Goal: Communication & Community: Answer question/provide support

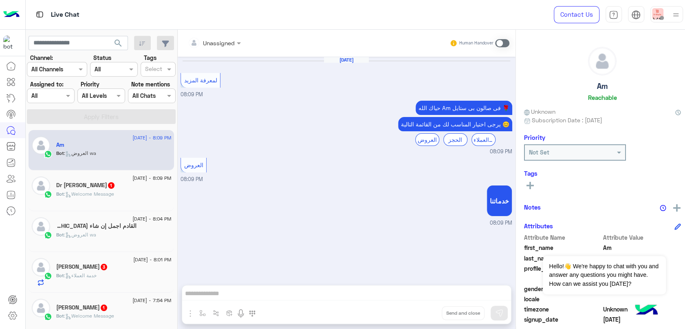
click at [77, 263] on h5 "[PERSON_NAME] Nouri 3" at bounding box center [82, 266] width 52 height 7
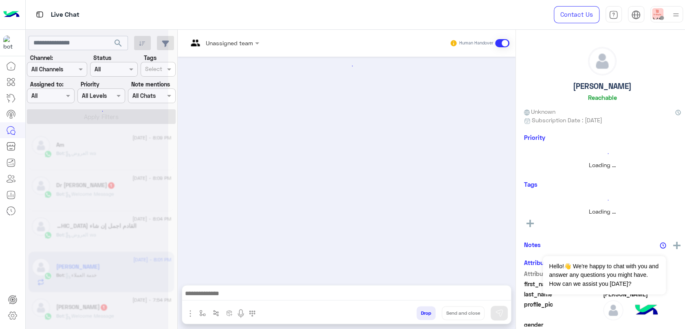
scroll to position [47, 0]
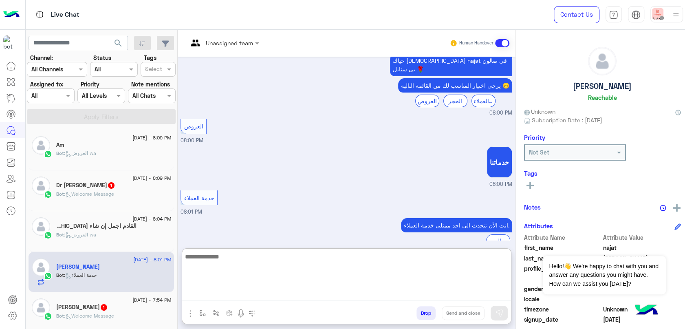
click at [320, 294] on textarea at bounding box center [346, 275] width 329 height 49
type textarea "**********"
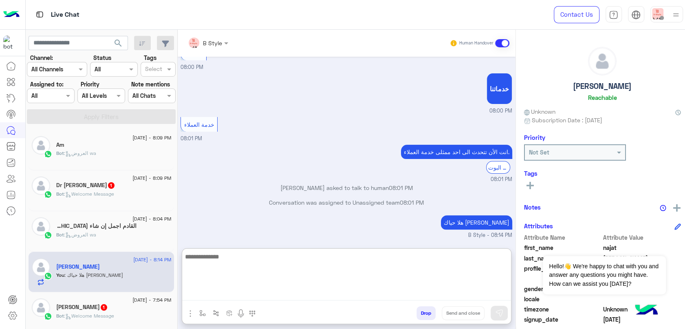
scroll to position [125, 0]
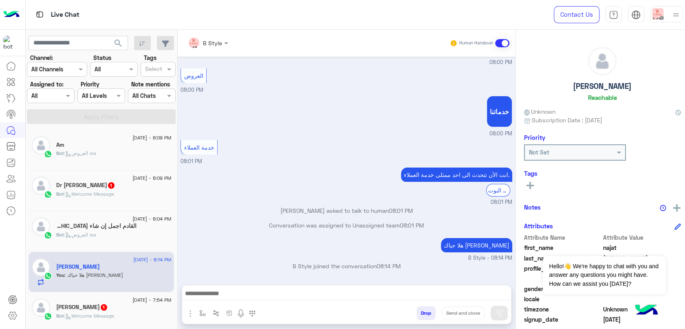
click at [124, 192] on div "Bot : Welcome Message" at bounding box center [113, 197] width 115 height 14
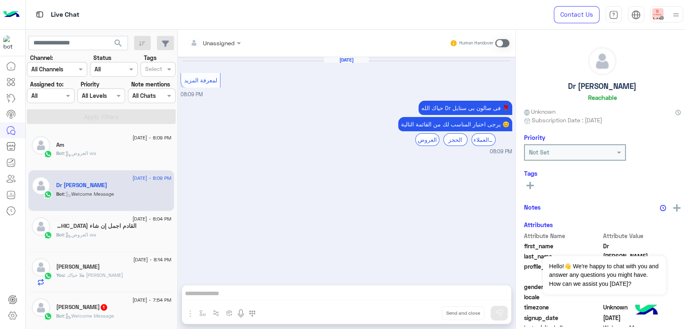
click at [123, 229] on h5 "القادم اجمل إن شاء [DEMOGRAPHIC_DATA] 2" at bounding box center [96, 225] width 80 height 7
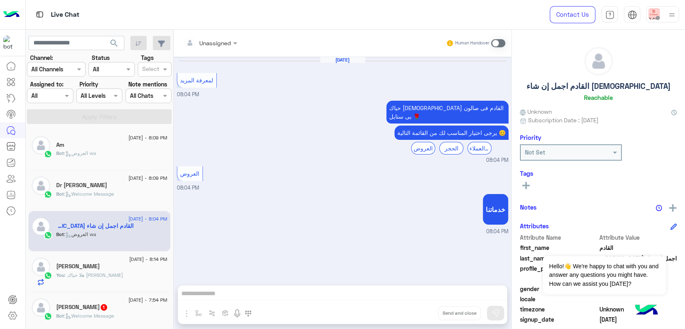
click at [119, 312] on div "Bot : Welcome Message" at bounding box center [111, 319] width 111 height 14
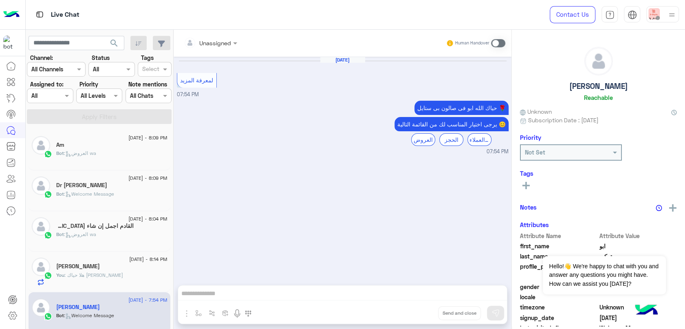
scroll to position [136, 0]
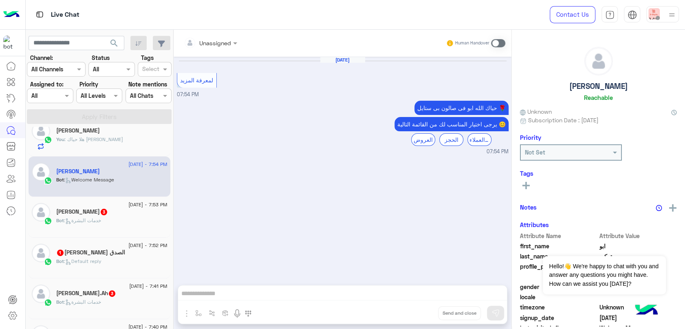
click at [131, 211] on div "[PERSON_NAME] 3" at bounding box center [111, 212] width 111 height 9
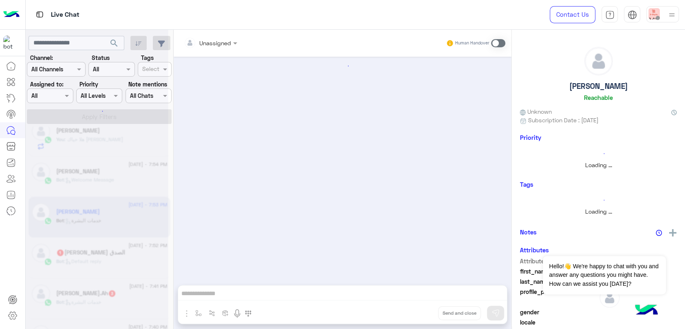
scroll to position [101, 0]
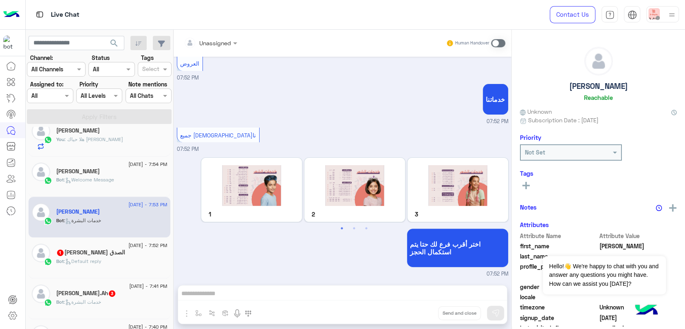
click at [124, 255] on h5 "الصدق [PERSON_NAME] 1" at bounding box center [90, 252] width 69 height 7
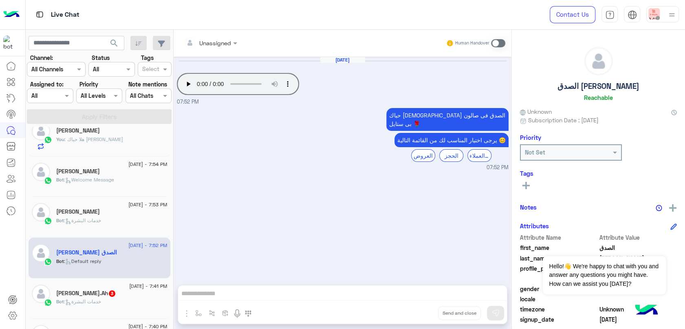
click at [97, 293] on div "[PERSON_NAME].Ah 3" at bounding box center [111, 294] width 111 height 9
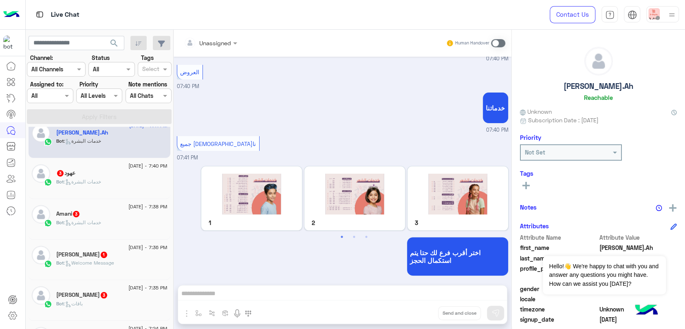
scroll to position [316, 0]
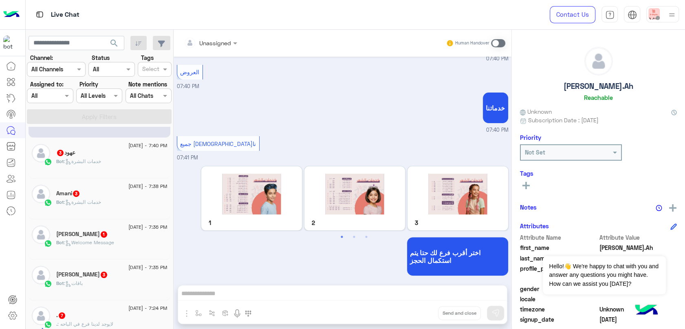
click at [133, 155] on div "عهود 3" at bounding box center [111, 153] width 111 height 9
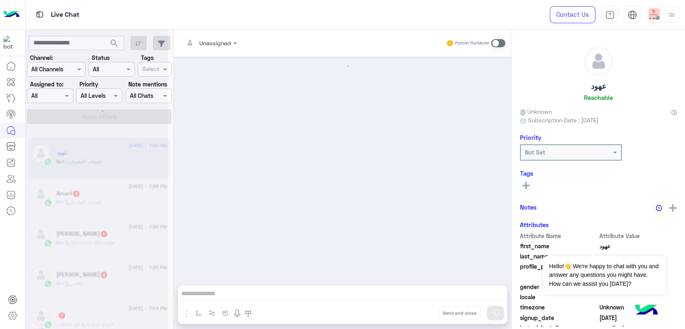
scroll to position [101, 0]
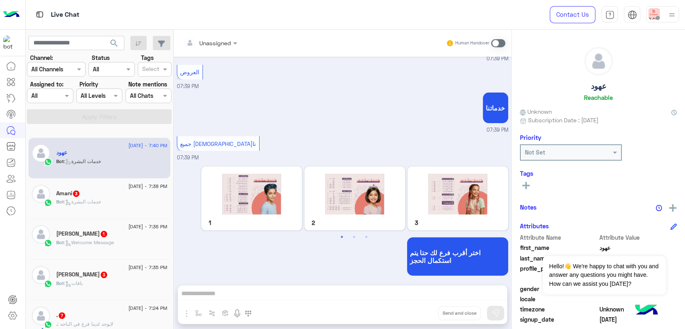
drag, startPoint x: 135, startPoint y: 207, endPoint x: 131, endPoint y: 199, distance: 8.7
click at [131, 199] on div "Bot : خدمات البشرة" at bounding box center [111, 205] width 111 height 14
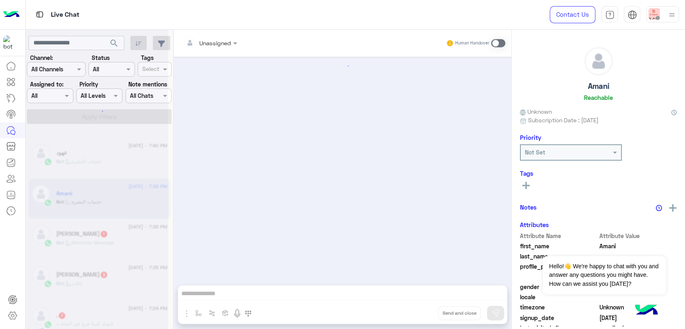
scroll to position [101, 0]
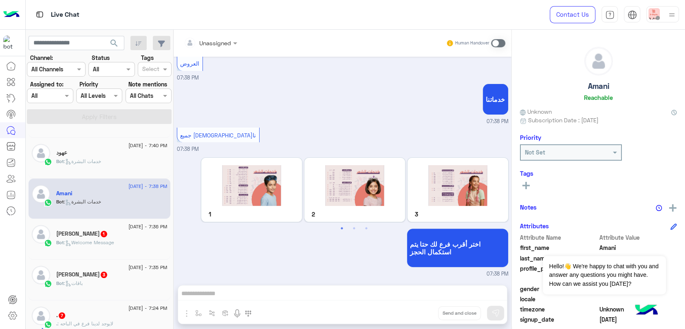
click at [110, 243] on span ": Welcome Message" at bounding box center [89, 242] width 50 height 6
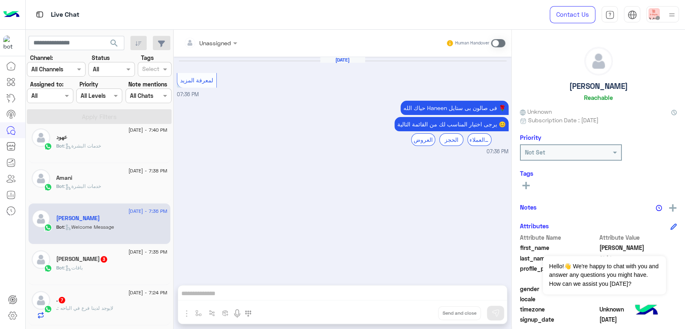
scroll to position [362, 0]
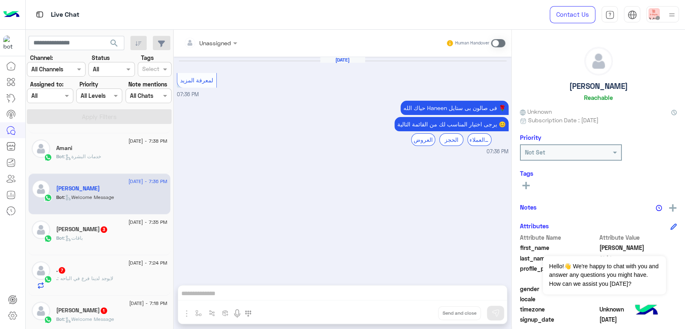
click at [110, 235] on div "Bot : باقات" at bounding box center [111, 241] width 111 height 14
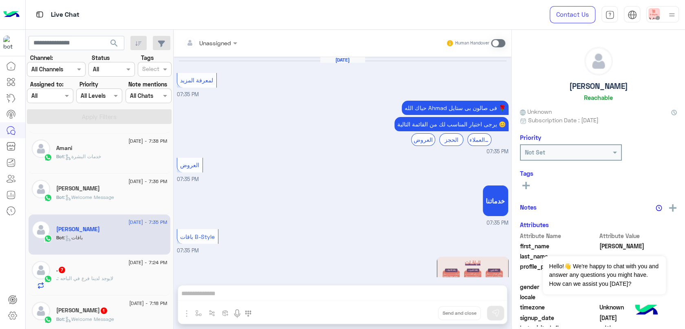
scroll to position [130, 0]
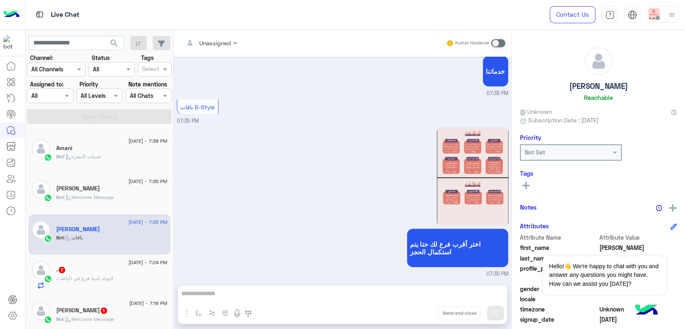
click at [121, 267] on div ". 7" at bounding box center [111, 270] width 111 height 9
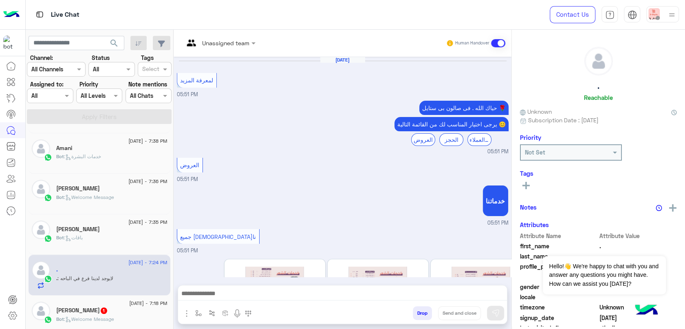
scroll to position [394, 0]
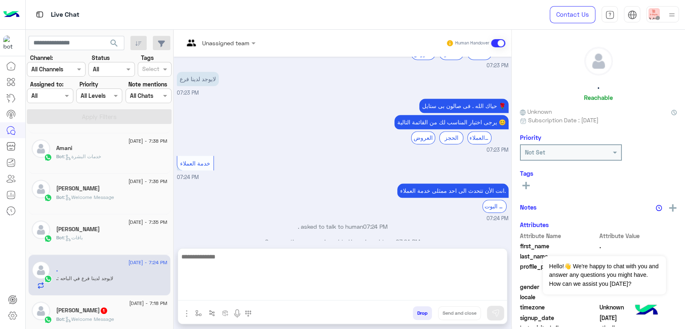
click at [248, 292] on textarea at bounding box center [342, 275] width 329 height 49
type textarea "********"
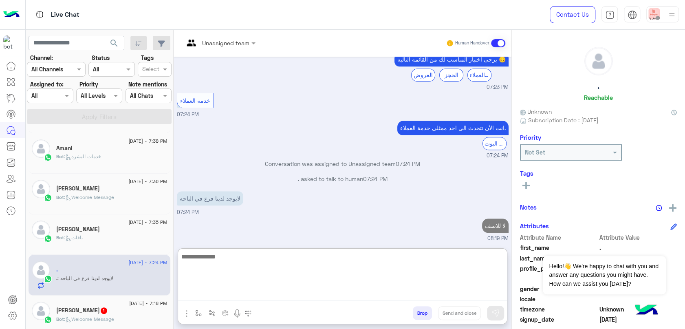
scroll to position [471, 0]
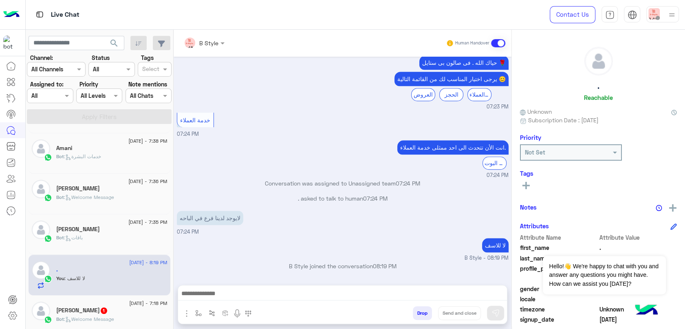
click at [91, 315] on p "Bot : Welcome Message" at bounding box center [85, 318] width 58 height 7
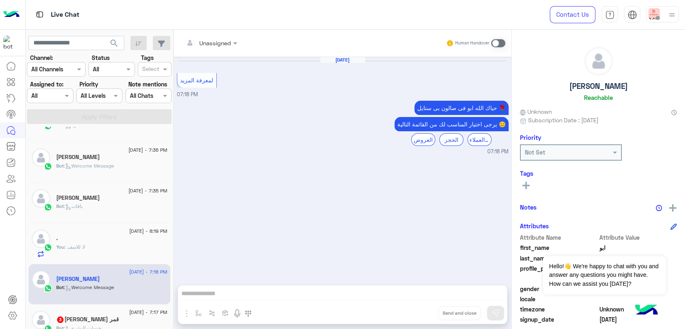
scroll to position [498, 0]
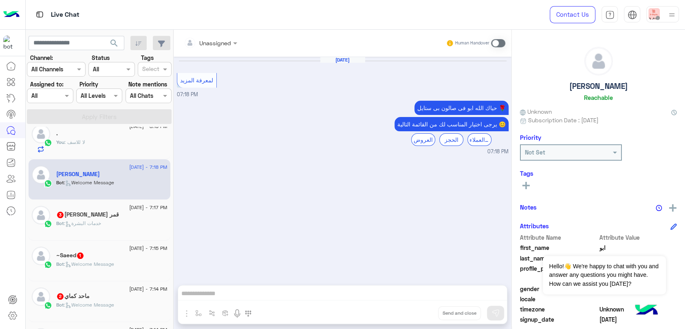
click at [140, 225] on div "Bot : خدمات البشرة" at bounding box center [111, 227] width 111 height 14
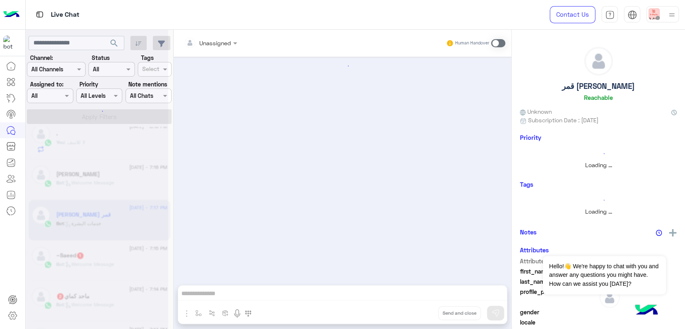
scroll to position [101, 0]
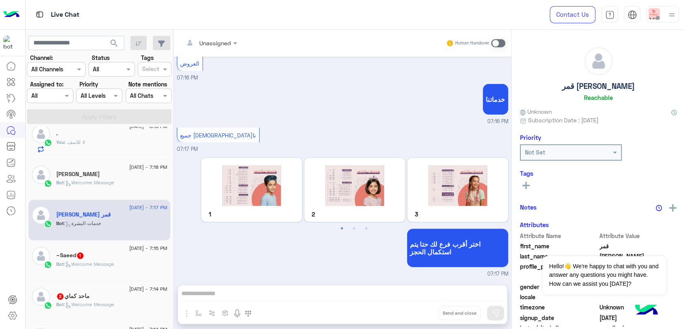
click at [140, 261] on div "Bot : Welcome Message" at bounding box center [111, 267] width 111 height 14
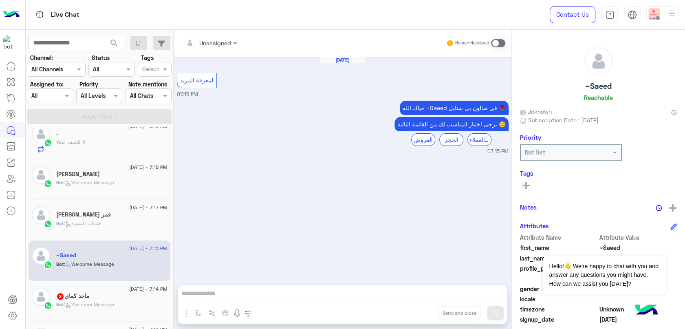
click at [127, 294] on div "ماحد كماي 2" at bounding box center [111, 296] width 111 height 9
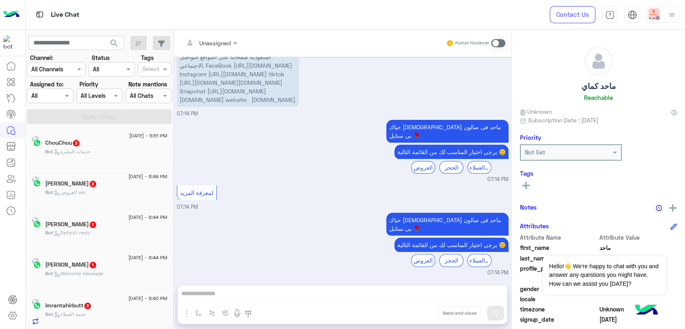
scroll to position [4, 0]
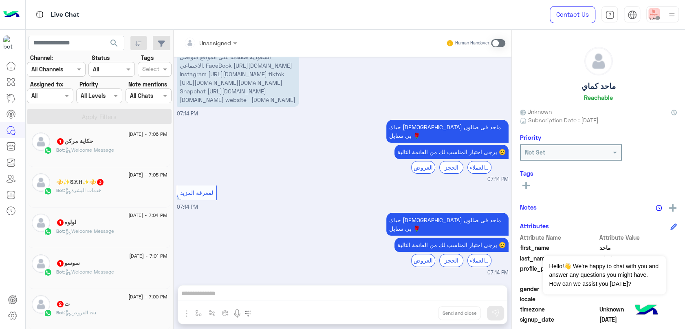
click at [116, 152] on div "Bot : Welcome Message" at bounding box center [111, 153] width 111 height 14
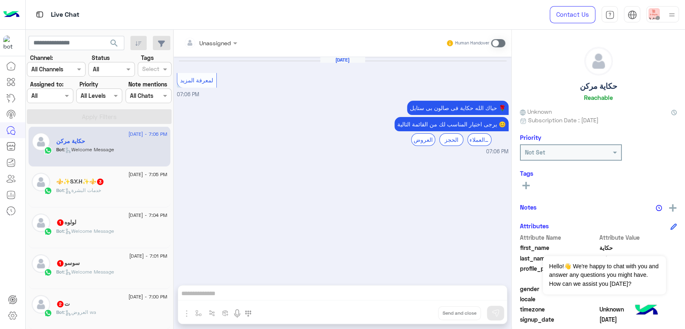
click at [145, 198] on div "Bot : خدمات البشرة" at bounding box center [111, 194] width 111 height 14
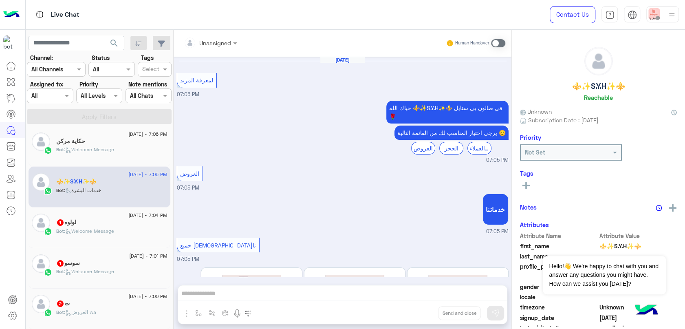
scroll to position [110, 0]
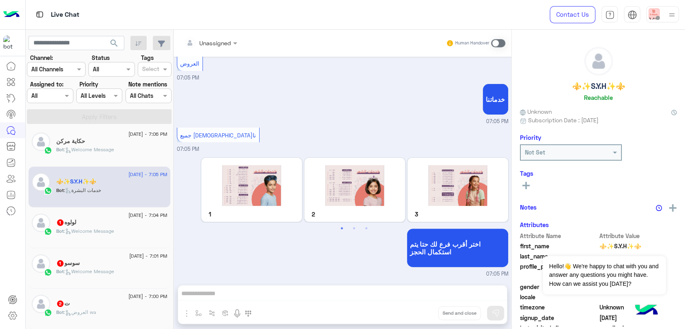
click at [136, 226] on div "لولوه 1" at bounding box center [111, 223] width 111 height 9
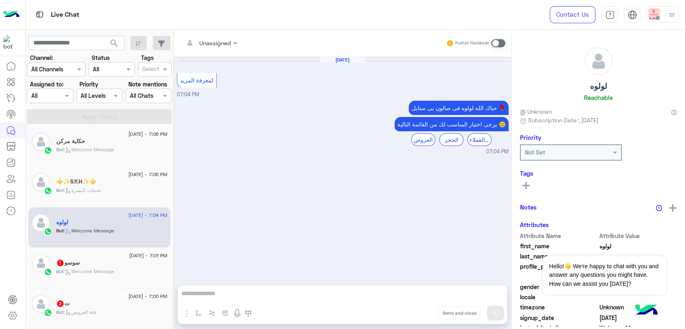
click at [127, 267] on div "[DATE] - 7:01 PM سوسو 1 Bot : Welcome Message" at bounding box center [111, 268] width 111 height 28
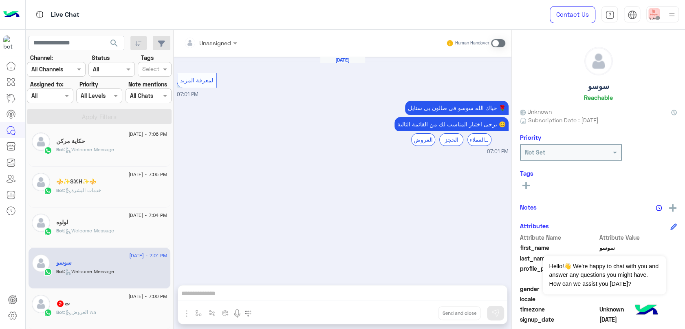
click at [105, 315] on div "Bot : العروض wa" at bounding box center [111, 315] width 111 height 14
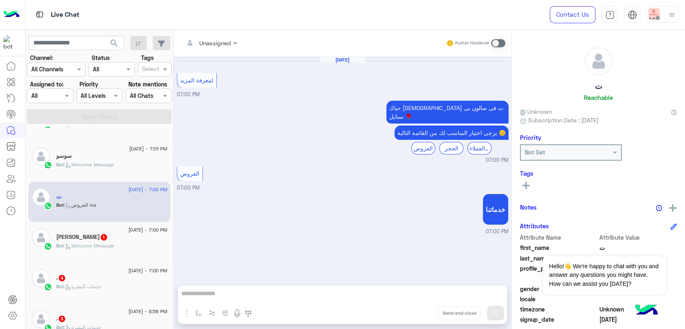
scroll to position [139, 0]
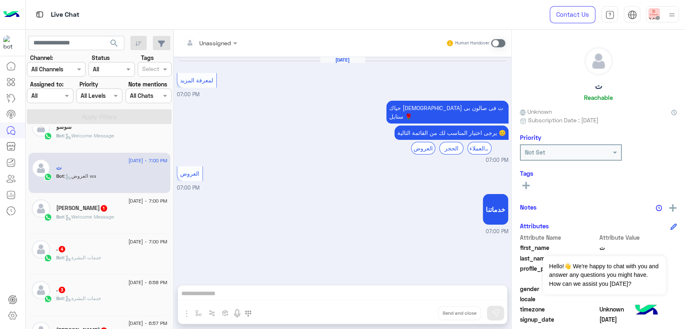
click at [133, 222] on div "Bot : Welcome Message" at bounding box center [111, 220] width 111 height 14
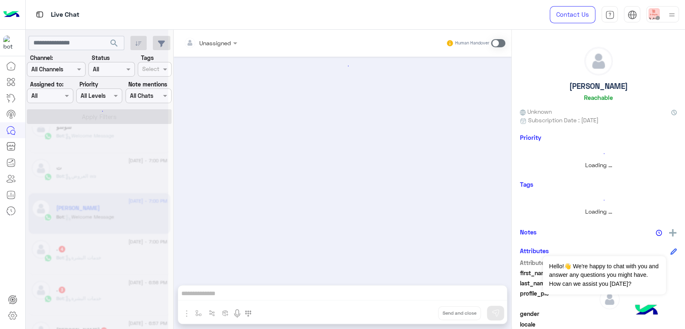
click at [127, 251] on div at bounding box center [97, 167] width 143 height 329
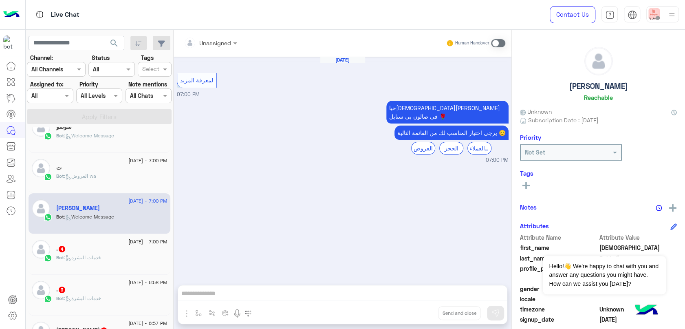
click at [127, 251] on div ". 4" at bounding box center [111, 249] width 111 height 9
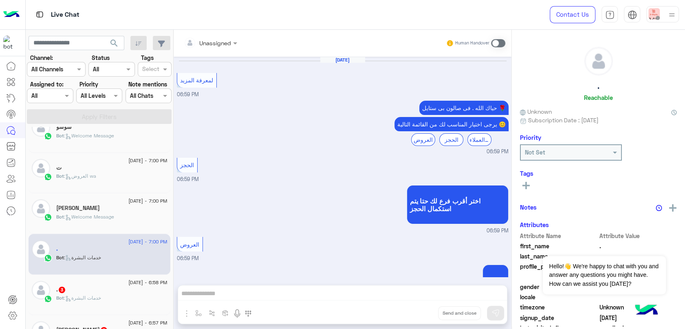
scroll to position [180, 0]
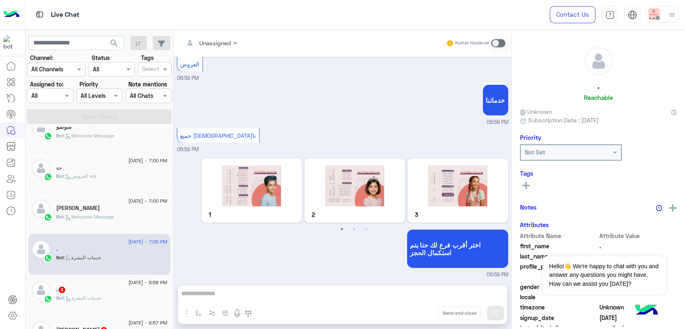
click at [119, 286] on div ". 3" at bounding box center [111, 290] width 111 height 9
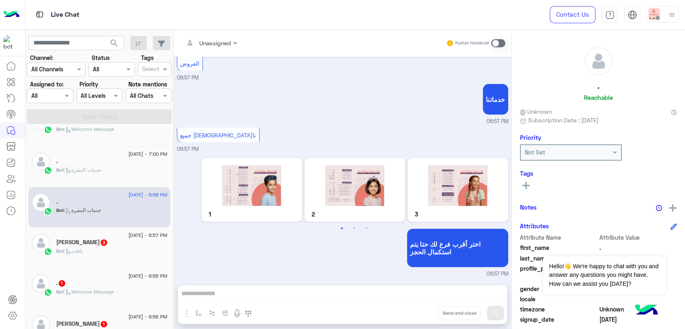
scroll to position [275, 0]
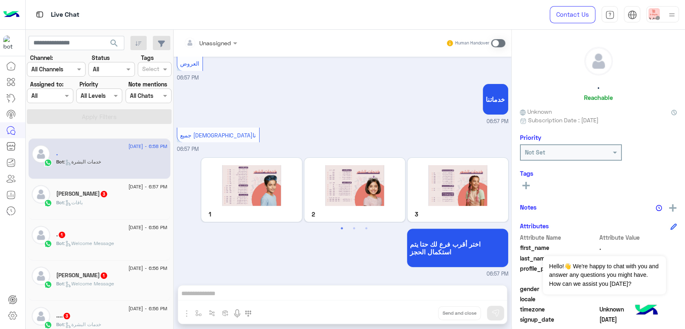
click at [97, 199] on div "Bot : باقات" at bounding box center [111, 206] width 111 height 14
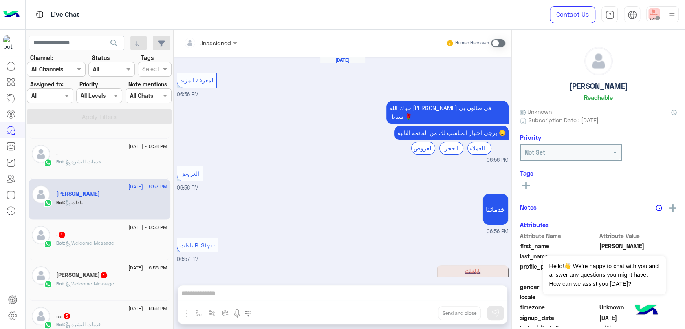
scroll to position [130, 0]
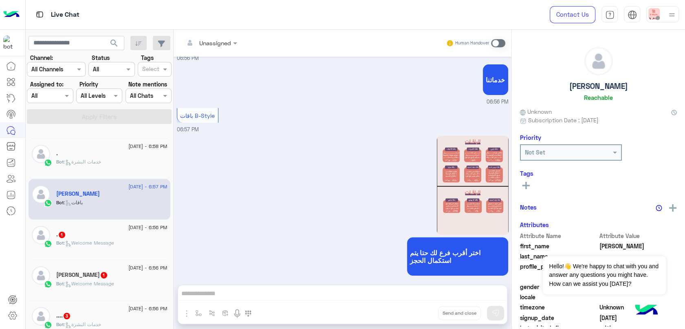
click at [108, 231] on div ". 1" at bounding box center [111, 235] width 111 height 9
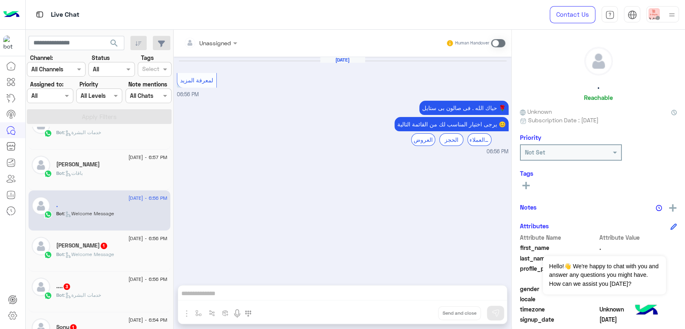
scroll to position [321, 0]
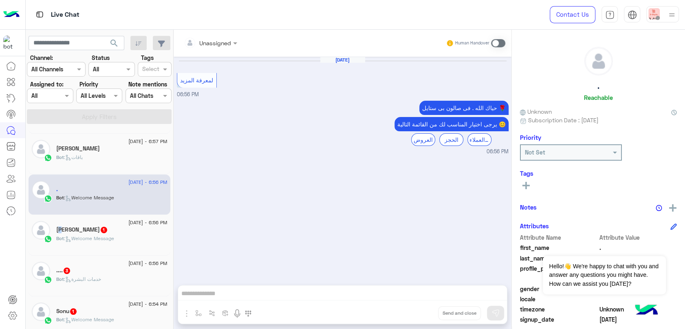
click at [102, 232] on div "[PERSON_NAME] 1" at bounding box center [111, 230] width 111 height 9
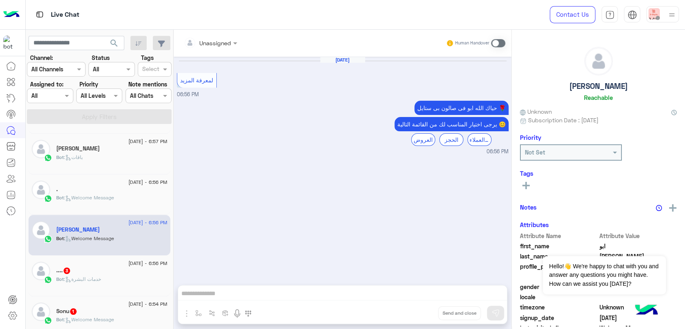
click at [102, 272] on div ".... 3" at bounding box center [111, 271] width 111 height 9
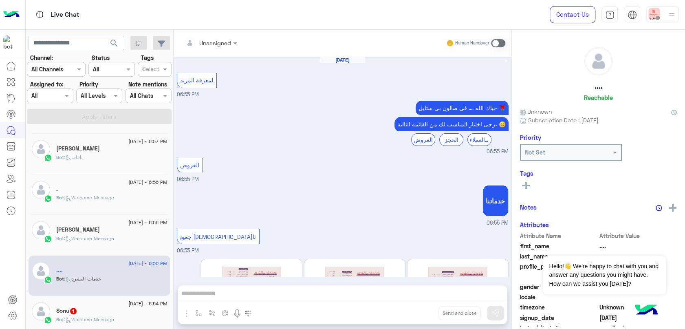
scroll to position [101, 0]
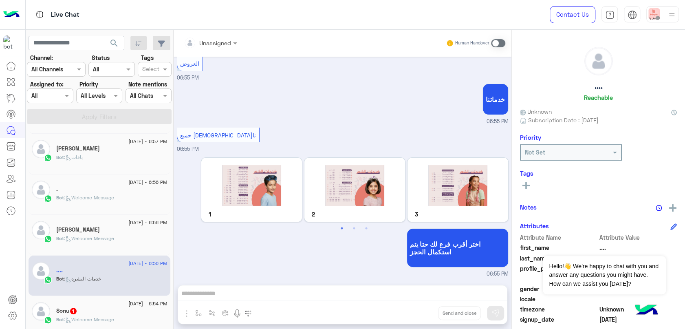
click at [102, 316] on span ": Welcome Message" at bounding box center [89, 319] width 50 height 6
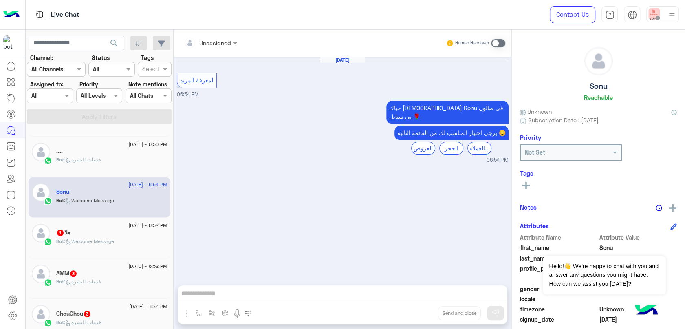
scroll to position [456, 0]
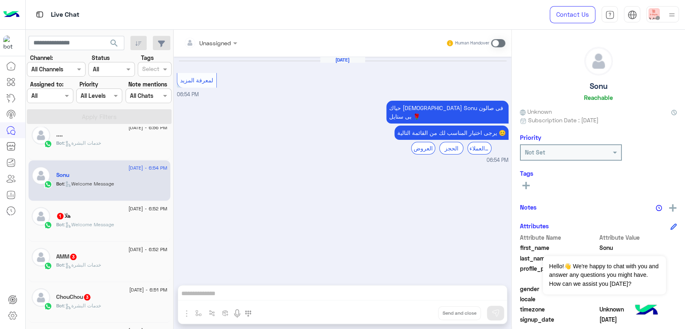
click at [120, 222] on div "Bot : Welcome Message" at bounding box center [111, 228] width 111 height 14
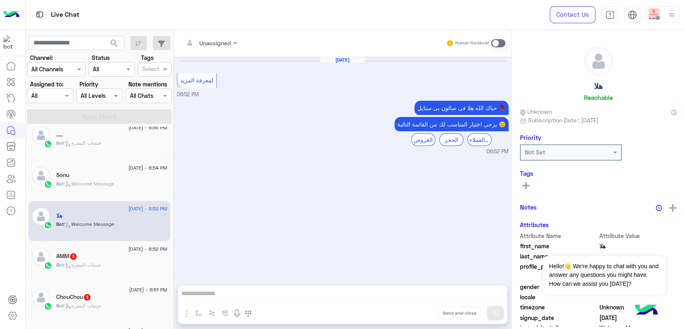
click at [114, 257] on div "AMM 3" at bounding box center [111, 257] width 111 height 9
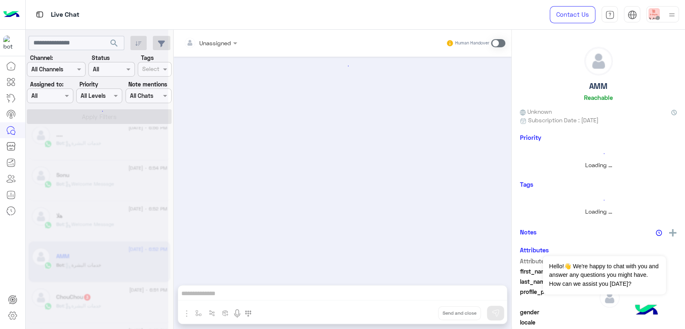
scroll to position [101, 0]
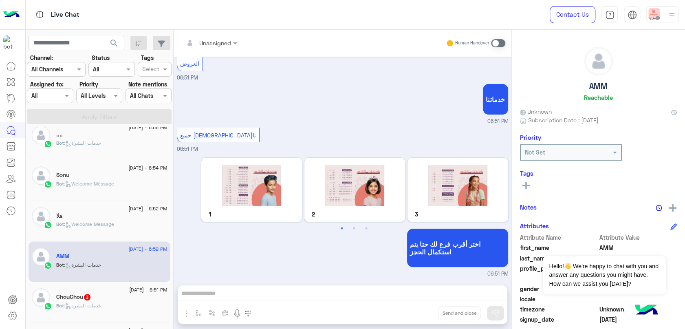
click at [124, 294] on div "ChouChou 3" at bounding box center [111, 297] width 111 height 9
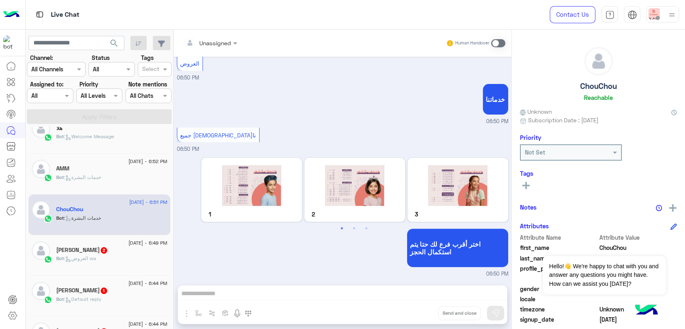
scroll to position [547, 0]
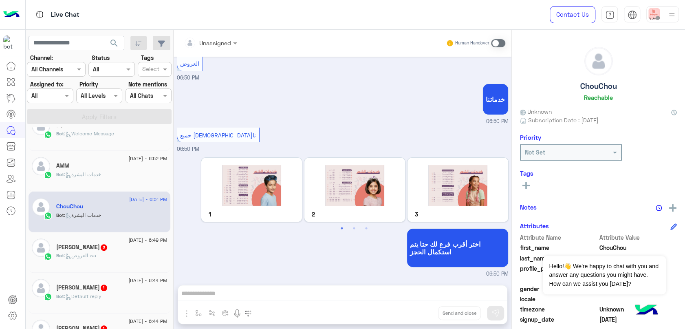
click at [129, 246] on div "[PERSON_NAME] 2" at bounding box center [111, 248] width 111 height 9
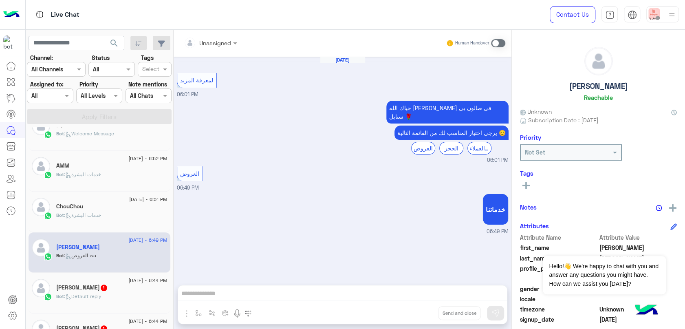
click at [111, 293] on div "Bot : Default reply" at bounding box center [111, 299] width 111 height 14
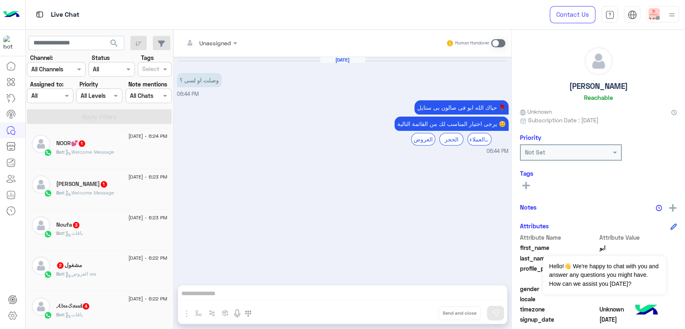
scroll to position [4, 0]
click at [111, 153] on p "Bot : Welcome Message" at bounding box center [85, 149] width 58 height 7
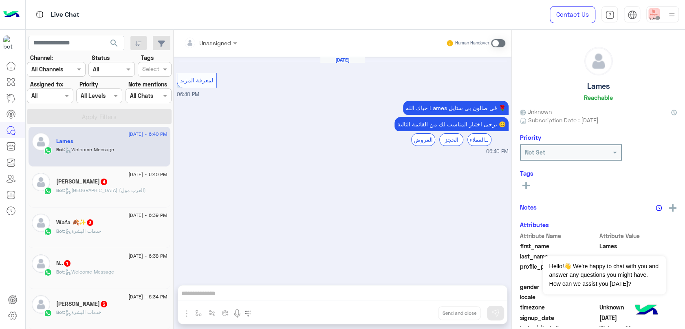
click at [115, 181] on div "[PERSON_NAME] 4" at bounding box center [111, 182] width 111 height 9
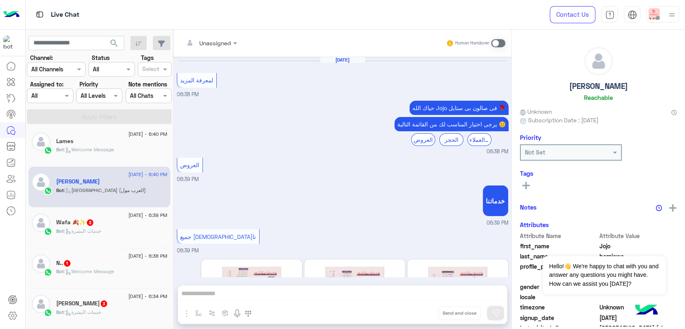
scroll to position [213, 0]
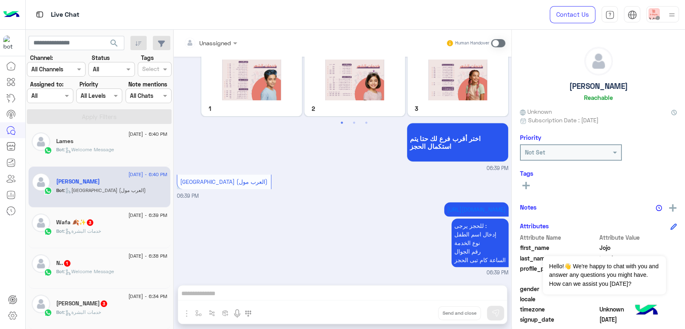
click at [143, 215] on span "[DATE] - 6:39 PM" at bounding box center [147, 214] width 39 height 7
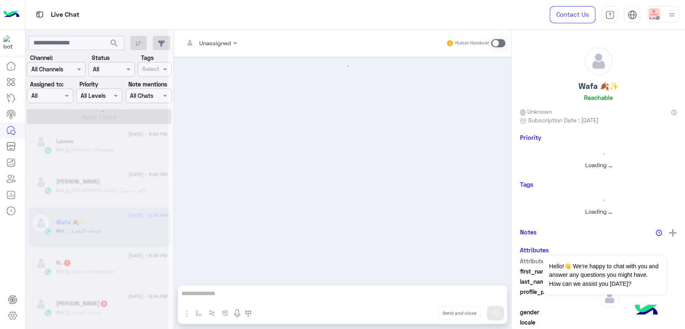
scroll to position [101, 0]
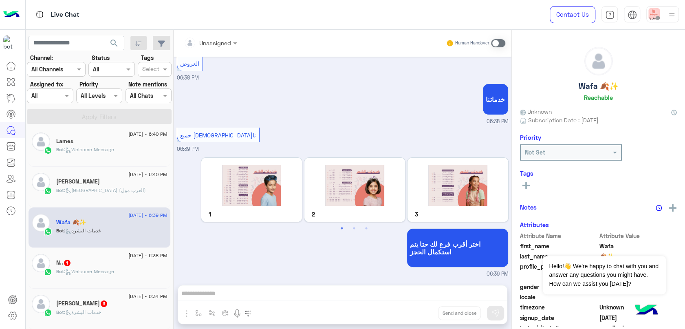
click at [132, 263] on div "N.. 1" at bounding box center [111, 263] width 111 height 9
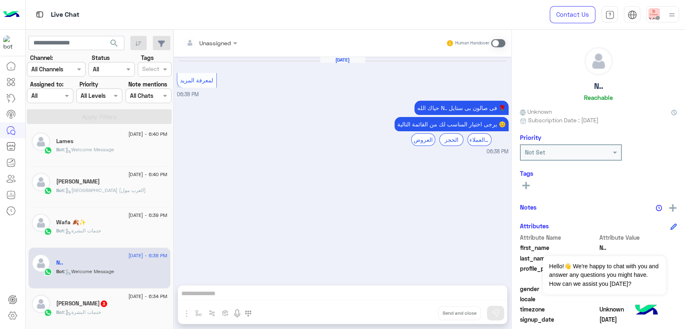
click at [66, 300] on h5 "[PERSON_NAME] 3" at bounding box center [82, 303] width 52 height 7
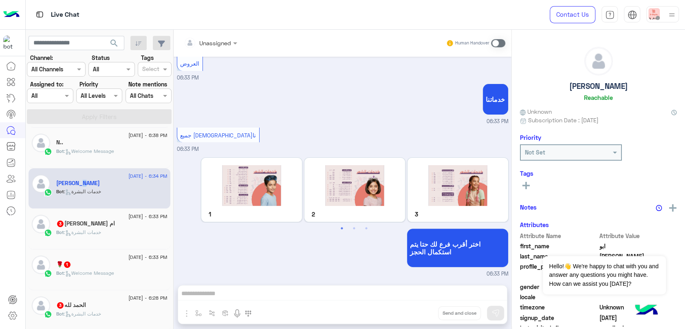
scroll to position [139, 0]
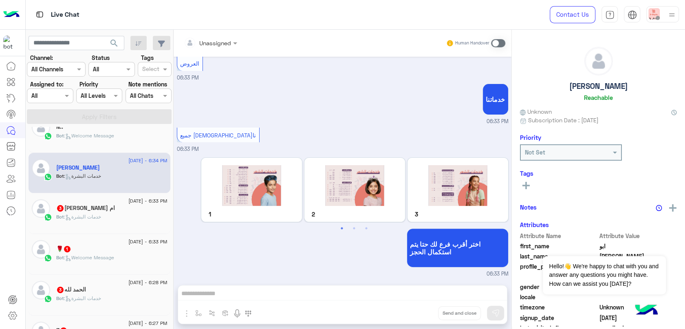
click at [101, 218] on span ": خدمات البشرة" at bounding box center [82, 216] width 37 height 6
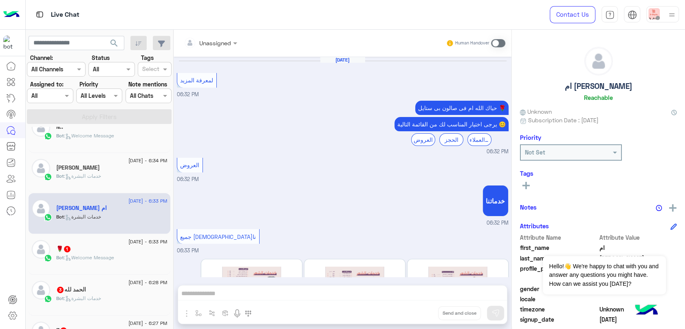
scroll to position [101, 0]
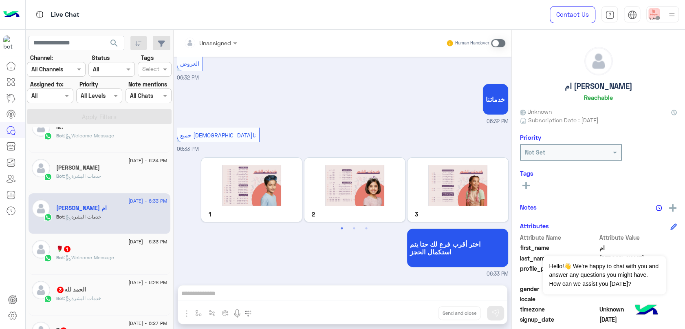
click at [135, 252] on div "🌹 1" at bounding box center [111, 249] width 111 height 9
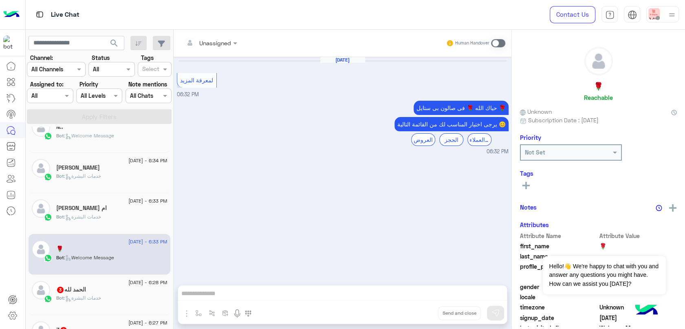
click at [114, 288] on div "الحمد لله 3" at bounding box center [111, 290] width 111 height 9
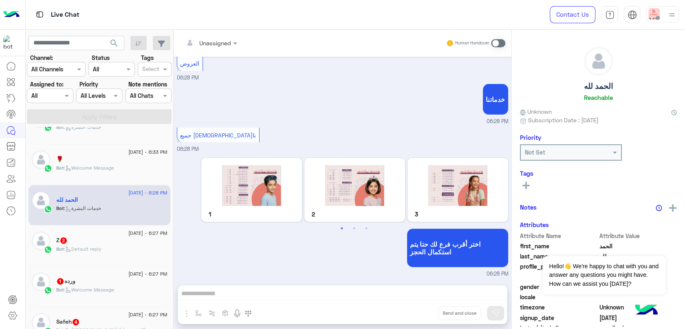
scroll to position [230, 0]
click at [101, 250] on p "Bot : Default reply" at bounding box center [78, 247] width 45 height 7
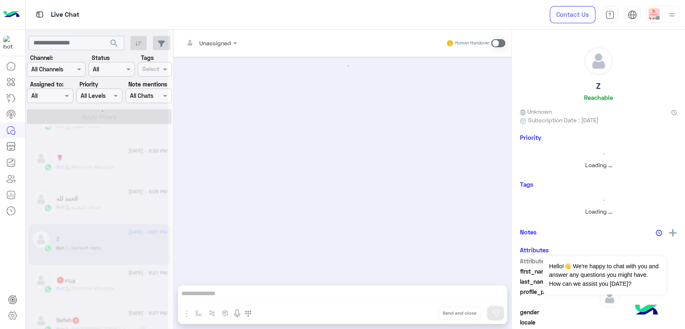
scroll to position [139, 0]
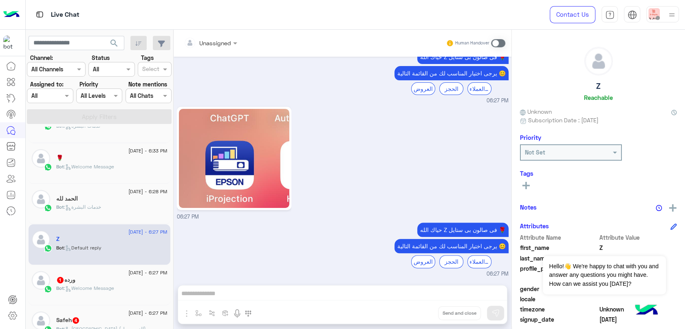
click at [123, 279] on div "ورده 1" at bounding box center [111, 280] width 111 height 9
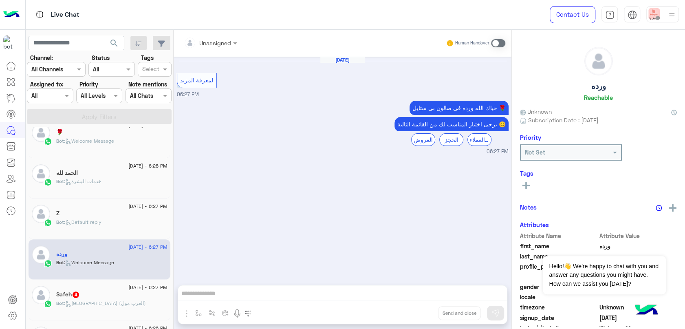
scroll to position [321, 0]
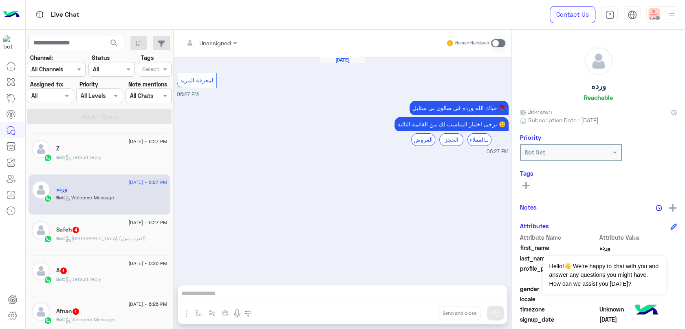
click at [123, 237] on div "Bot : [GEOGRAPHIC_DATA] (العرب مول)" at bounding box center [111, 242] width 111 height 14
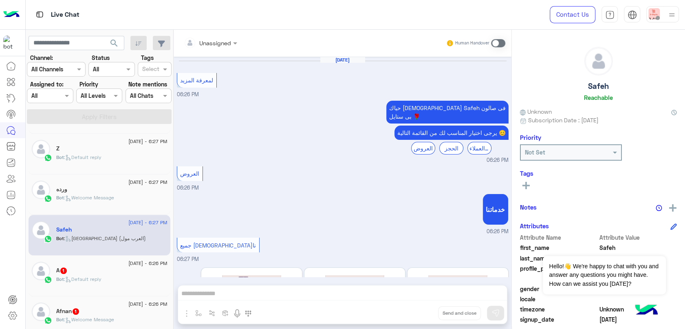
scroll to position [213, 0]
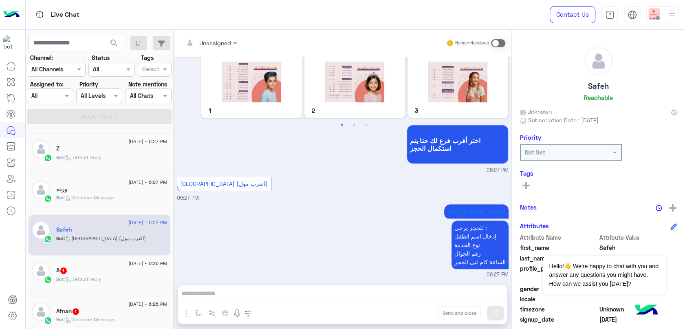
click at [101, 271] on div "A 1" at bounding box center [111, 271] width 111 height 9
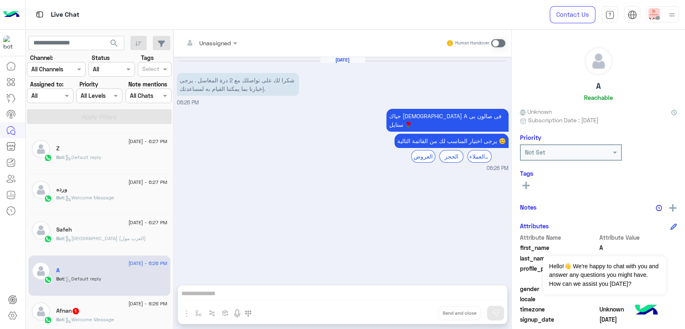
click at [112, 308] on div "Afnan 1" at bounding box center [111, 311] width 111 height 9
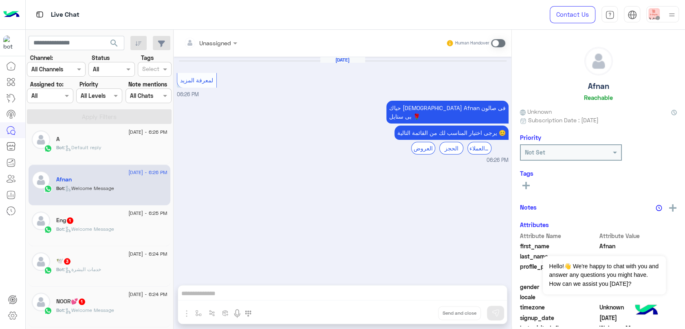
scroll to position [456, 0]
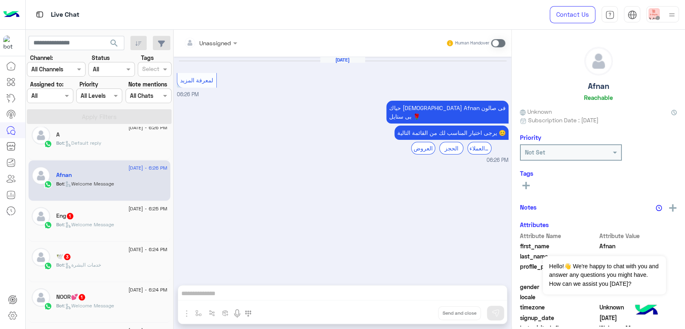
click at [129, 229] on div "Bot : Welcome Message" at bounding box center [111, 228] width 111 height 14
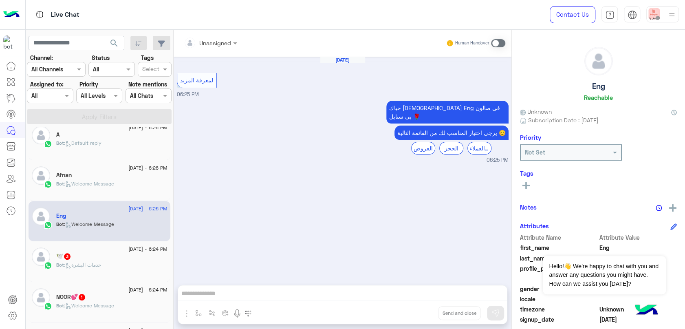
click at [128, 250] on span "[DATE] - 6:24 PM" at bounding box center [147, 248] width 39 height 7
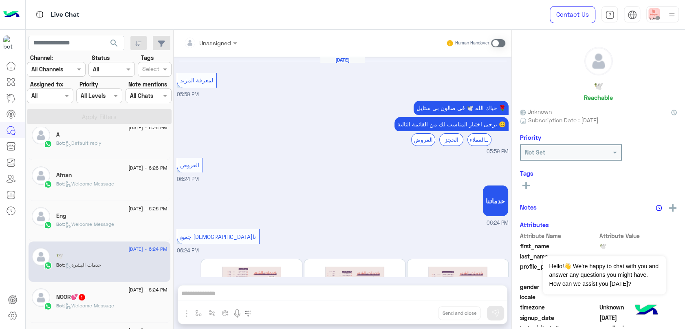
scroll to position [101, 0]
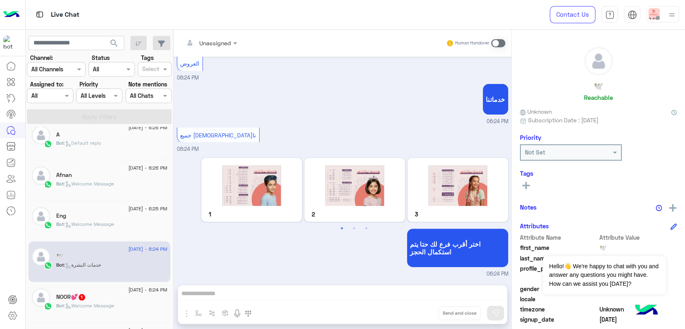
click at [114, 302] on span ": Welcome Message" at bounding box center [89, 305] width 50 height 6
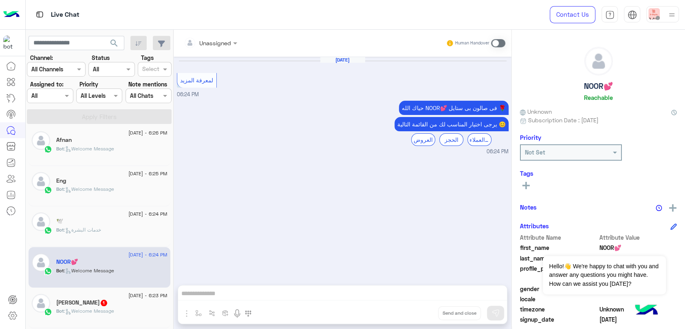
scroll to position [547, 0]
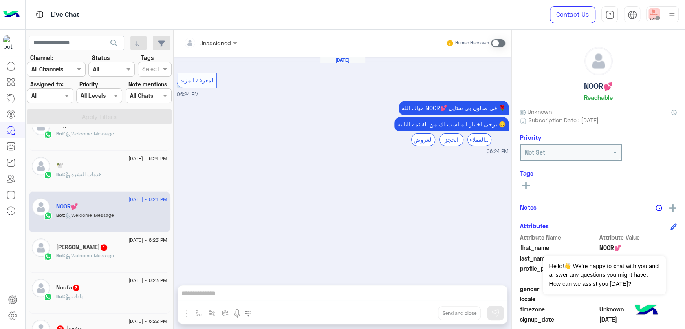
click at [112, 250] on div "[PERSON_NAME] 1" at bounding box center [111, 248] width 111 height 9
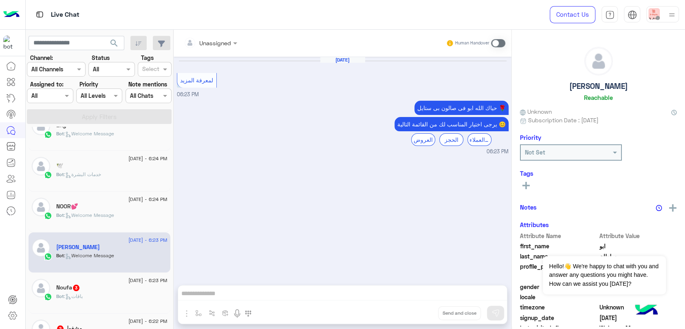
click at [127, 289] on div "Noufa 3" at bounding box center [111, 288] width 111 height 9
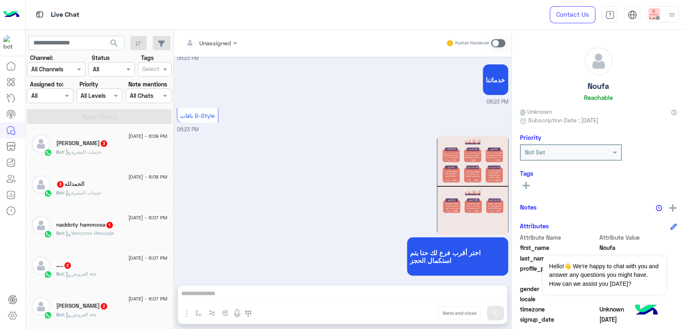
scroll to position [4, 0]
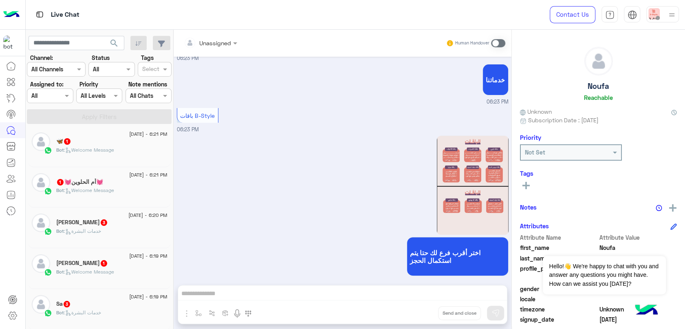
click at [97, 152] on span ": Welcome Message" at bounding box center [89, 150] width 50 height 6
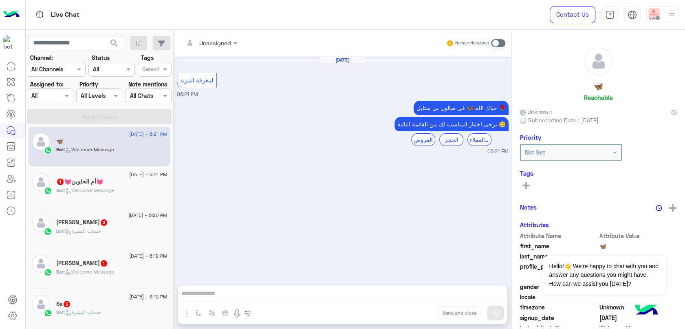
click at [114, 187] on p "Bot : Welcome Message" at bounding box center [85, 190] width 58 height 7
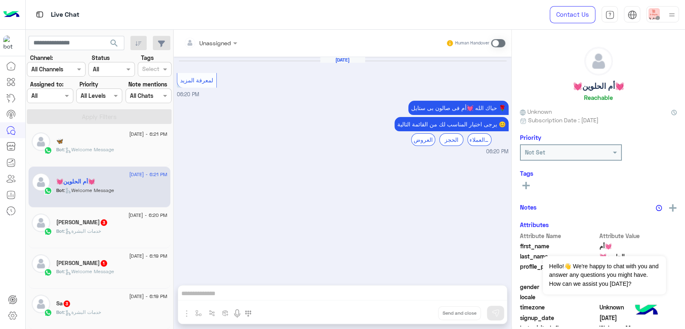
click at [115, 225] on div "[PERSON_NAME] 3" at bounding box center [111, 223] width 111 height 9
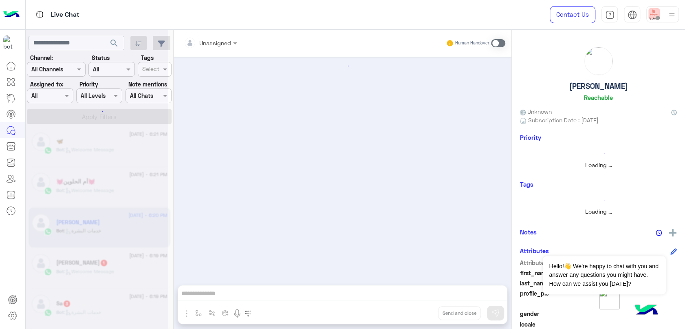
scroll to position [101, 0]
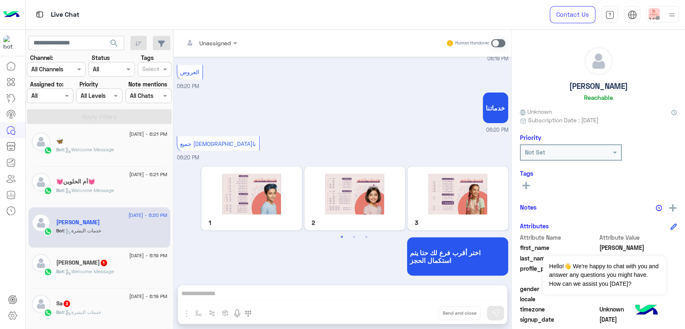
click at [119, 259] on div "AHMED 1" at bounding box center [111, 263] width 111 height 9
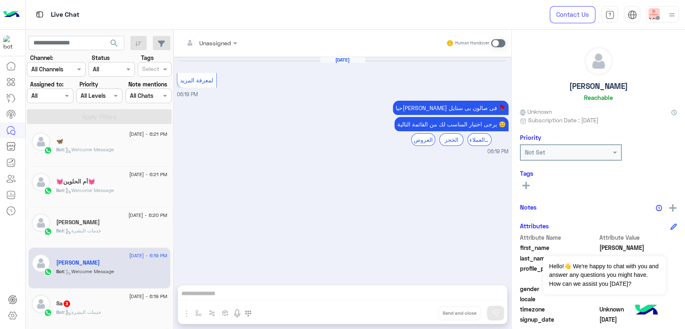
click at [121, 302] on div "Sa 3" at bounding box center [111, 304] width 111 height 9
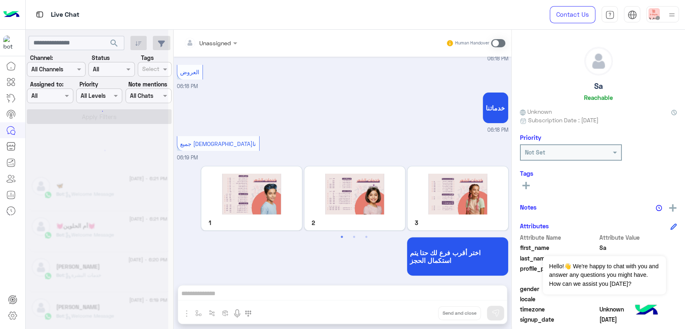
scroll to position [4, 0]
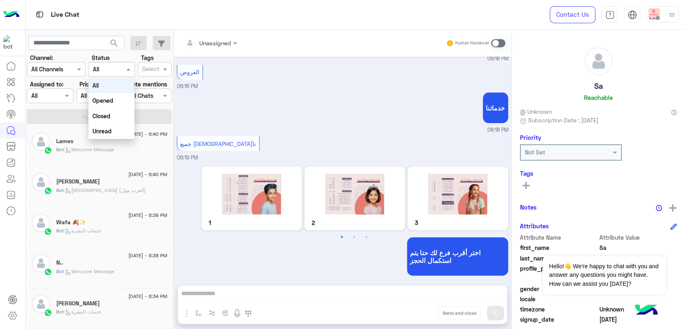
click at [101, 72] on input "text" at bounding box center [102, 69] width 19 height 9
click at [113, 132] on div "Unread" at bounding box center [111, 130] width 46 height 15
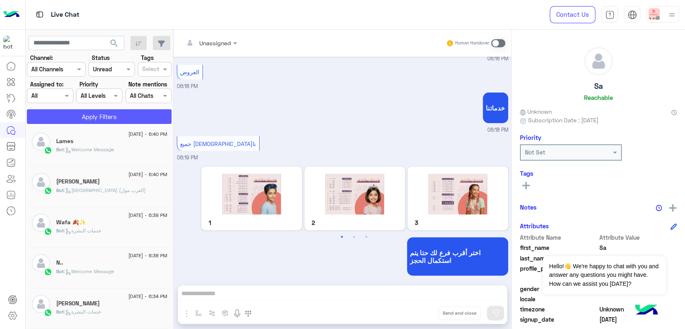
click at [121, 113] on button "Apply Filters" at bounding box center [99, 116] width 145 height 15
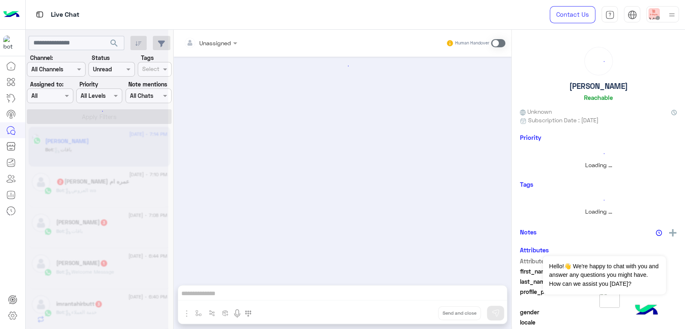
scroll to position [130, 0]
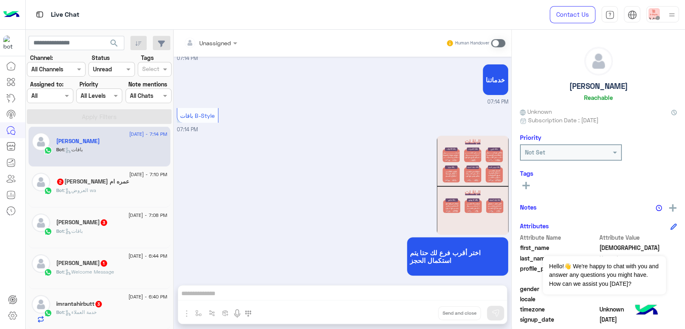
click at [124, 179] on div "عمره ام [PERSON_NAME] 2" at bounding box center [111, 182] width 111 height 9
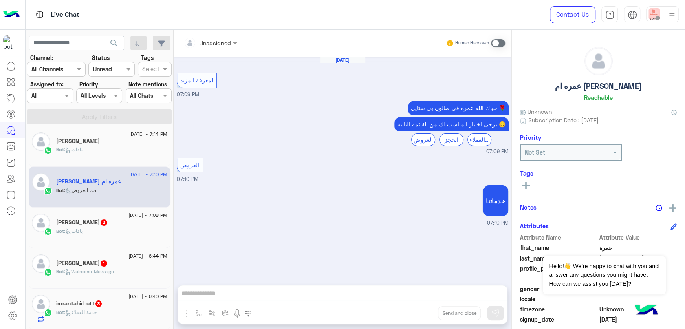
click at [107, 224] on div "ابو اصيل 3" at bounding box center [111, 223] width 111 height 9
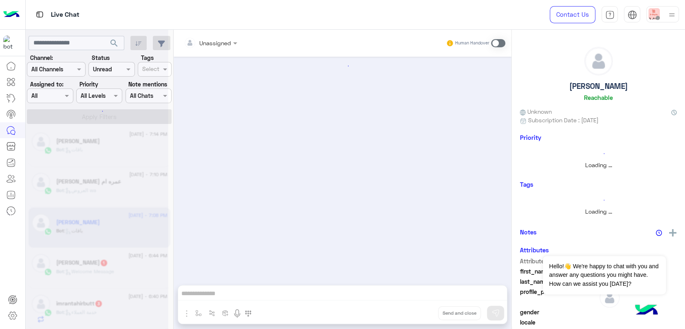
scroll to position [130, 0]
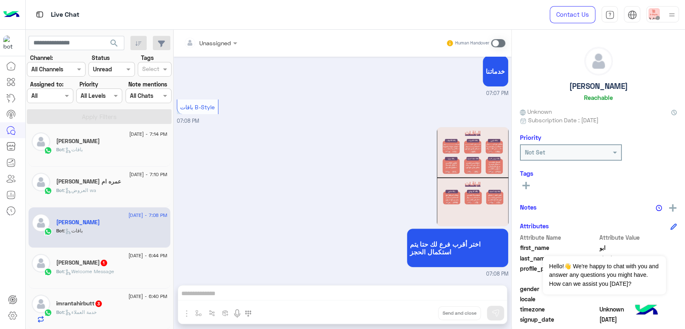
click at [112, 271] on span ": Welcome Message" at bounding box center [89, 271] width 50 height 6
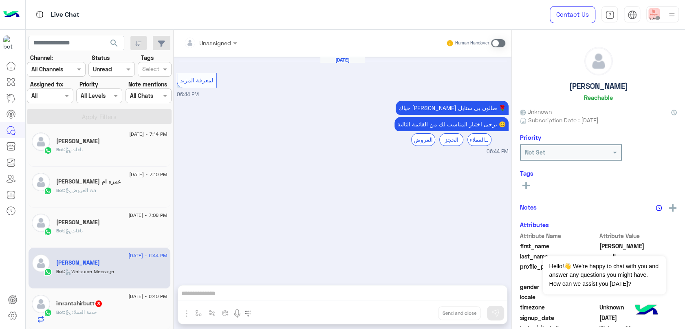
click at [128, 297] on span "[DATE] - 6:40 PM" at bounding box center [147, 295] width 39 height 7
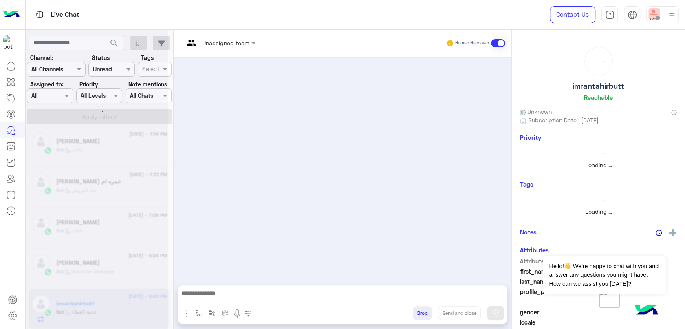
scroll to position [38, 0]
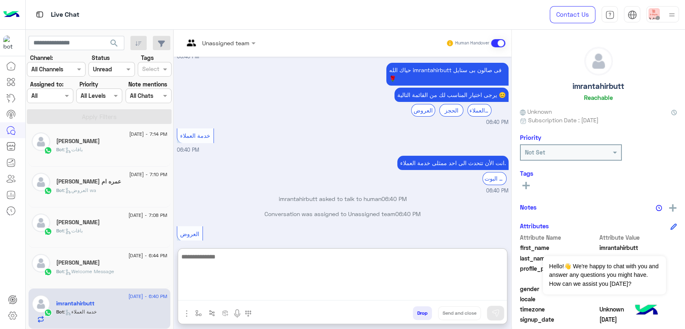
click at [336, 296] on textarea at bounding box center [342, 275] width 329 height 49
type textarea "**********"
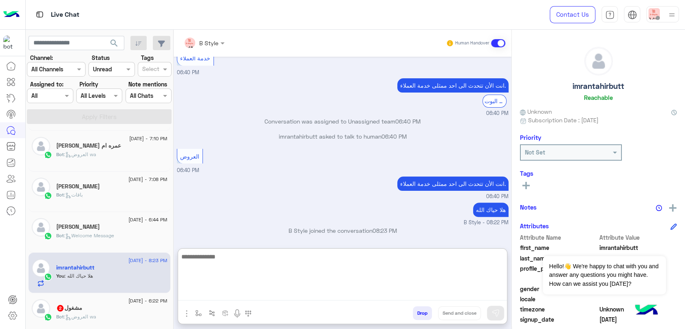
scroll to position [139, 0]
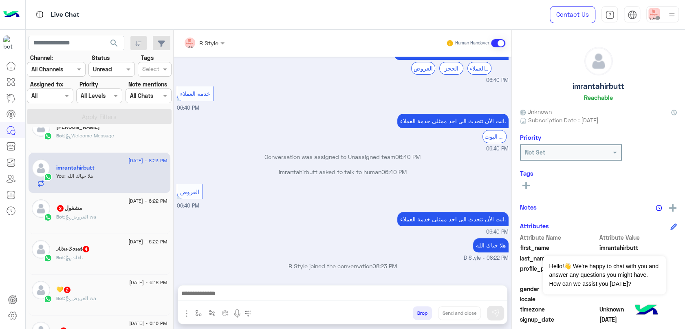
click at [114, 208] on div "مشغول 2" at bounding box center [111, 208] width 111 height 9
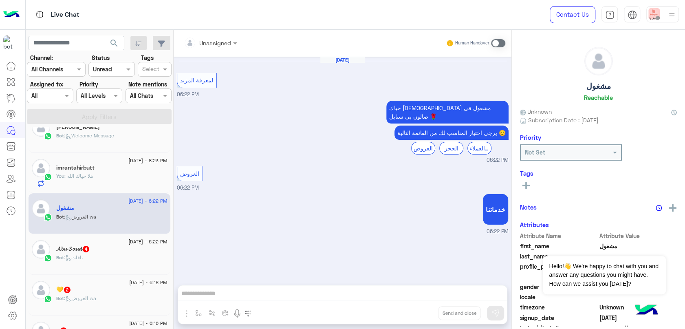
click at [123, 249] on div "𝓐𝓫𝓾 𝓢𝓪𝓾𝓭 4" at bounding box center [111, 249] width 111 height 9
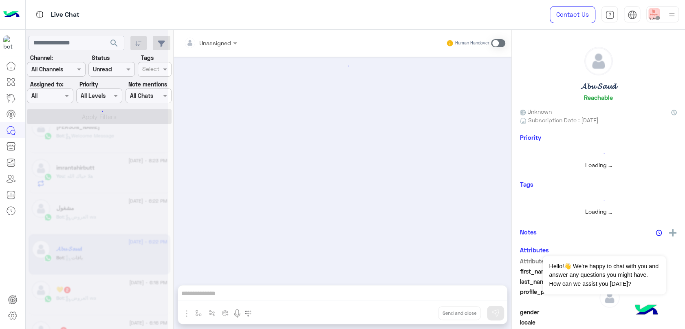
scroll to position [281, 0]
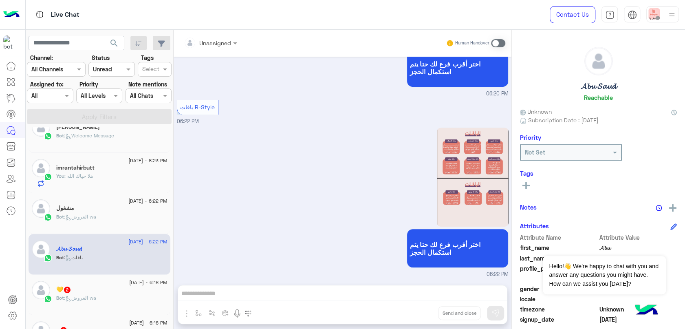
click at [129, 279] on span "[DATE] - 6:18 PM" at bounding box center [148, 282] width 38 height 7
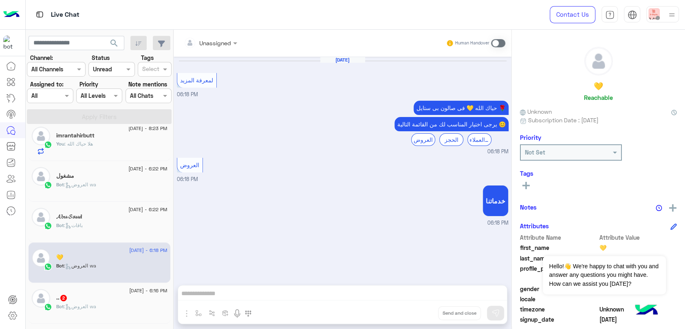
scroll to position [275, 0]
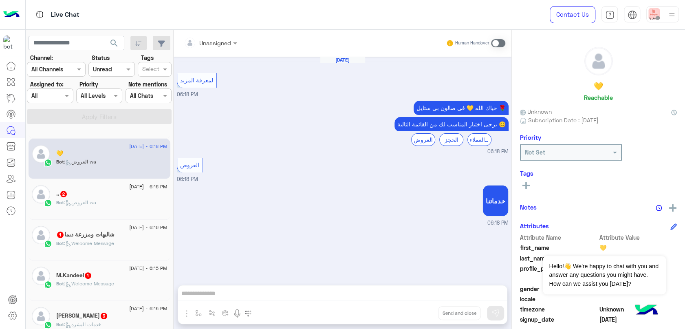
click at [151, 206] on div "Bot : العروض wa" at bounding box center [111, 206] width 111 height 14
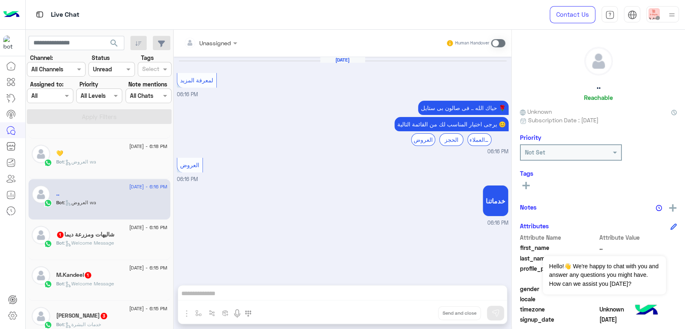
click at [151, 227] on span "[DATE] - 6:16 PM" at bounding box center [148, 227] width 38 height 7
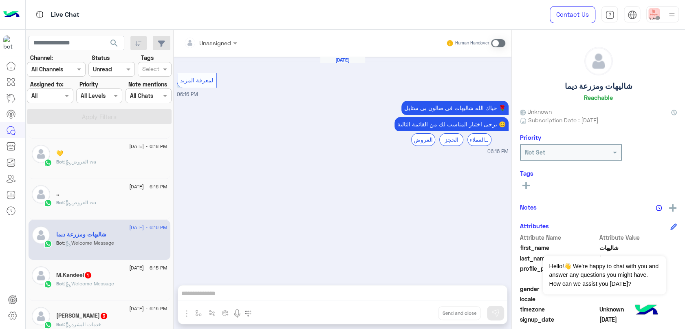
click at [129, 264] on span "[DATE] - 6:15 PM" at bounding box center [148, 267] width 38 height 7
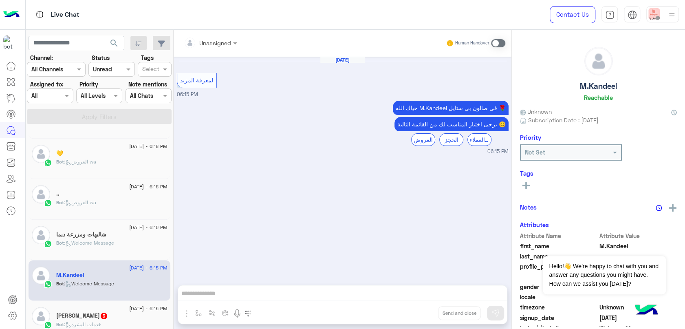
click at [108, 310] on div "[DATE] - 6:15 PM" at bounding box center [111, 309] width 111 height 5
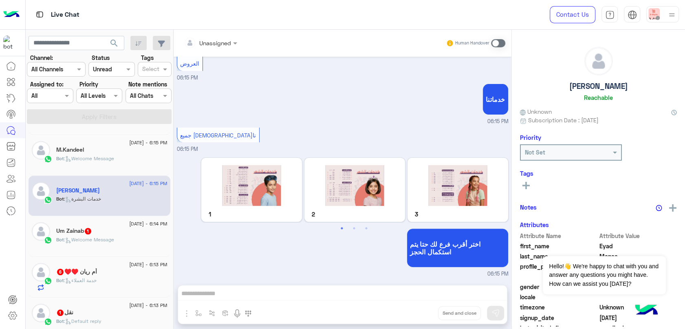
scroll to position [456, 0]
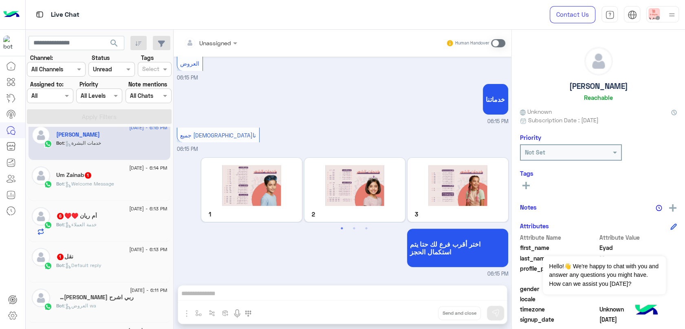
click at [114, 180] on p "Bot : Welcome Message" at bounding box center [85, 183] width 58 height 7
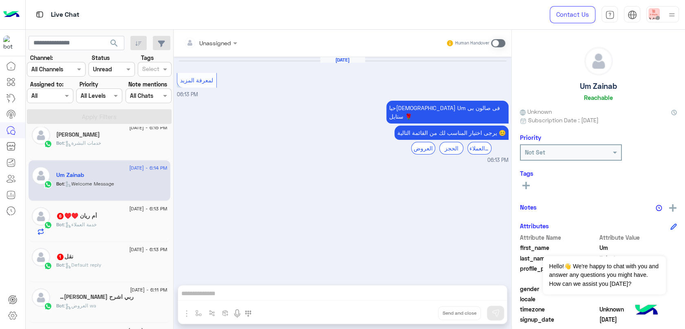
click at [119, 225] on div "Bot : خدمة العملاء" at bounding box center [111, 228] width 111 height 14
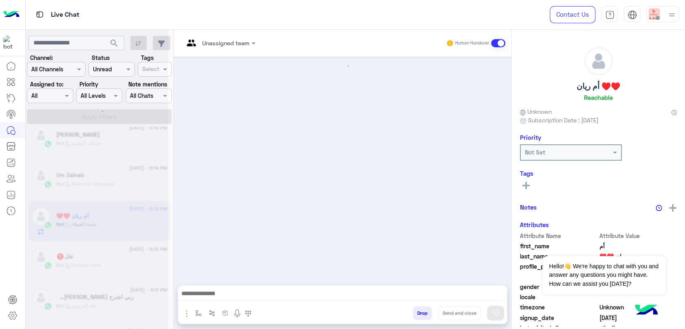
scroll to position [268, 0]
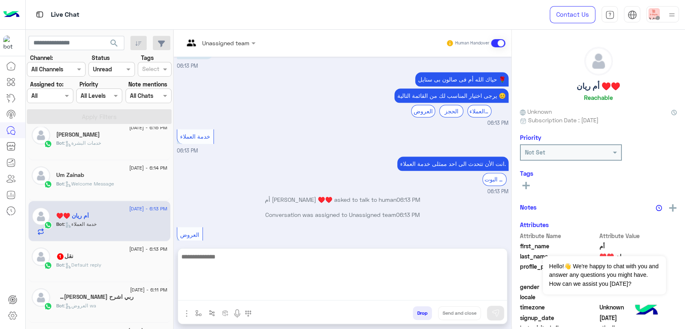
click at [314, 294] on textarea at bounding box center [342, 275] width 329 height 49
type textarea "**********"
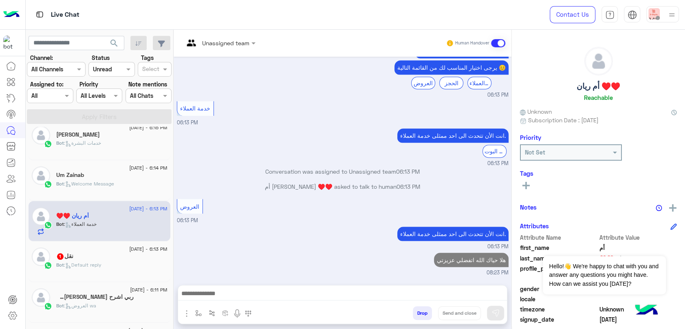
scroll to position [0, 0]
click at [77, 266] on span ": Default reply" at bounding box center [82, 264] width 37 height 6
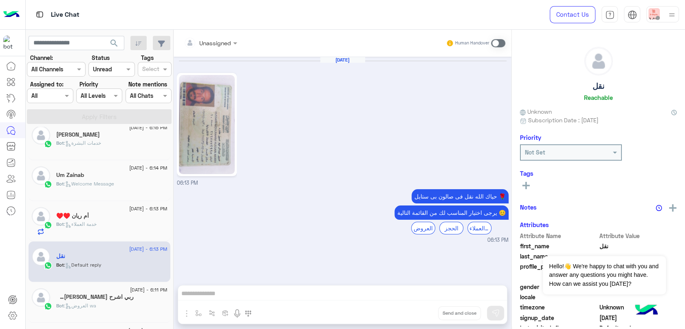
click at [85, 293] on h5 "ربي اشرح [PERSON_NAME] 2" at bounding box center [95, 296] width 78 height 7
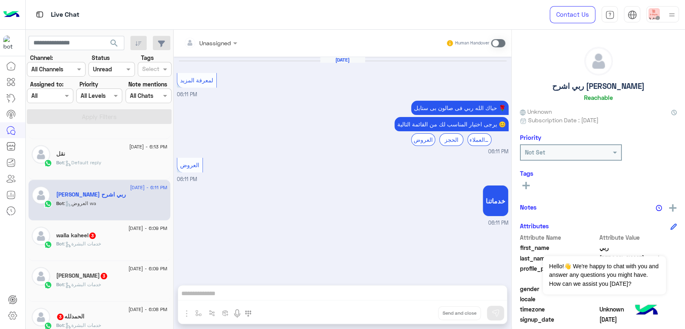
scroll to position [592, 0]
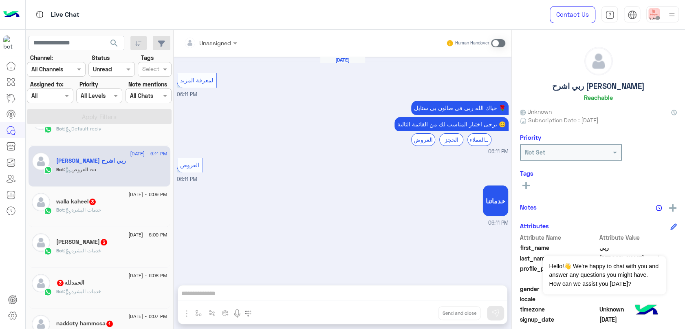
click at [102, 214] on div "Bot : خدمات البشرة" at bounding box center [111, 213] width 111 height 14
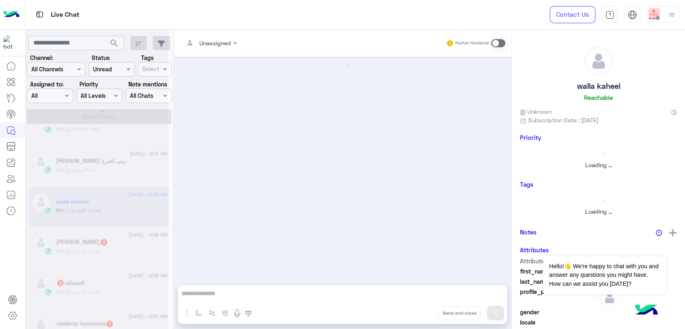
scroll to position [101, 0]
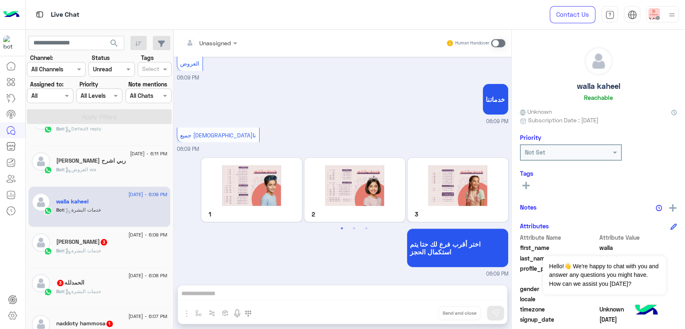
click at [114, 247] on div "Bot : خدمات البشرة" at bounding box center [111, 254] width 111 height 14
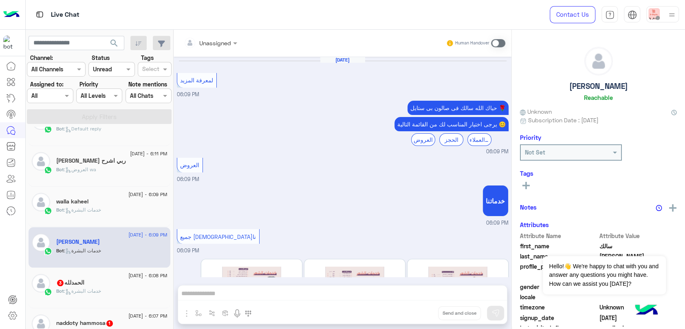
scroll to position [101, 0]
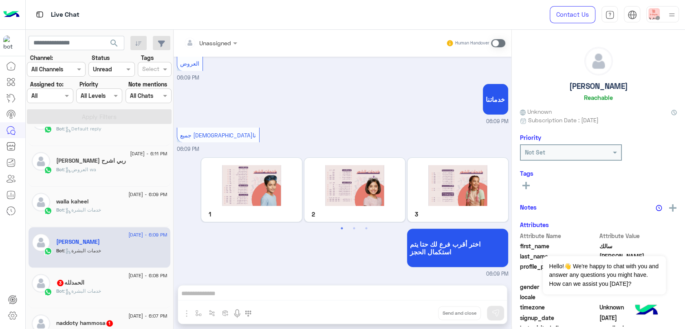
click at [124, 287] on div "Bot : خدمات البشرة" at bounding box center [111, 294] width 111 height 14
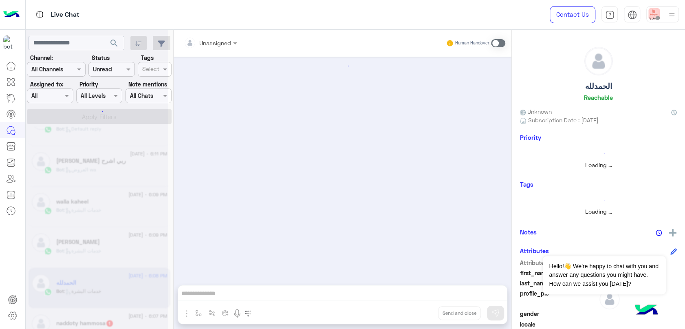
scroll to position [101, 0]
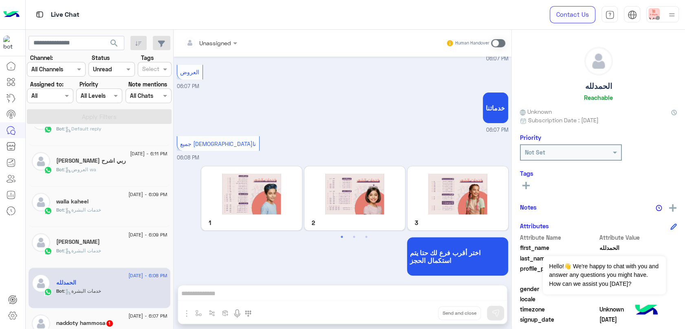
click at [116, 319] on div "naddoty hammosa 1" at bounding box center [111, 323] width 111 height 9
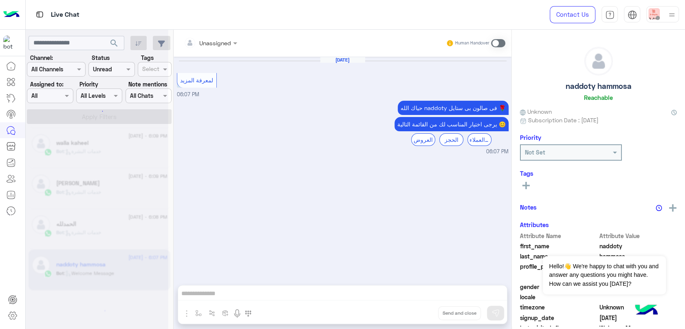
scroll to position [4, 0]
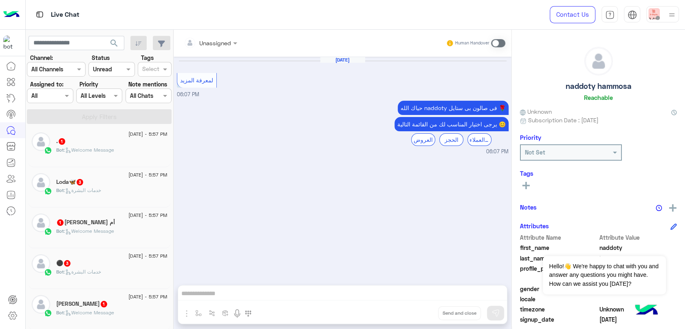
click at [123, 154] on div "Bot : Welcome Message" at bounding box center [111, 153] width 111 height 14
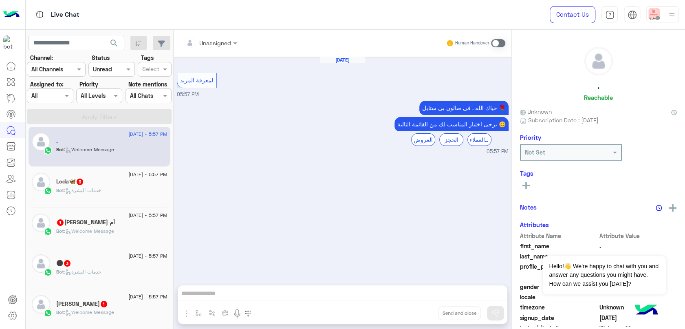
click at [128, 176] on span "[DATE] - 5:57 PM" at bounding box center [147, 174] width 39 height 7
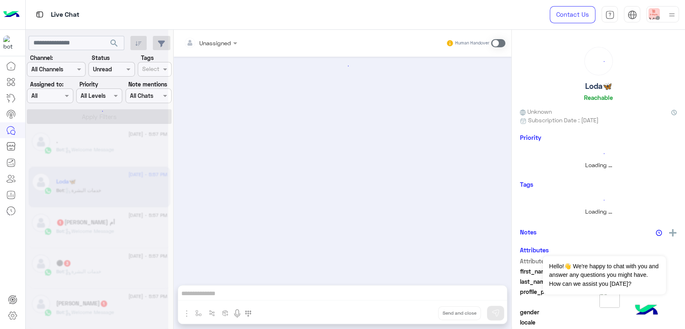
scroll to position [101, 0]
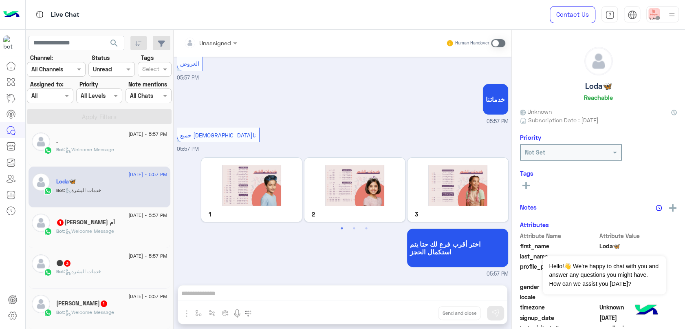
click at [130, 223] on div "أم إلين 1" at bounding box center [111, 223] width 111 height 9
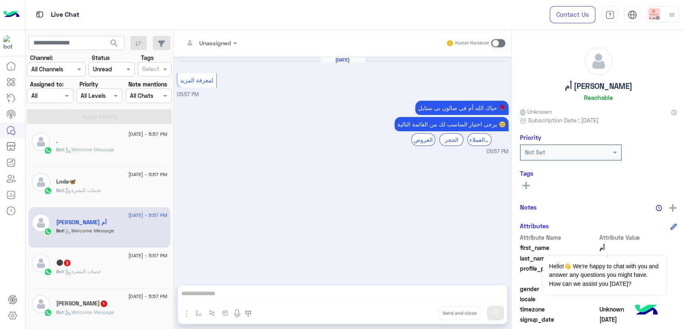
click at [119, 259] on div "⚫️ 3" at bounding box center [111, 263] width 111 height 9
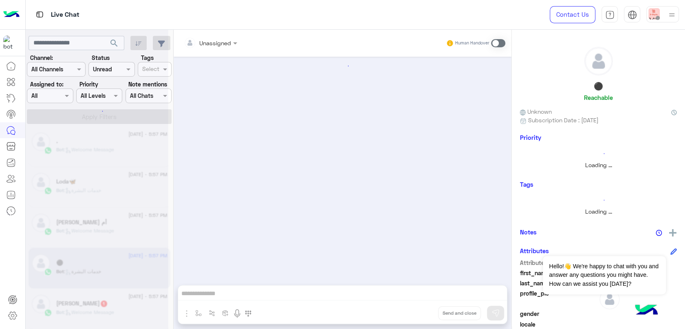
scroll to position [101, 0]
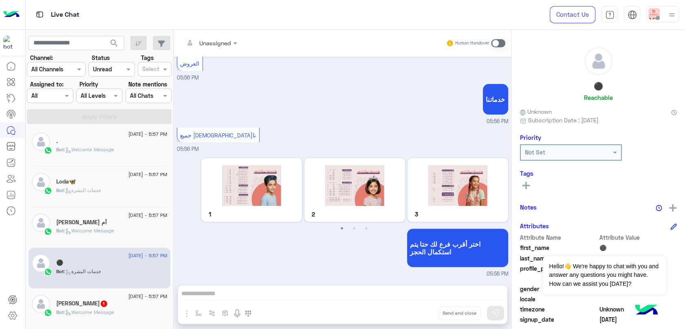
click at [117, 305] on div "[PERSON_NAME] 1" at bounding box center [111, 304] width 111 height 9
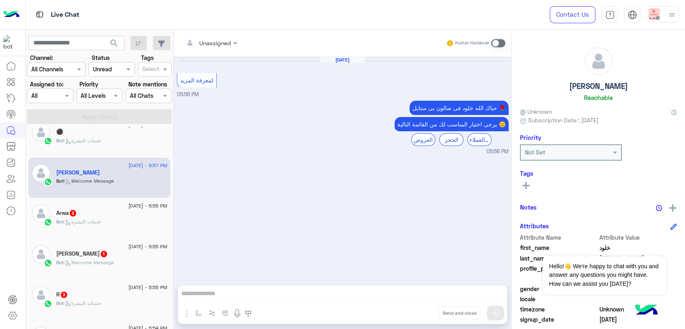
scroll to position [185, 0]
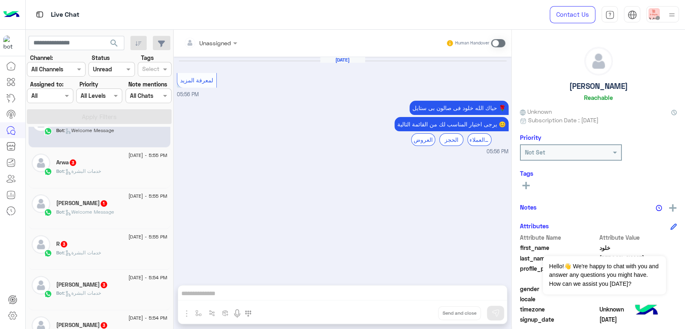
click at [117, 164] on div "Arwa 3" at bounding box center [111, 163] width 111 height 9
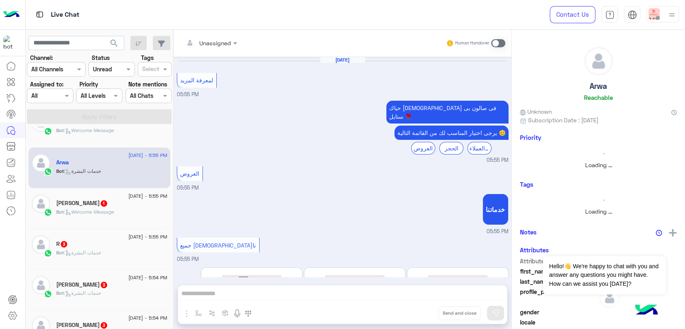
scroll to position [101, 0]
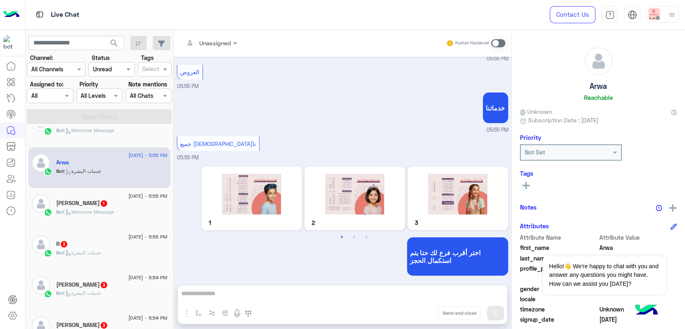
click at [113, 207] on div "[PERSON_NAME] 1" at bounding box center [111, 204] width 111 height 9
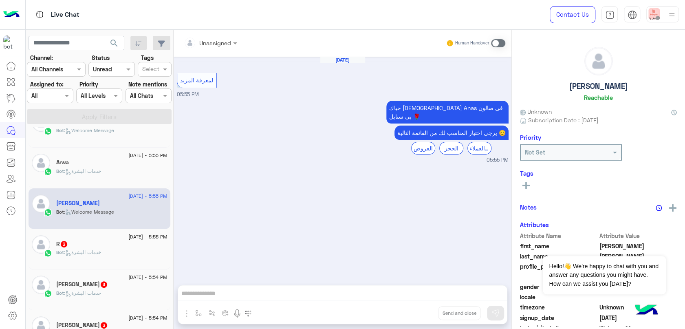
click at [106, 246] on div "R 3" at bounding box center [111, 244] width 111 height 9
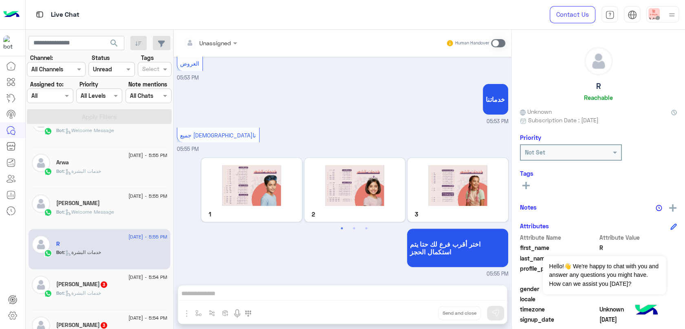
click at [102, 286] on div "[PERSON_NAME] 3" at bounding box center [111, 285] width 111 height 9
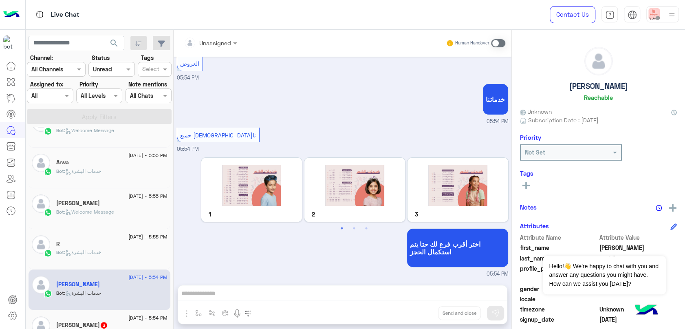
click at [106, 320] on div "[DATE] - 5:54 PM" at bounding box center [111, 318] width 111 height 5
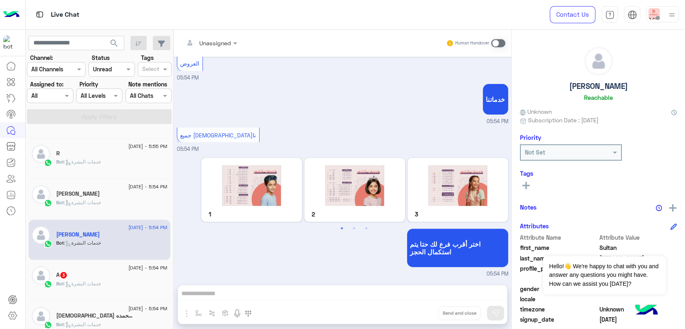
click at [98, 273] on div "A 3" at bounding box center [111, 275] width 111 height 9
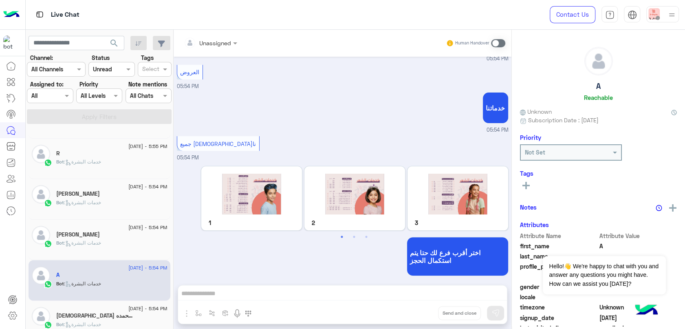
click at [103, 314] on h5 "[DEMOGRAPHIC_DATA] و بحمده 3" at bounding box center [95, 315] width 78 height 7
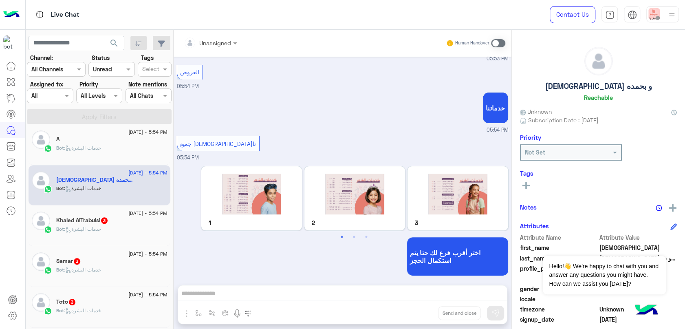
click at [111, 230] on div "Bot : خدمات البشرة" at bounding box center [111, 232] width 111 height 14
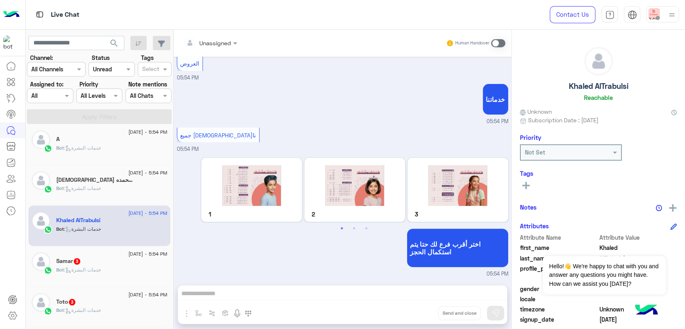
click at [117, 268] on div "Bot : خدمات البشرة" at bounding box center [111, 273] width 111 height 14
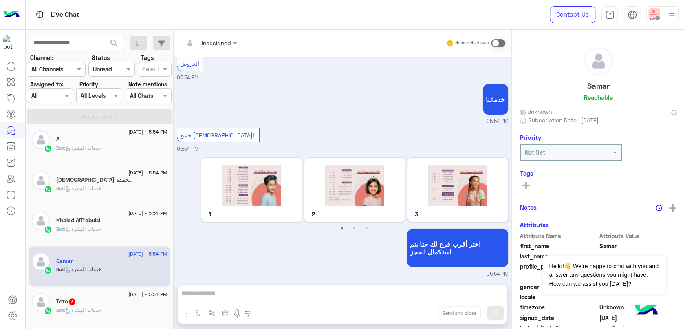
click at [113, 311] on div "Bot : خدمات البشرة" at bounding box center [111, 313] width 111 height 14
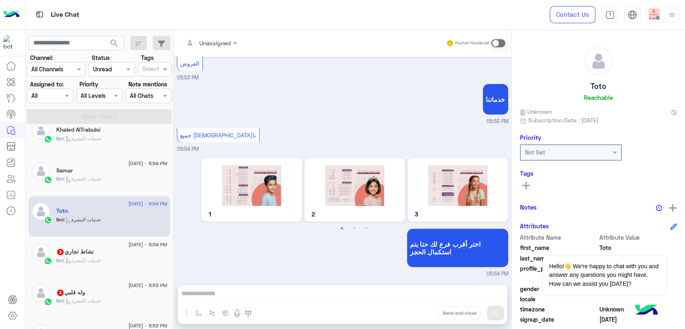
click at [122, 250] on div "نشاط تجاري 3" at bounding box center [111, 252] width 111 height 9
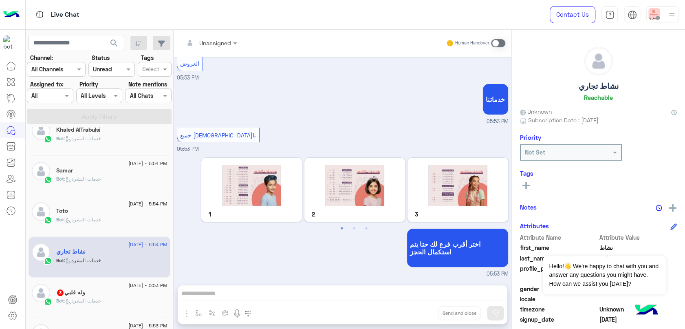
click at [94, 297] on p "Bot : خدمات البشرة" at bounding box center [78, 300] width 45 height 7
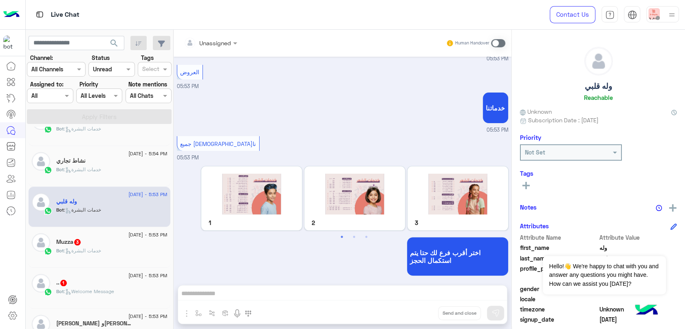
click at [107, 243] on div "Muzza 3" at bounding box center [111, 242] width 111 height 9
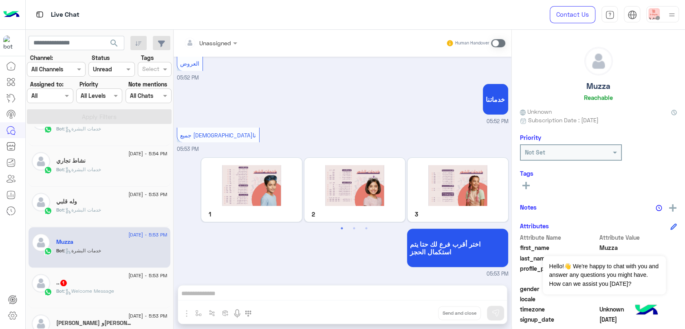
click at [100, 288] on span ": Welcome Message" at bounding box center [89, 291] width 50 height 6
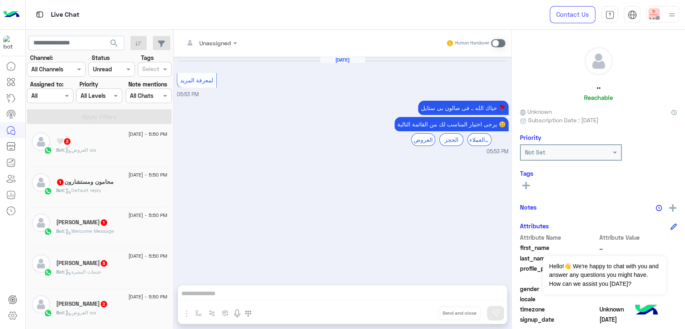
click at [128, 151] on div "Bot : العروض wa" at bounding box center [111, 153] width 111 height 14
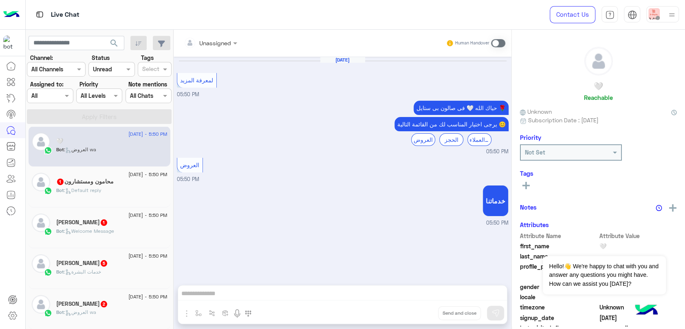
click at [135, 189] on div "Bot : Default reply" at bounding box center [111, 194] width 111 height 14
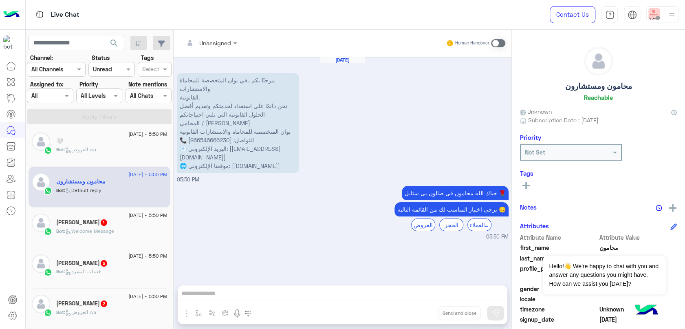
click at [130, 224] on div "[PERSON_NAME] 1" at bounding box center [111, 223] width 111 height 9
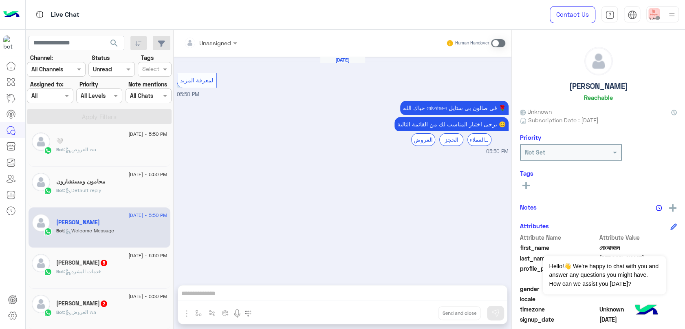
click at [116, 271] on div "Bot : خدمات البشرة" at bounding box center [111, 275] width 111 height 14
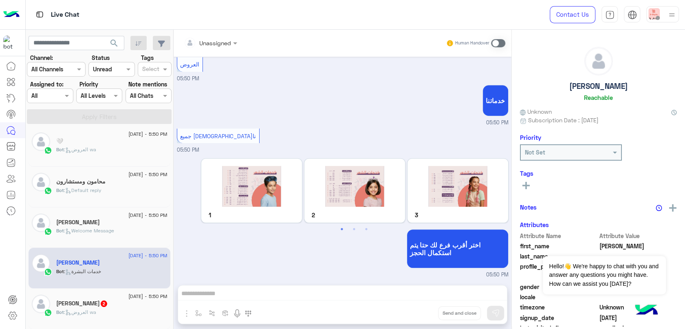
click at [123, 303] on div "Abdullah 2" at bounding box center [111, 304] width 111 height 9
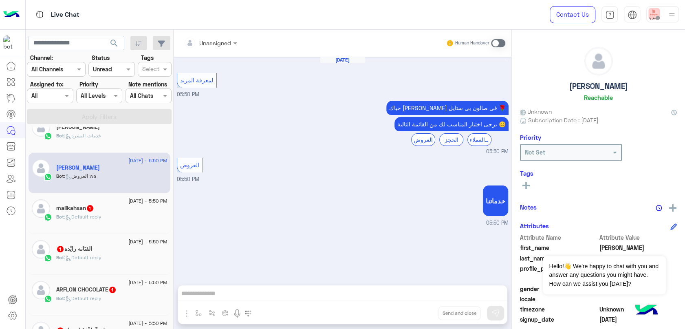
click at [111, 213] on div "Bot : Default reply" at bounding box center [111, 220] width 111 height 14
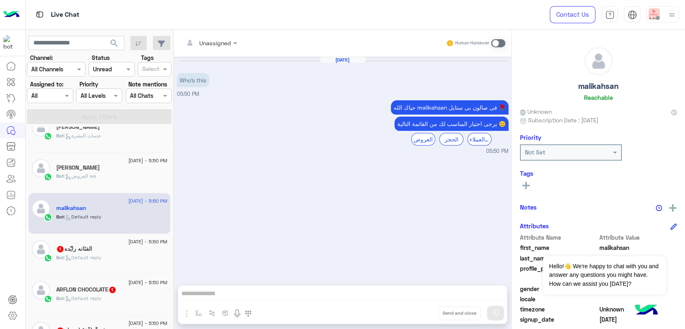
click at [116, 254] on div "Bot : Default reply" at bounding box center [111, 261] width 111 height 14
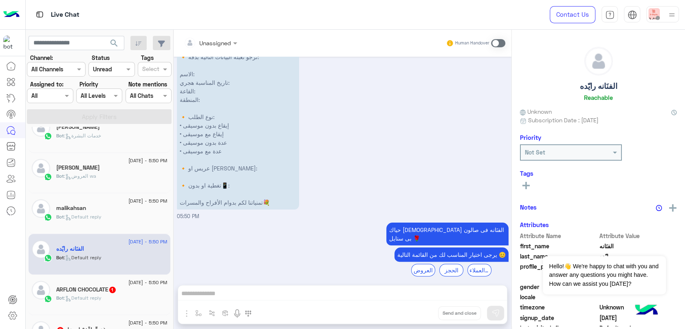
click at [116, 289] on span "1" at bounding box center [112, 289] width 7 height 7
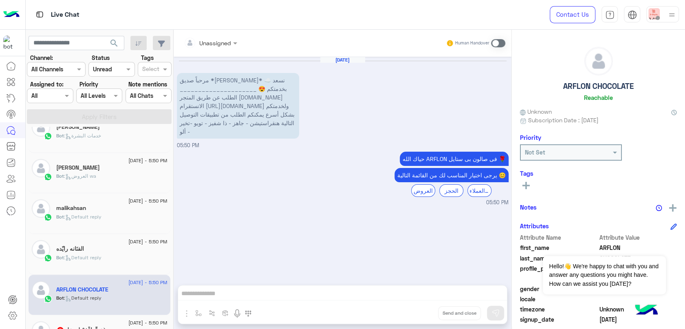
click at [47, 94] on input "text" at bounding box center [40, 96] width 19 height 9
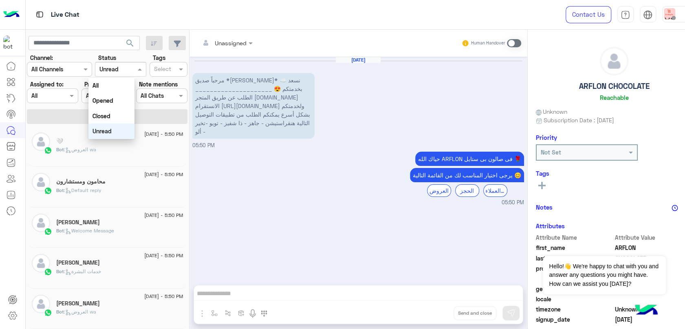
click at [121, 68] on div at bounding box center [120, 68] width 51 height 9
click at [112, 135] on div "Unread" at bounding box center [111, 130] width 46 height 15
click at [158, 68] on input "text" at bounding box center [164, 70] width 20 height 9
click at [159, 68] on input "text" at bounding box center [164, 70] width 20 height 9
click at [141, 98] on input "text" at bounding box center [153, 96] width 24 height 9
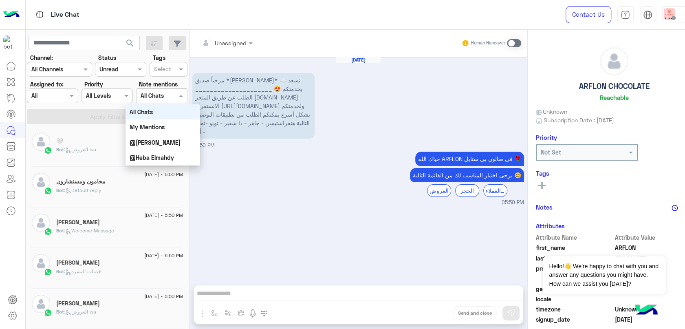
click at [141, 97] on input "text" at bounding box center [153, 96] width 24 height 9
click at [114, 67] on div at bounding box center [120, 68] width 51 height 9
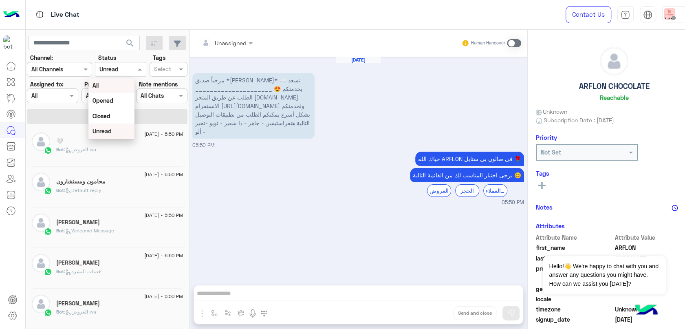
click at [112, 88] on div "All" at bounding box center [111, 85] width 46 height 15
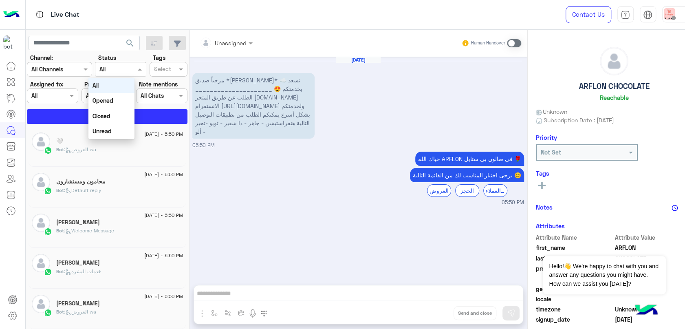
click at [118, 66] on div at bounding box center [120, 68] width 51 height 9
click at [115, 130] on div "Unread" at bounding box center [111, 130] width 46 height 15
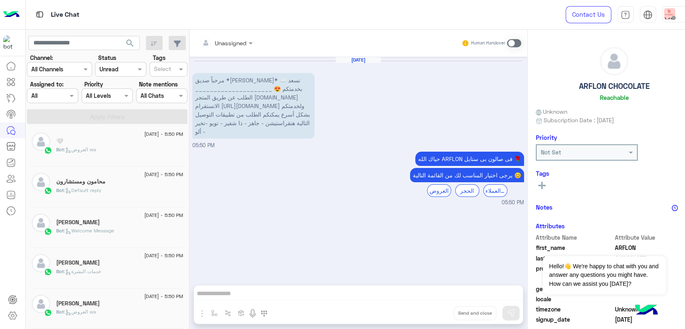
click at [111, 70] on input "text" at bounding box center [111, 69] width 24 height 9
click at [113, 89] on div "All" at bounding box center [111, 85] width 46 height 15
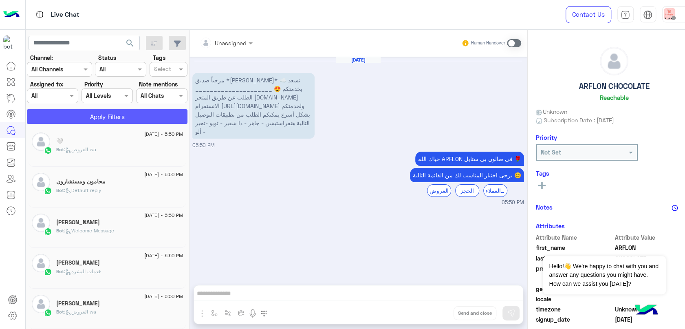
click at [111, 112] on button "Apply Filters" at bounding box center [107, 116] width 160 height 15
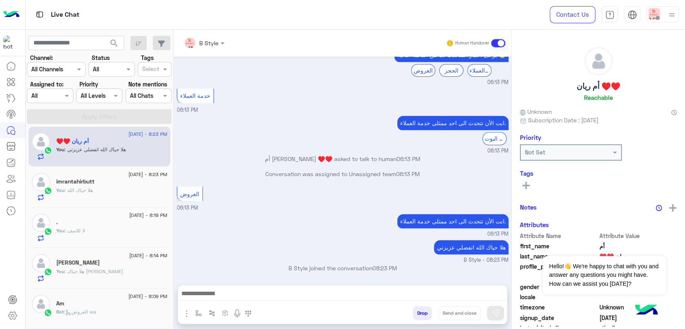
click at [110, 71] on input "text" at bounding box center [102, 69] width 19 height 9
click at [116, 127] on div "Unread" at bounding box center [111, 130] width 46 height 15
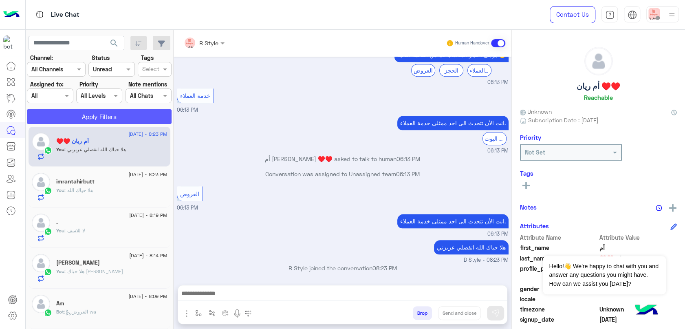
click at [113, 115] on button "Apply Filters" at bounding box center [99, 116] width 145 height 15
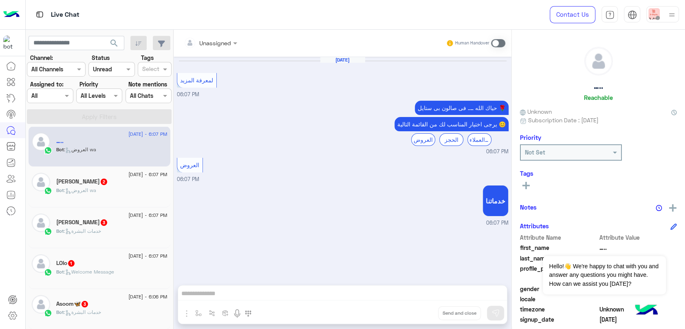
click at [115, 185] on div "[PERSON_NAME] 2" at bounding box center [111, 182] width 111 height 9
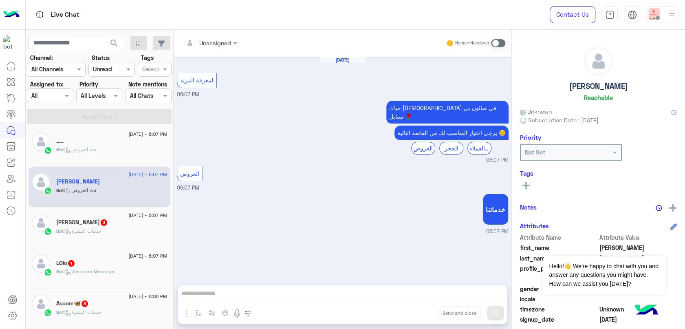
click at [125, 226] on div "[PERSON_NAME] 3" at bounding box center [111, 223] width 111 height 9
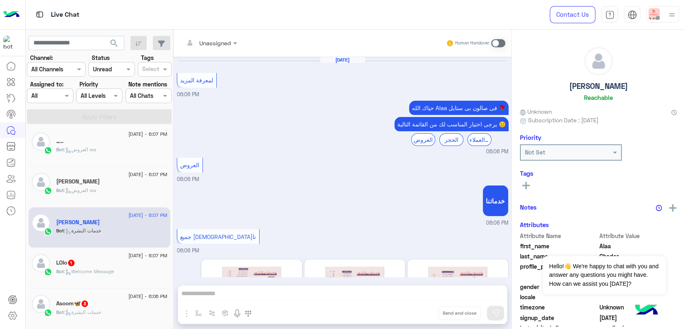
scroll to position [101, 0]
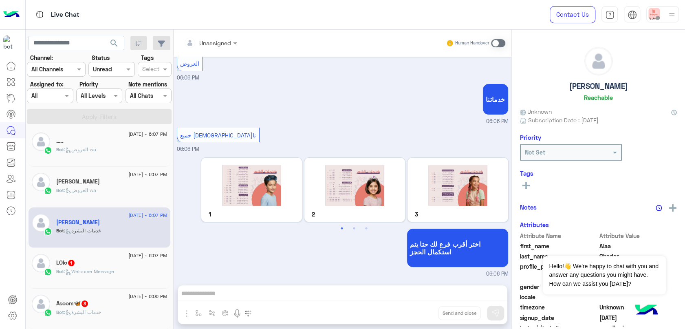
click at [119, 271] on div "Bot : Welcome Message" at bounding box center [111, 275] width 111 height 14
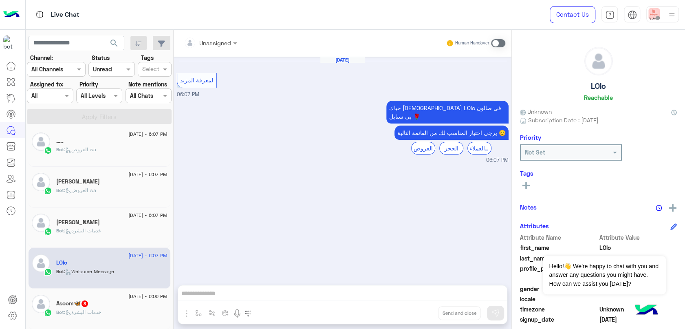
click at [109, 308] on div "Bot : خدمات البشرة" at bounding box center [111, 315] width 111 height 14
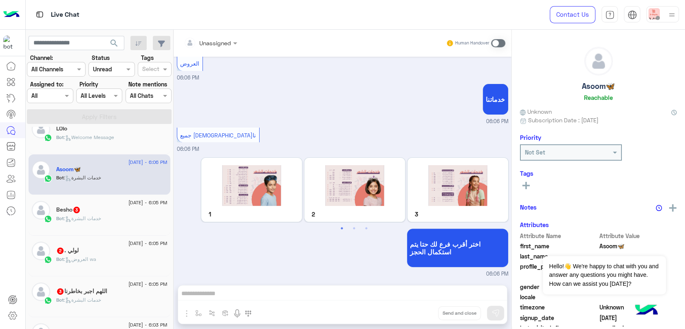
scroll to position [139, 0]
click at [84, 217] on span ": خدمات البشرة" at bounding box center [82, 216] width 37 height 6
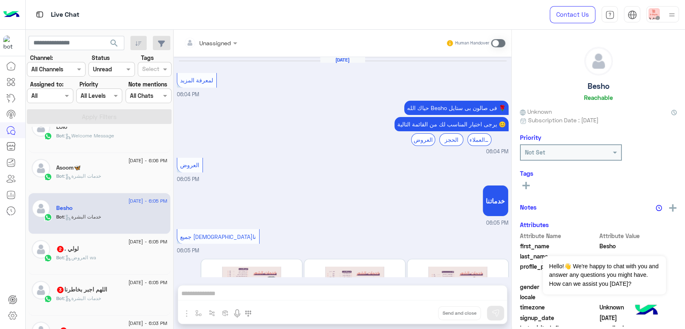
scroll to position [101, 0]
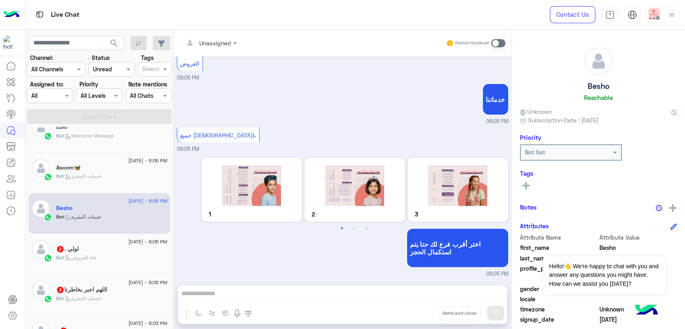
click at [116, 268] on div "[DATE] - 6:05 PM لولي . 2 Bot : العروض wa" at bounding box center [100, 254] width 142 height 41
click at [118, 252] on div "لولي . 2" at bounding box center [111, 249] width 111 height 9
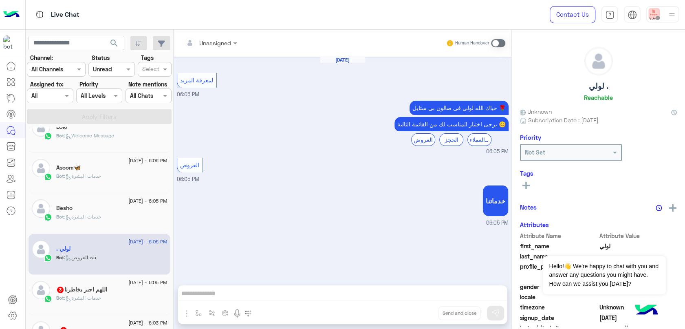
click at [132, 291] on div "اللهم اجبر بخاطرنا 3" at bounding box center [111, 290] width 111 height 9
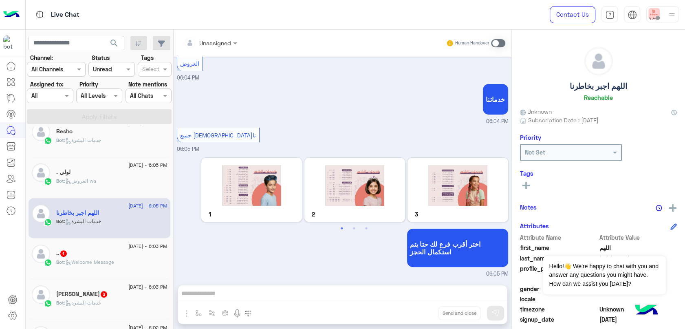
scroll to position [230, 0]
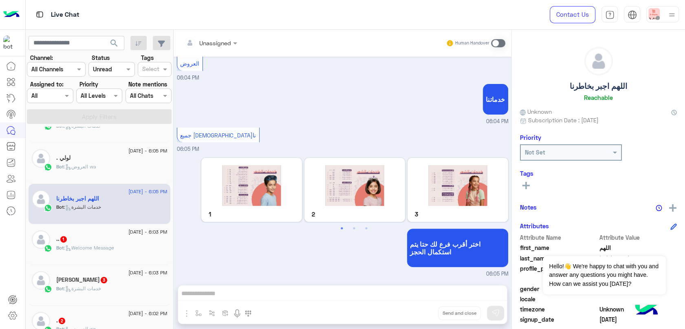
click at [122, 253] on div "Bot : Welcome Message" at bounding box center [111, 251] width 111 height 14
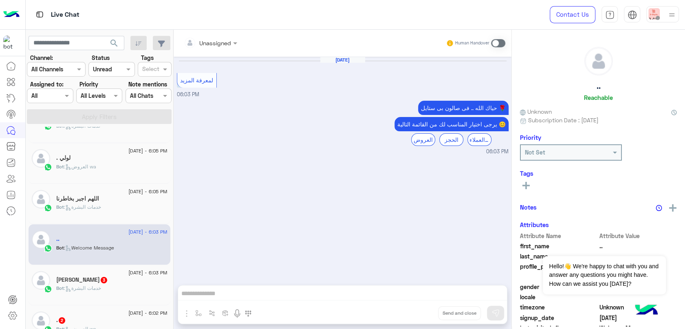
click at [123, 279] on div "[PERSON_NAME] 3" at bounding box center [111, 280] width 111 height 9
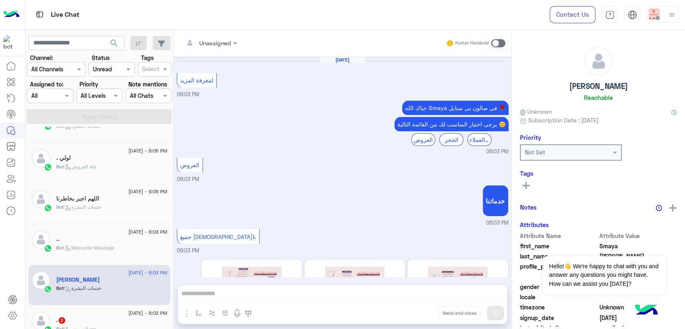
scroll to position [101, 0]
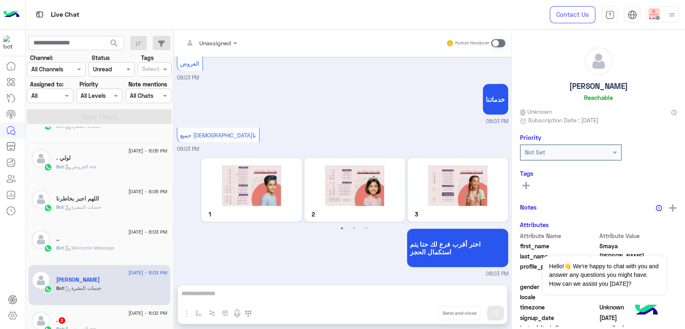
click at [128, 311] on span "[DATE] - 6:02 PM" at bounding box center [147, 312] width 39 height 7
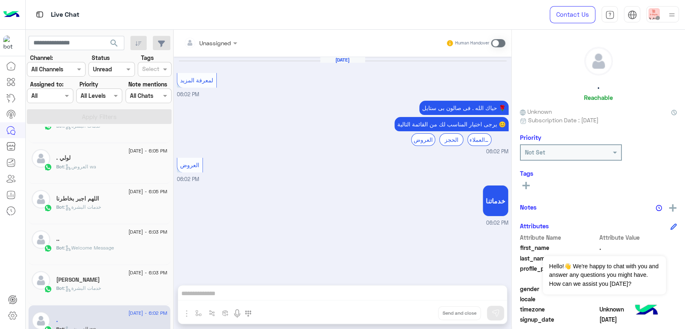
scroll to position [411, 0]
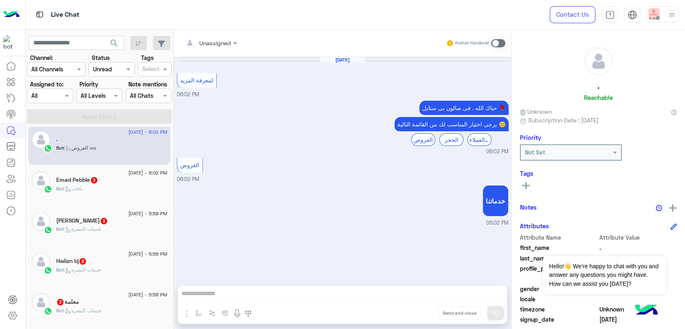
click at [99, 187] on div "Bot : باقات" at bounding box center [111, 192] width 111 height 14
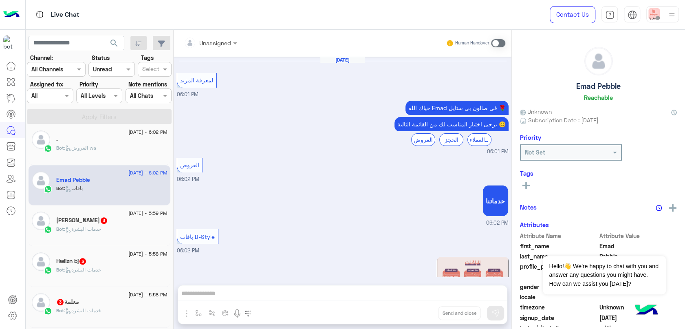
scroll to position [130, 0]
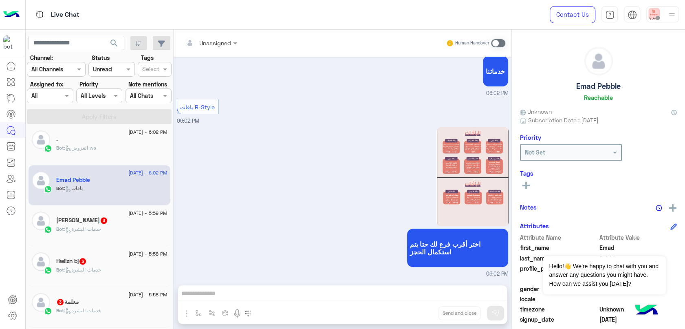
click at [112, 221] on div "[PERSON_NAME] 3" at bounding box center [111, 221] width 111 height 9
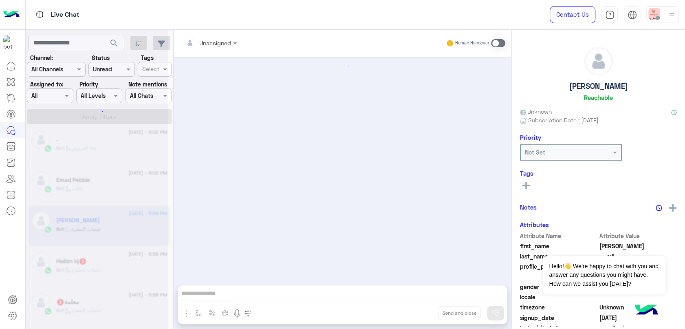
scroll to position [101, 0]
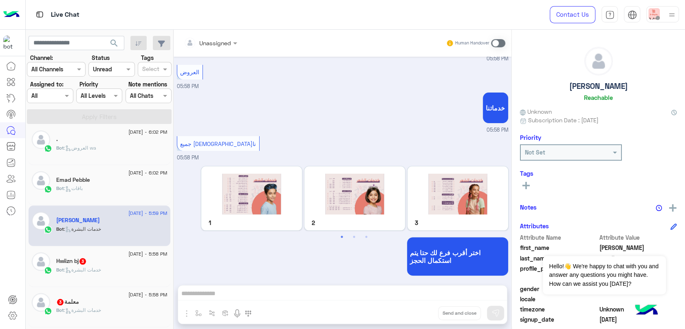
click at [119, 268] on div "Bot : خدمات البشرة" at bounding box center [111, 273] width 111 height 14
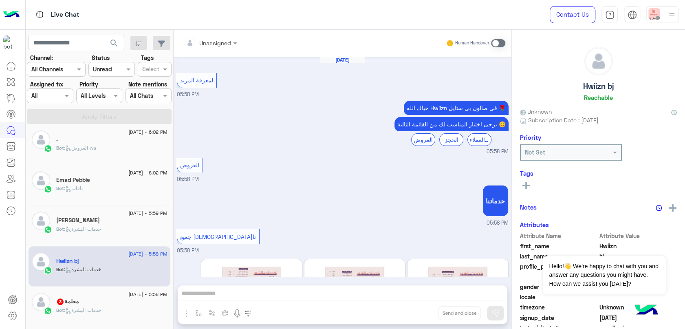
scroll to position [101, 0]
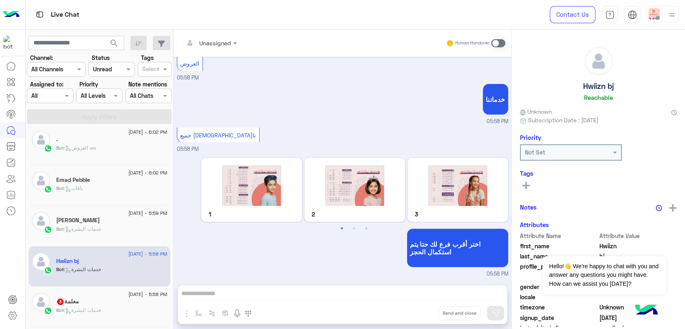
click at [119, 306] on div "Bot : خدمات البشرة" at bounding box center [111, 313] width 111 height 14
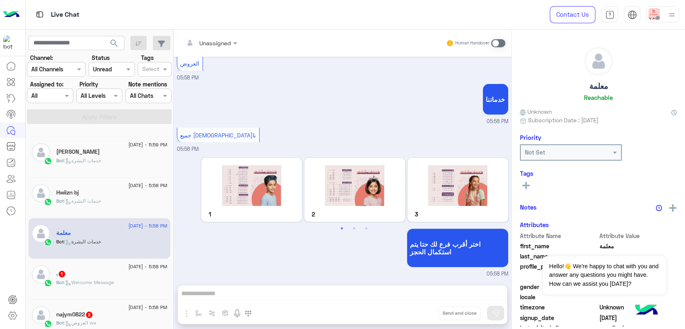
scroll to position [547, 0]
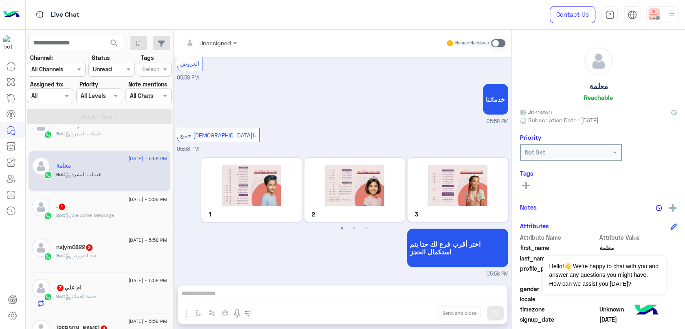
click at [110, 212] on span ": Welcome Message" at bounding box center [89, 215] width 50 height 6
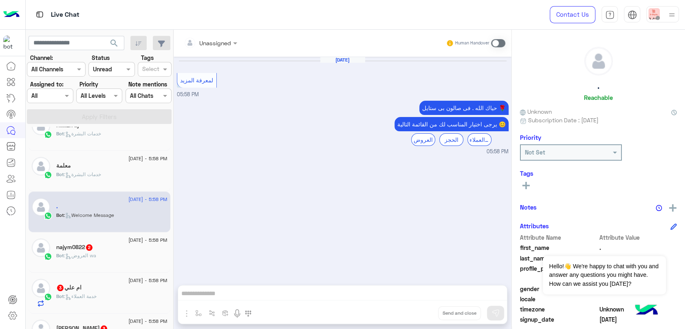
click at [83, 244] on h5 "najym0822 2" at bounding box center [74, 247] width 37 height 7
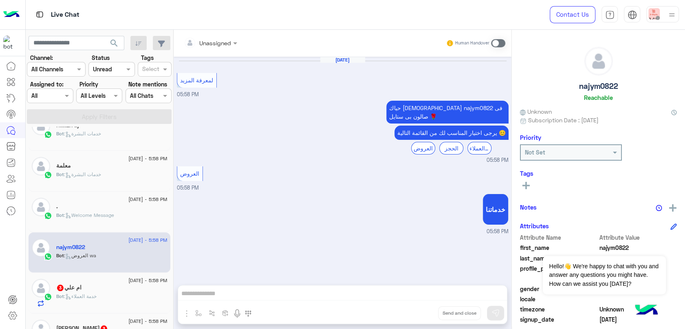
click at [109, 294] on div "Bot : خدمة العملاء" at bounding box center [111, 299] width 111 height 14
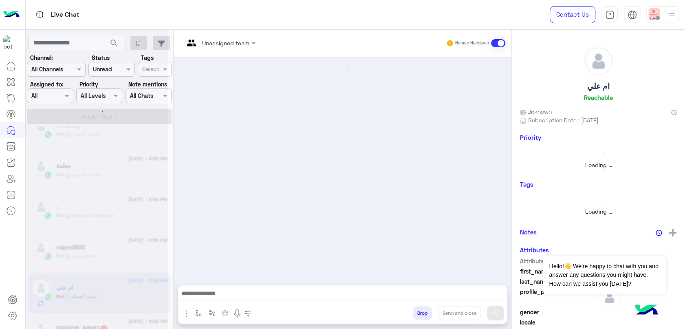
scroll to position [47, 0]
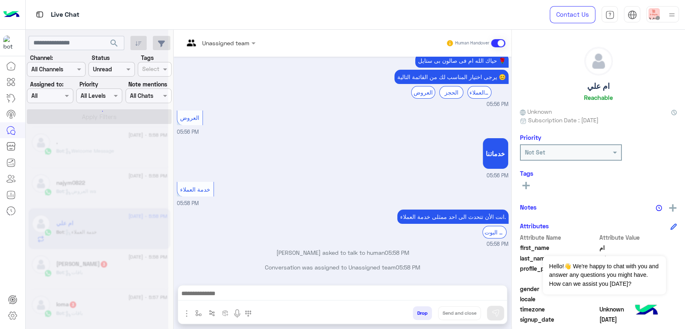
click at [107, 267] on div at bounding box center [97, 167] width 143 height 329
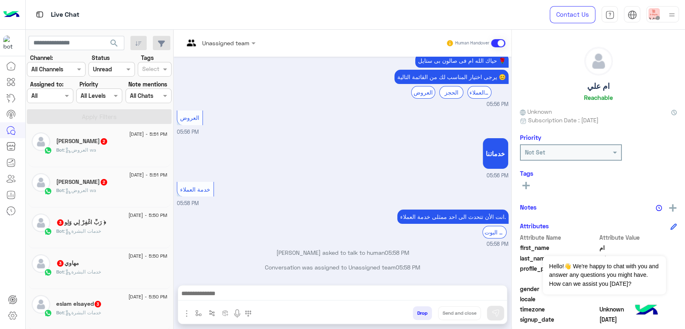
click at [126, 143] on div "[PERSON_NAME] 2" at bounding box center [111, 142] width 111 height 9
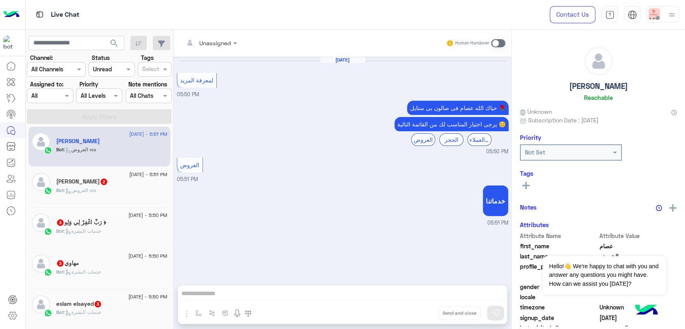
click at [117, 178] on div "[PERSON_NAME] 2" at bounding box center [111, 182] width 111 height 9
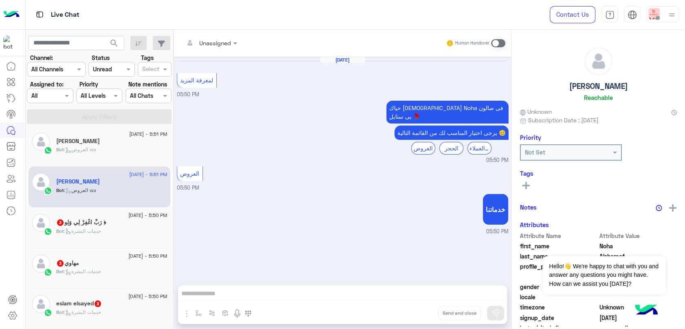
click at [112, 226] on div "﴿ رَبِّ اغْفِرْ لِي وَلِو 3" at bounding box center [111, 223] width 111 height 9
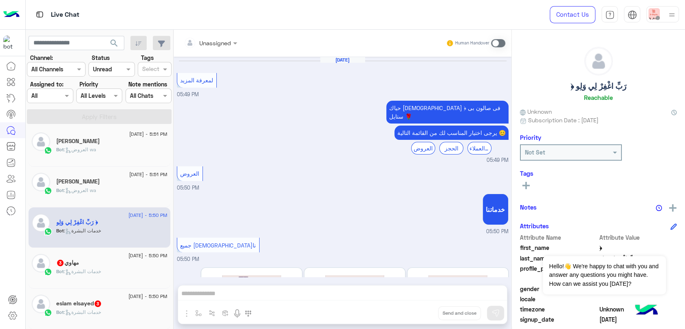
scroll to position [101, 0]
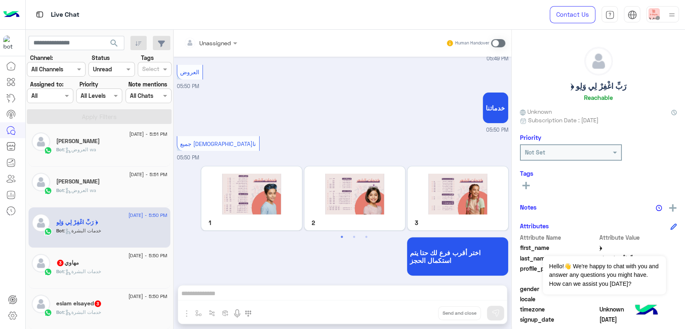
click at [99, 273] on span ": خدمات البشرة" at bounding box center [82, 271] width 37 height 6
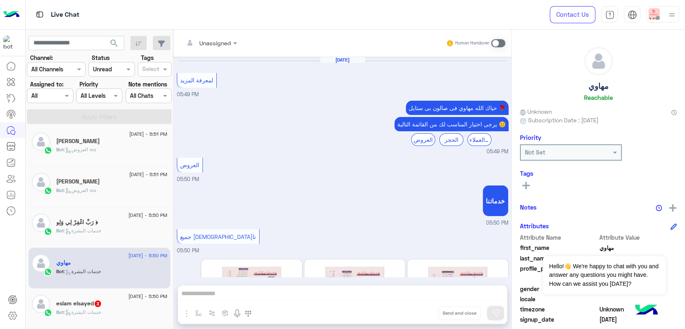
scroll to position [101, 0]
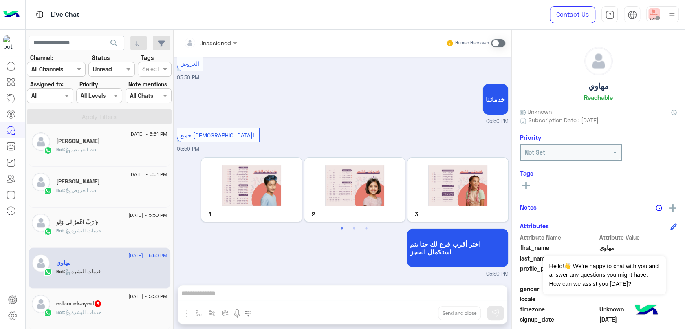
click at [110, 309] on div "Bot : خدمات البشرة" at bounding box center [111, 315] width 111 height 14
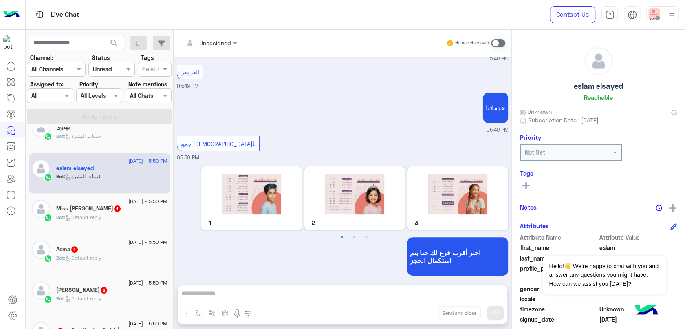
scroll to position [139, 0]
click at [133, 215] on div "Bot : Default reply" at bounding box center [111, 220] width 111 height 14
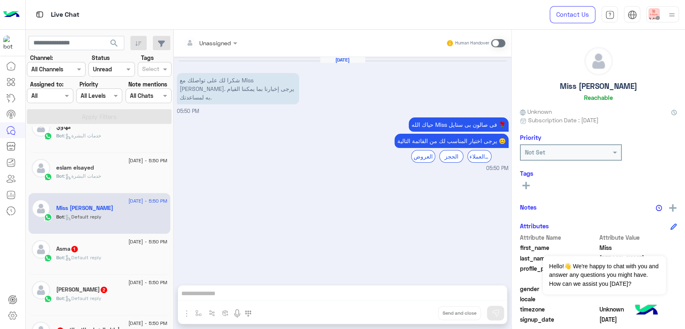
click at [125, 261] on div "Bot : Default reply" at bounding box center [111, 261] width 111 height 14
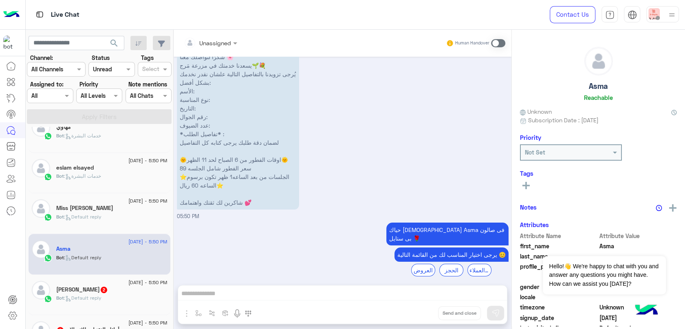
click at [123, 292] on div "[PERSON_NAME] 2" at bounding box center [111, 290] width 111 height 9
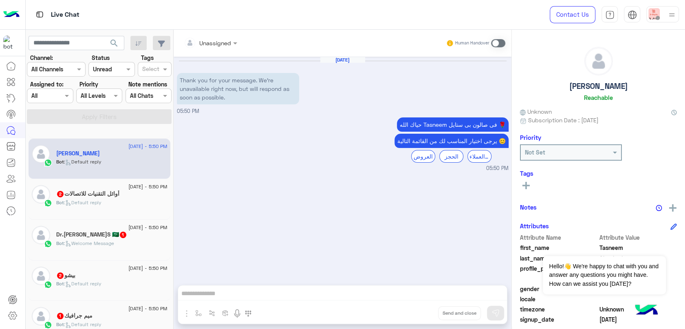
click at [116, 201] on div "Bot : Default reply" at bounding box center [111, 206] width 111 height 14
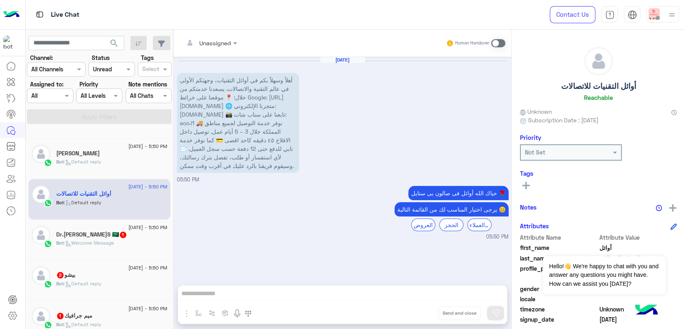
click at [119, 236] on div "Dr.[PERSON_NAME]S 🇸🇦 1" at bounding box center [111, 235] width 111 height 9
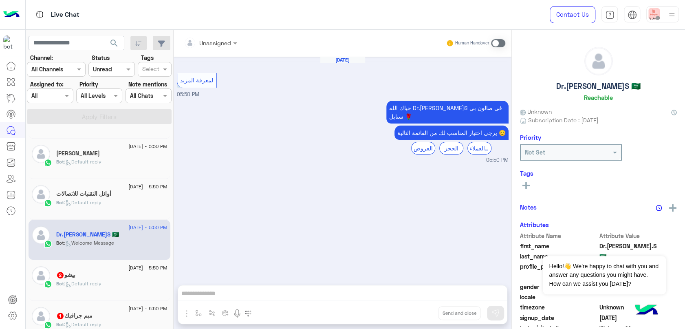
click at [113, 274] on div "بيشو 2" at bounding box center [111, 275] width 111 height 9
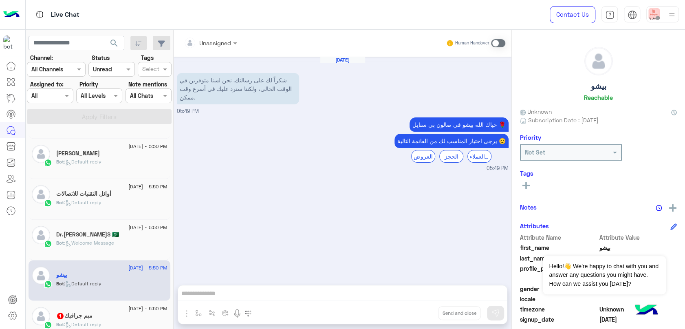
click at [100, 310] on div "[DATE] - 5:50 PM" at bounding box center [111, 309] width 111 height 5
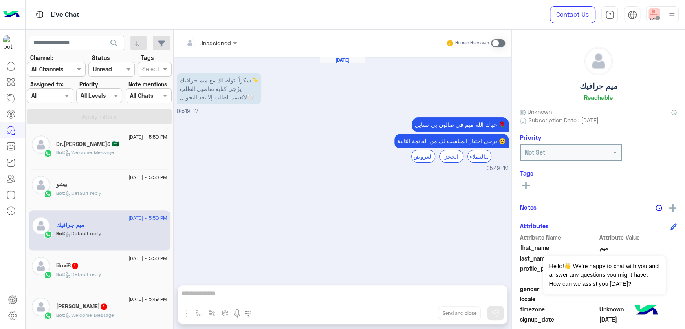
click at [116, 272] on div "Bot : Default reply" at bounding box center [111, 277] width 111 height 14
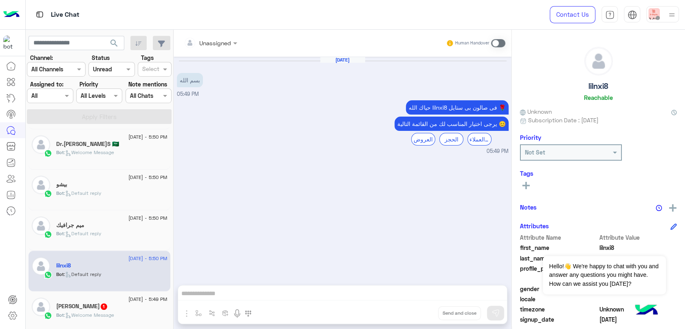
click at [114, 308] on div "Suad Kari 1" at bounding box center [111, 307] width 111 height 9
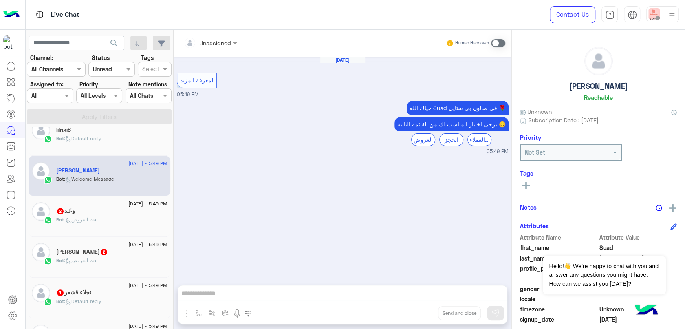
click at [76, 205] on div "[DATE] - 5:49 PM" at bounding box center [111, 204] width 111 height 5
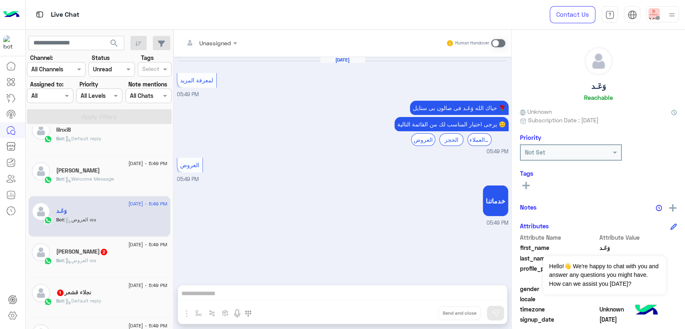
click at [122, 257] on div "Bot : العروض wa" at bounding box center [111, 264] width 111 height 14
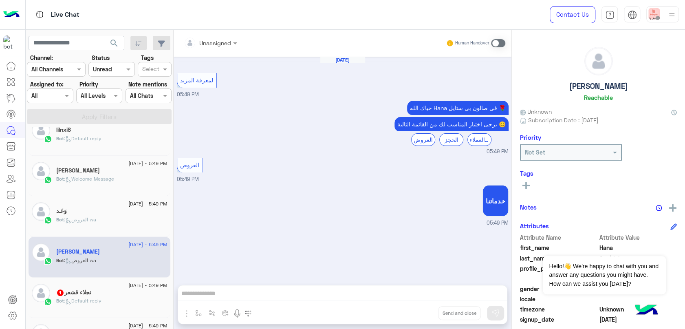
click at [119, 297] on div "Bot : Default reply" at bounding box center [111, 304] width 111 height 14
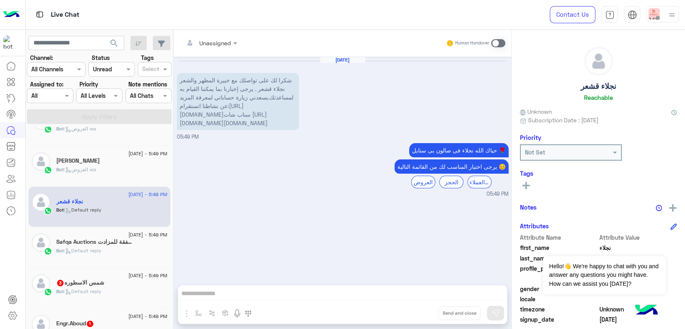
click at [104, 281] on h5 "شمس الاسطوره 3" at bounding box center [80, 282] width 48 height 7
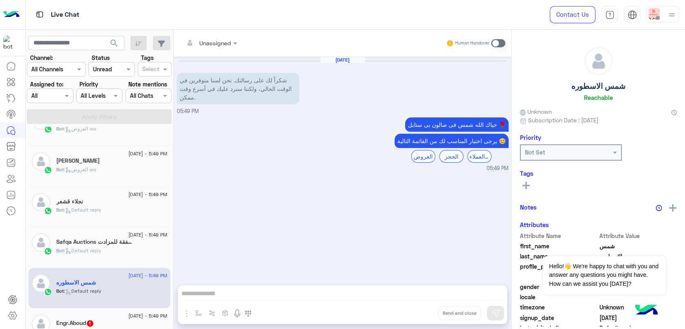
click at [100, 319] on div "Engr.Aboud 1" at bounding box center [111, 323] width 111 height 9
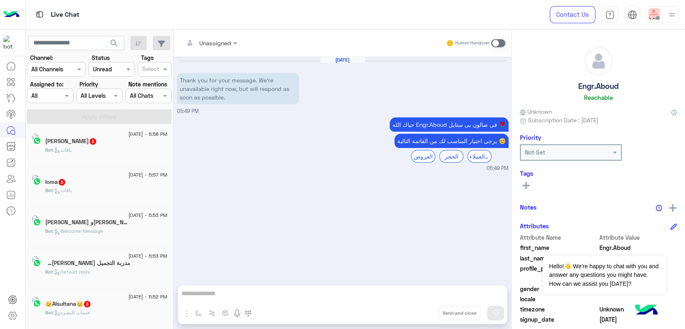
click at [104, 72] on input "text" at bounding box center [102, 69] width 19 height 9
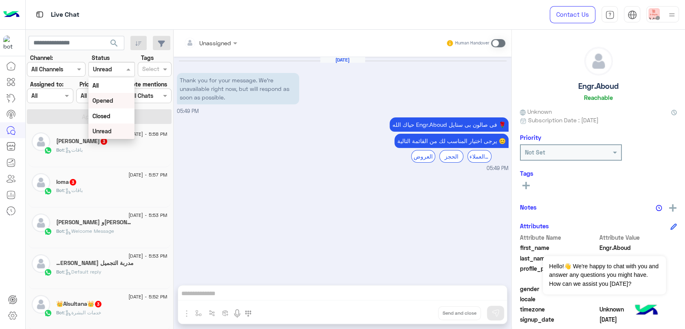
click at [65, 187] on p "Bot : باقات" at bounding box center [69, 190] width 26 height 7
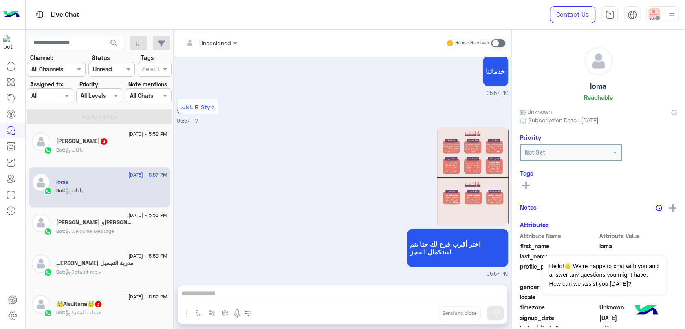
click at [101, 153] on div "Bot : باقات" at bounding box center [111, 153] width 111 height 14
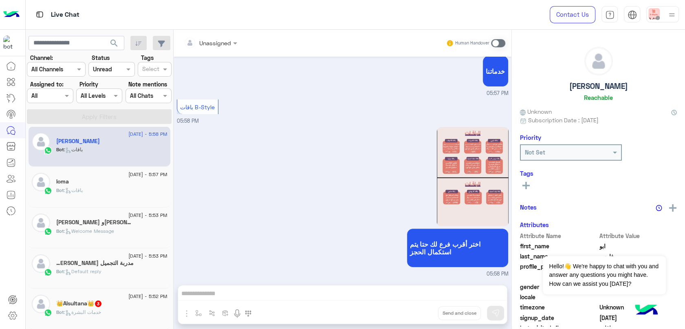
click at [98, 224] on h5 "[PERSON_NAME] وسام 1" at bounding box center [95, 222] width 78 height 7
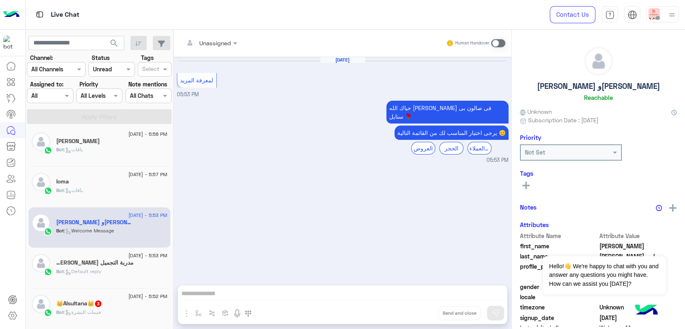
click at [110, 273] on div "Bot : Default reply" at bounding box center [111, 275] width 111 height 14
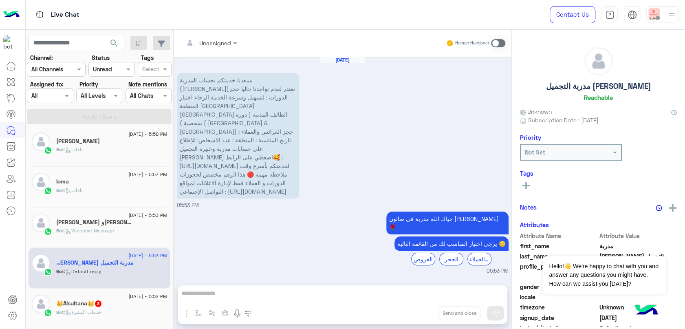
click at [106, 303] on div "👑Alsultana👑 3" at bounding box center [111, 304] width 111 height 9
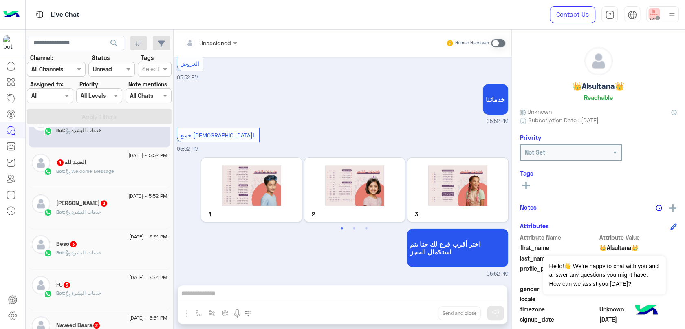
click at [125, 202] on div "Isrrar Habib 3" at bounding box center [111, 204] width 111 height 9
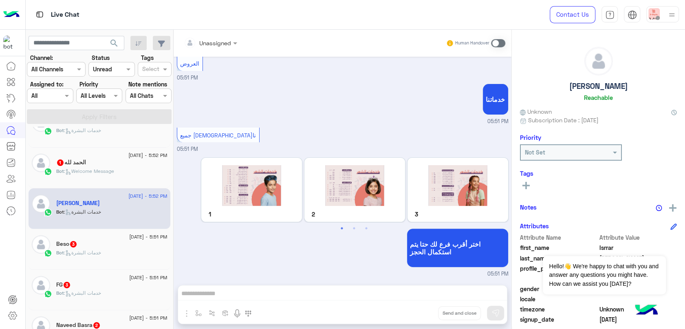
click at [124, 169] on div "Bot : Welcome Message" at bounding box center [111, 174] width 111 height 14
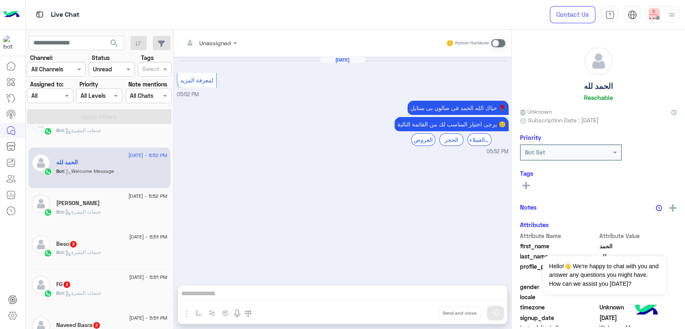
click at [113, 257] on div "Bot : خدمات البشرة" at bounding box center [111, 255] width 111 height 14
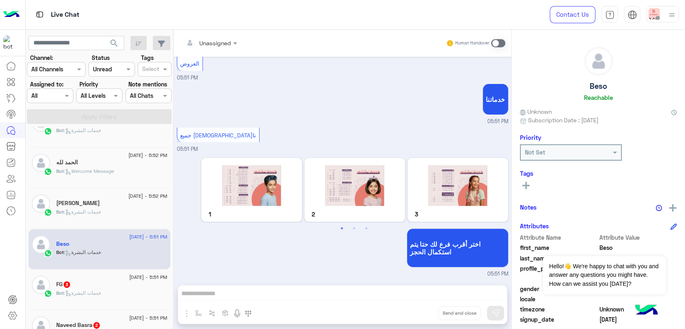
click at [108, 290] on div "Bot : خدمات البشرة" at bounding box center [111, 296] width 111 height 14
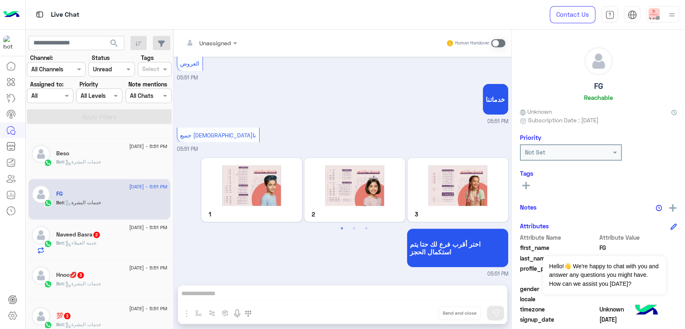
click at [126, 231] on div "Naveed Basra 2" at bounding box center [111, 235] width 111 height 9
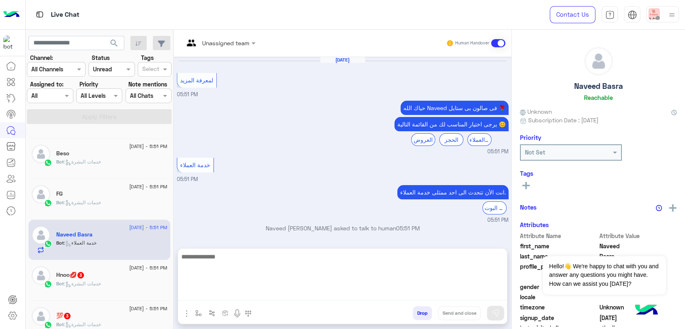
click at [281, 294] on textarea at bounding box center [342, 275] width 329 height 49
type textarea "**********"
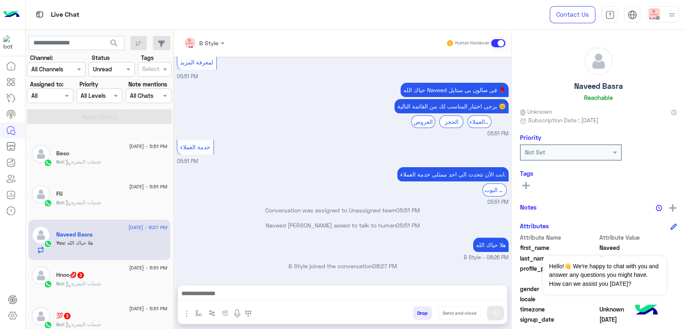
click at [134, 258] on div "[DATE] - 8:27 PM Naveed Basra You : هلا حياك الله" at bounding box center [100, 240] width 142 height 41
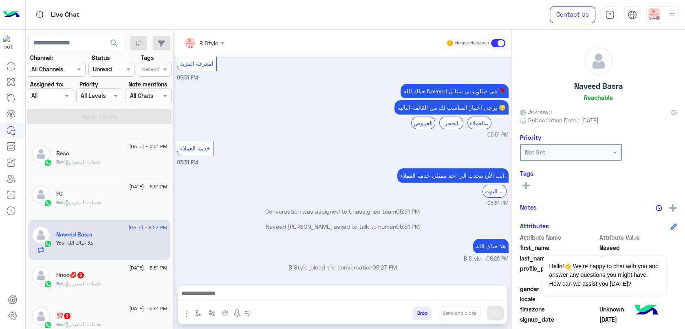
click at [120, 273] on div "Hnoo💋 3" at bounding box center [111, 275] width 111 height 9
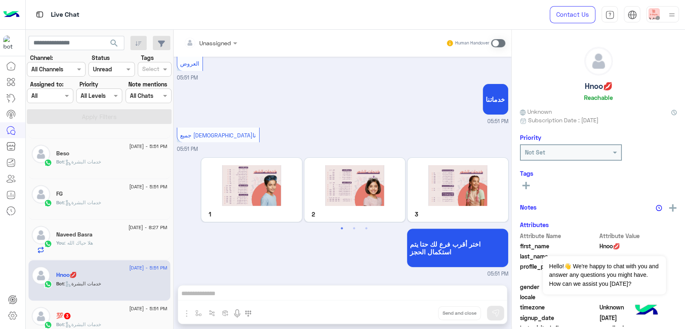
click at [116, 314] on div "💯 3" at bounding box center [111, 316] width 111 height 9
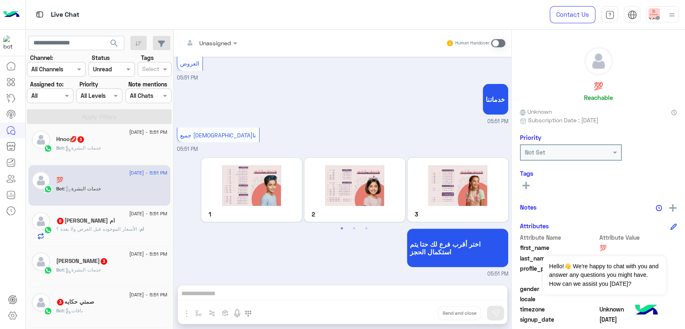
click at [101, 142] on div "Hnoo💋 3" at bounding box center [111, 140] width 111 height 9
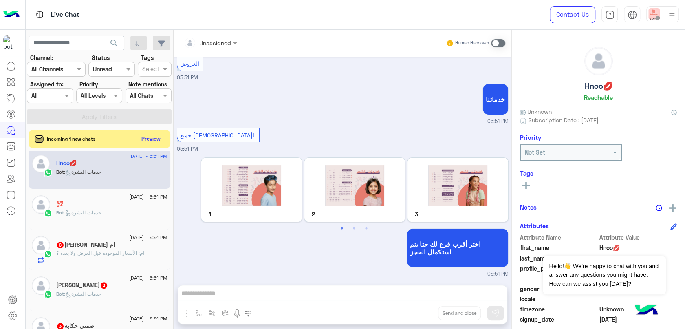
click at [101, 237] on div "[DATE] - 5:51 PM" at bounding box center [111, 238] width 111 height 5
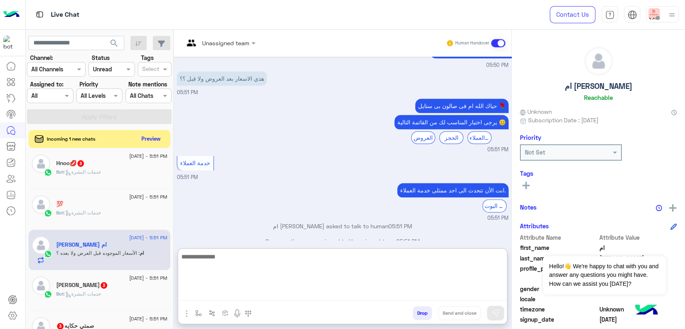
click at [289, 290] on textarea at bounding box center [342, 275] width 329 height 49
type textarea "*********"
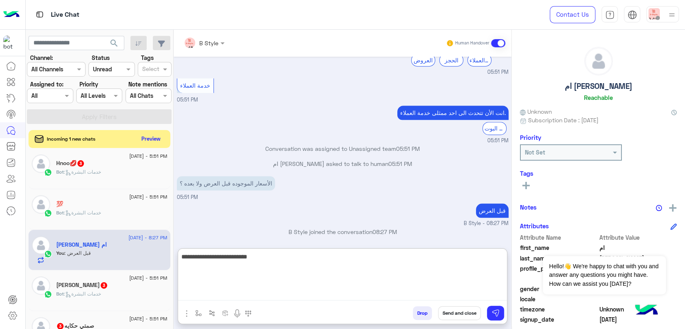
type textarea "**********"
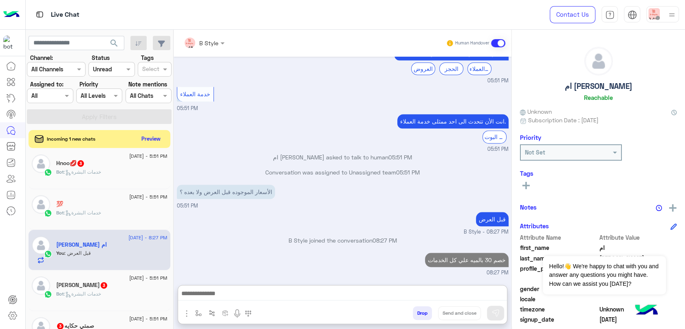
click at [94, 285] on div "[PERSON_NAME] 3" at bounding box center [111, 285] width 111 height 9
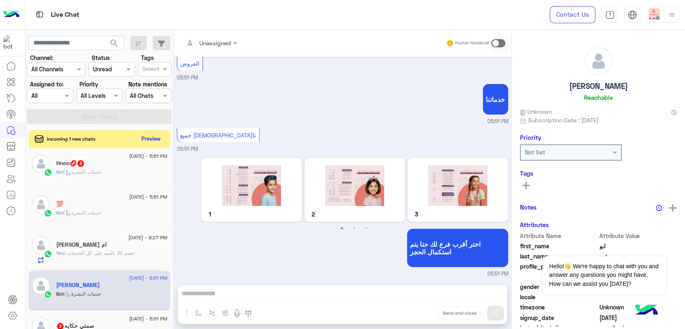
click at [99, 323] on div "صمتي حكايه 3" at bounding box center [111, 326] width 111 height 9
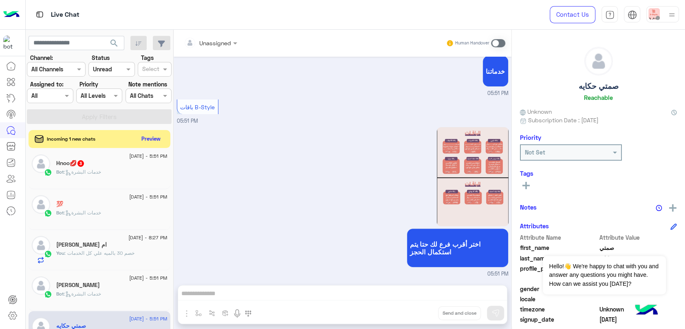
click at [121, 165] on div "Hnoo💋 3" at bounding box center [111, 164] width 111 height 9
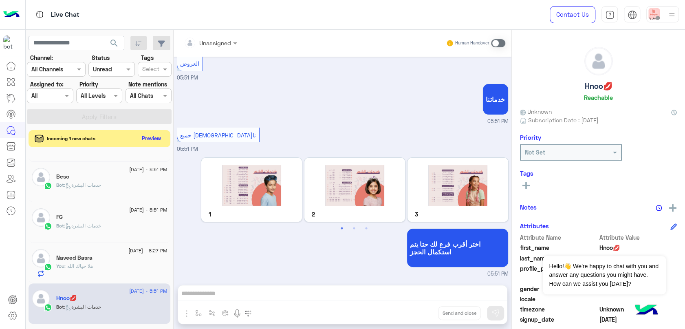
click at [152, 137] on button "Preview" at bounding box center [151, 138] width 25 height 11
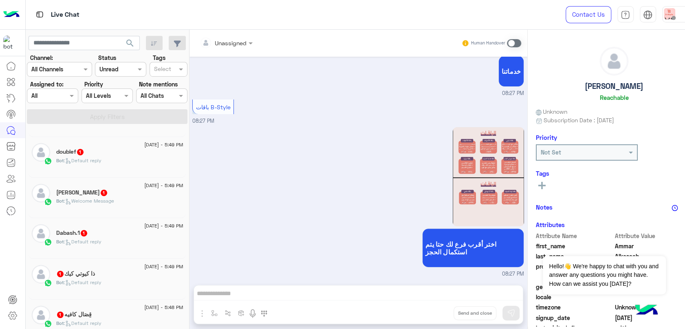
click at [115, 161] on div "Bot : Default reply" at bounding box center [119, 164] width 127 height 14
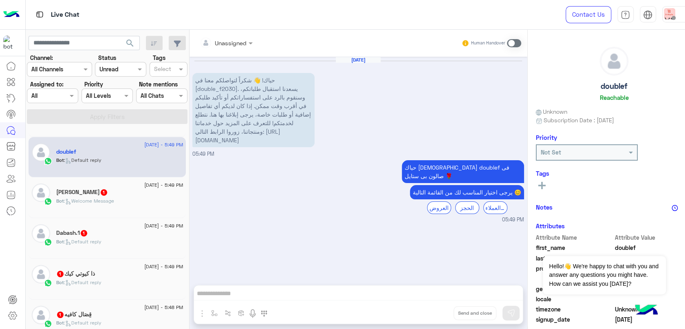
click at [121, 199] on div "Bot : Welcome Message" at bounding box center [119, 204] width 127 height 14
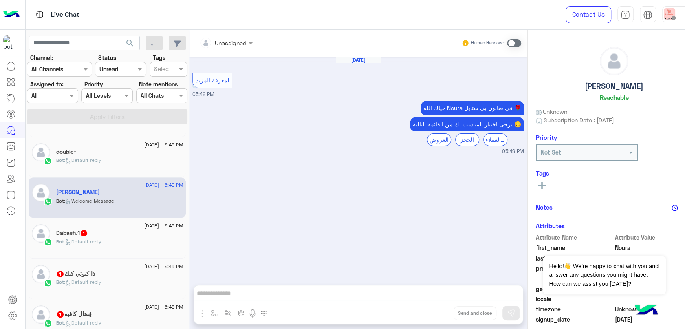
click at [144, 268] on span "[DATE] - 5:49 PM" at bounding box center [163, 266] width 39 height 7
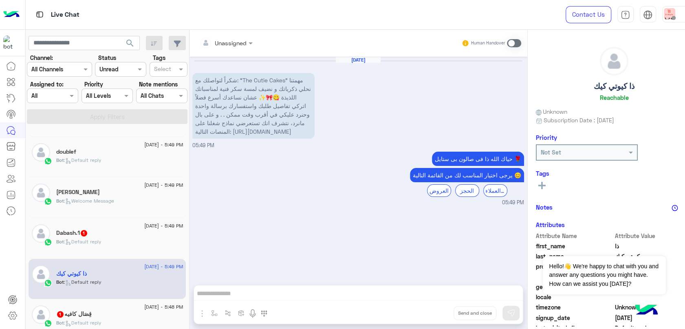
click at [109, 248] on div "Bot : Default reply" at bounding box center [119, 245] width 127 height 14
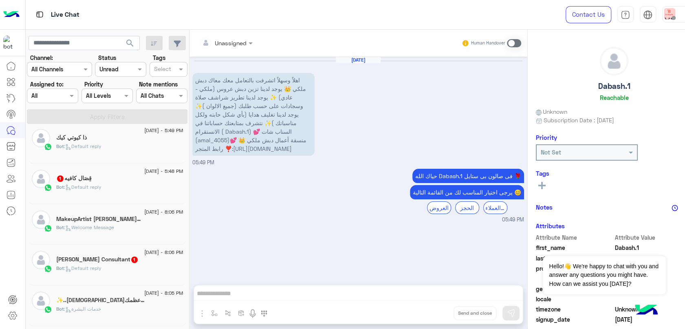
click at [108, 189] on div "Bot : Default reply" at bounding box center [119, 190] width 127 height 14
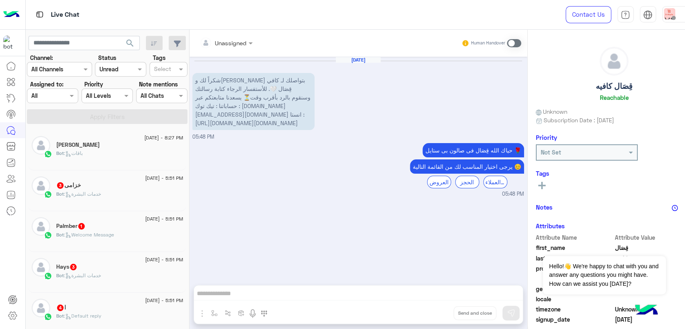
click at [99, 197] on p "Bot : خدمات البشرة" at bounding box center [78, 193] width 45 height 7
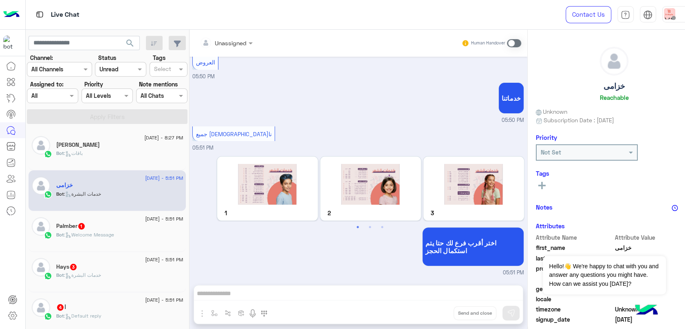
click at [104, 218] on div "[DATE] - 5:51 PM" at bounding box center [119, 219] width 127 height 5
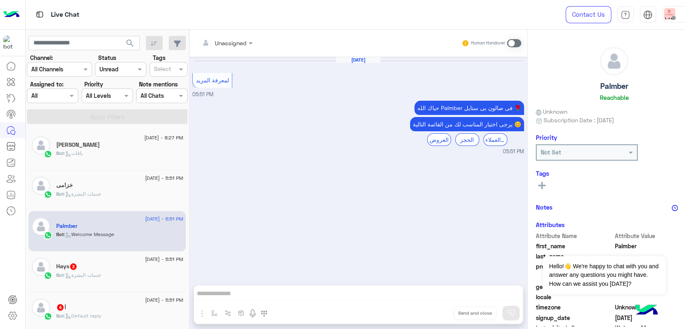
click at [91, 282] on div "Bot : خدمات البشرة" at bounding box center [119, 278] width 127 height 14
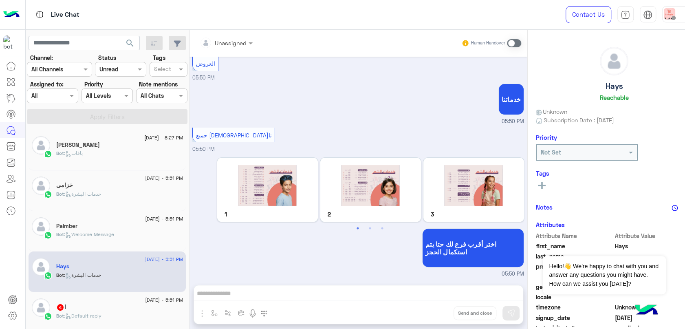
click at [96, 307] on div "ا 4" at bounding box center [119, 307] width 127 height 9
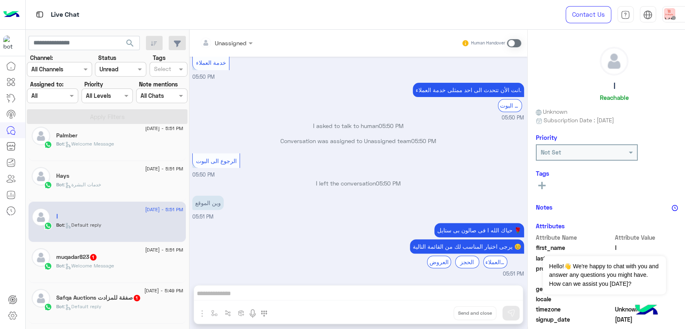
click at [81, 256] on h5 "muqadar823 1" at bounding box center [76, 256] width 41 height 7
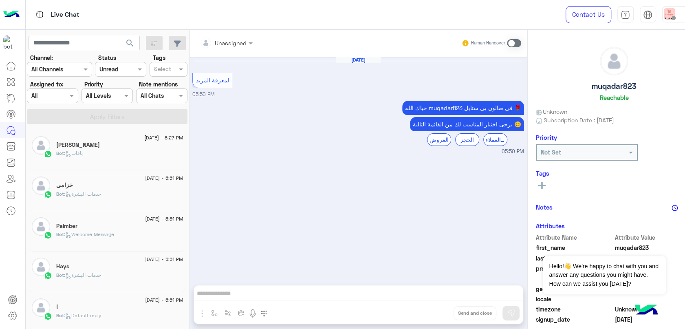
click at [114, 63] on div "Channel Unread" at bounding box center [120, 69] width 51 height 15
click at [115, 86] on div "All" at bounding box center [111, 85] width 46 height 15
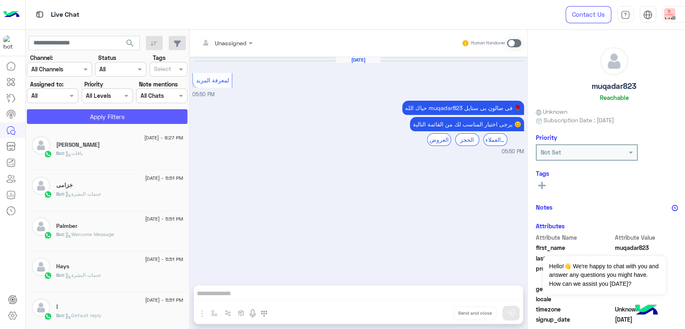
click at [115, 118] on button "Apply Filters" at bounding box center [107, 116] width 160 height 15
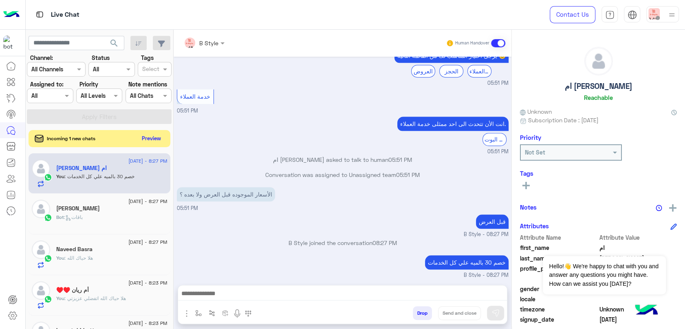
click at [145, 139] on button "Preview" at bounding box center [151, 138] width 25 height 11
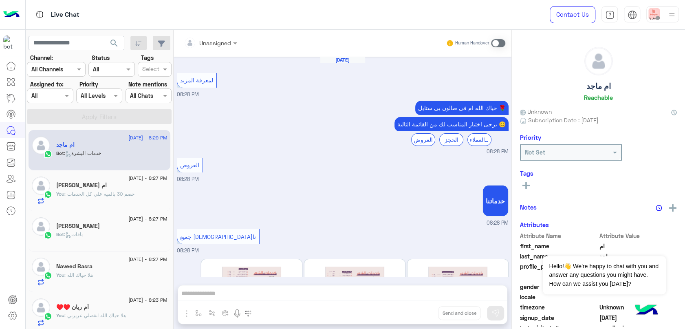
scroll to position [101, 0]
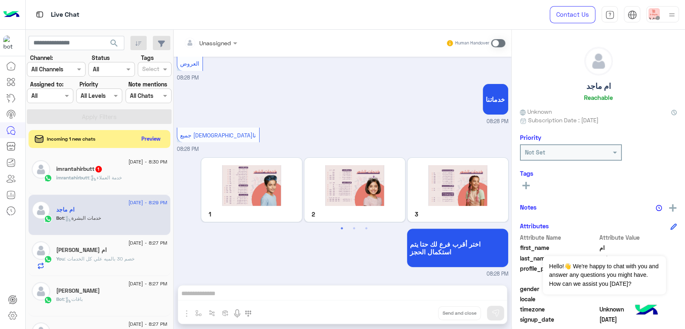
click at [116, 176] on span ": خدمة العملاء" at bounding box center [105, 177] width 33 height 6
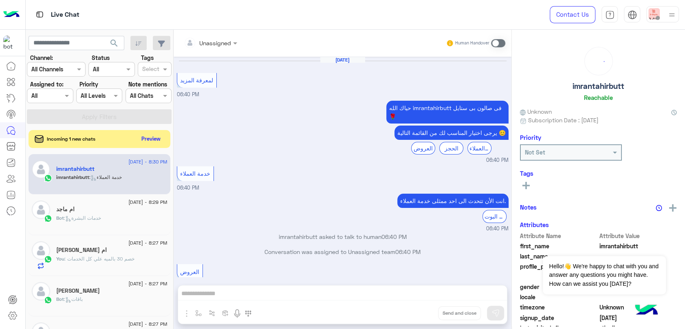
scroll to position [121, 0]
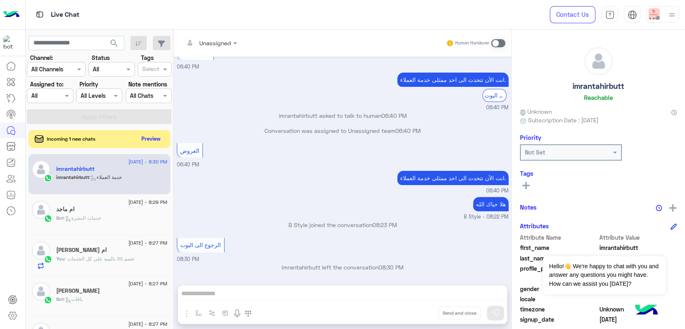
click at [334, 290] on div "Unassigned Human Handover [DATE] لمعرفة المزيد 06:40 PM حياك الله imrantahirbut…" at bounding box center [342, 181] width 338 height 302
click at [156, 136] on button "Preview" at bounding box center [151, 138] width 25 height 11
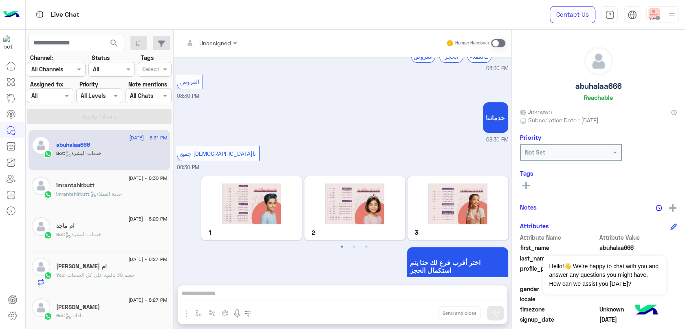
scroll to position [56, 0]
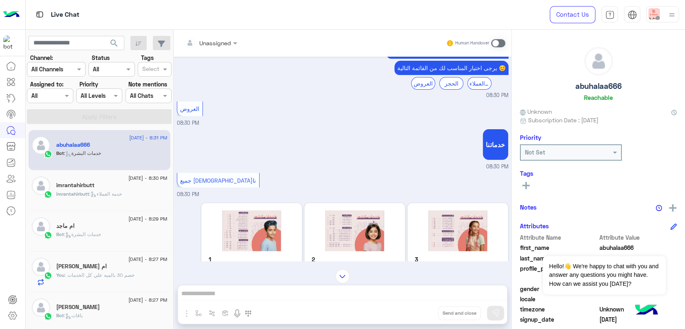
click at [95, 188] on div "imrantahirbutt" at bounding box center [111, 186] width 111 height 9
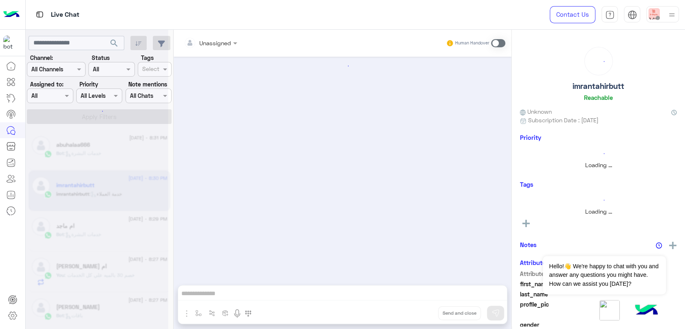
scroll to position [121, 0]
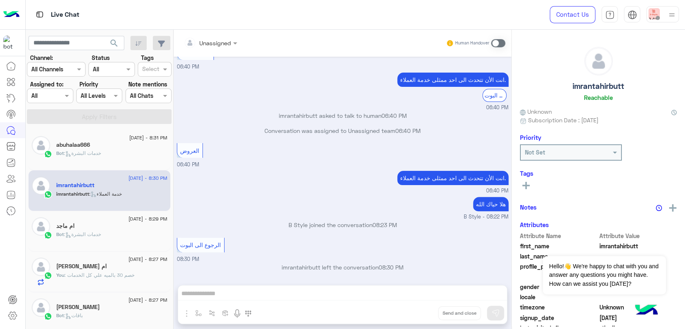
click at [302, 295] on div "Unassigned Human Handover [DATE] لمعرفة المزيد 06:40 PM حياك الله imrantahirbut…" at bounding box center [342, 181] width 338 height 302
click at [312, 290] on div "Unassigned Human Handover [DATE] لمعرفة المزيد 06:40 PM حياك الله imrantahirbut…" at bounding box center [342, 181] width 338 height 302
click at [499, 41] on span at bounding box center [498, 43] width 14 height 8
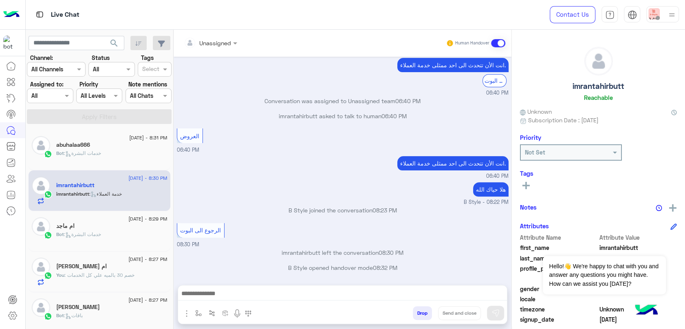
click at [185, 313] on img "button" at bounding box center [187, 313] width 10 height 10
click at [202, 294] on span "Images" at bounding box center [205, 295] width 21 height 9
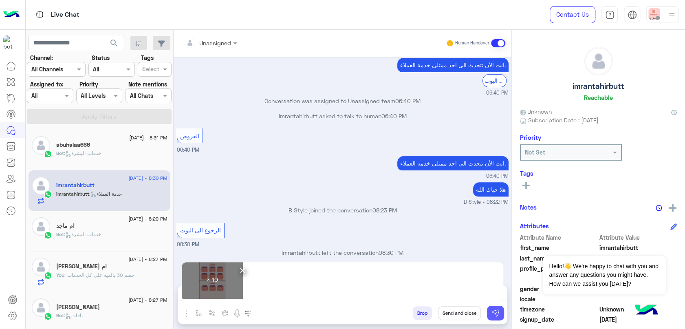
click at [491, 314] on img at bounding box center [495, 313] width 8 height 8
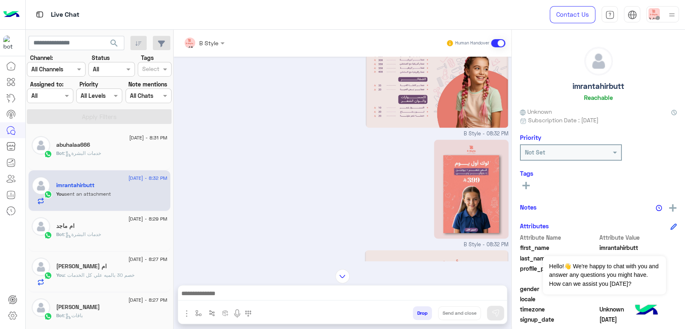
scroll to position [1272, 0]
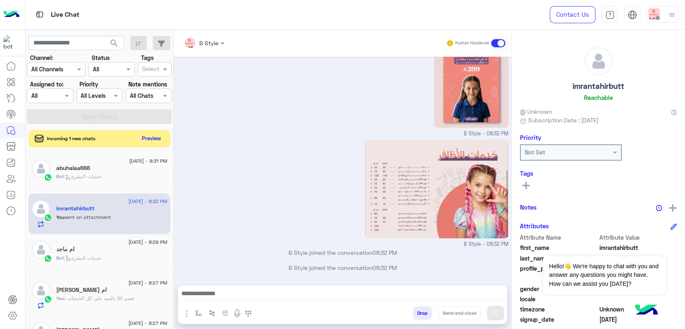
click at [148, 143] on button "Preview" at bounding box center [151, 138] width 25 height 11
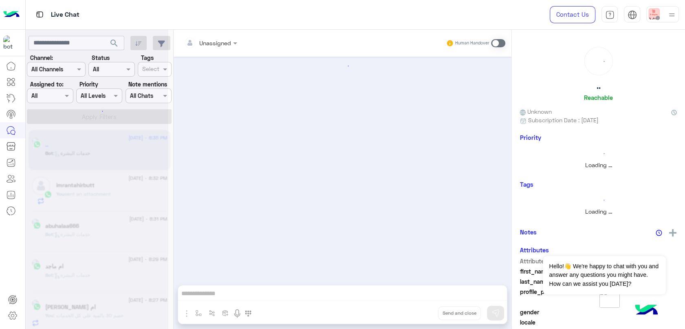
scroll to position [101, 0]
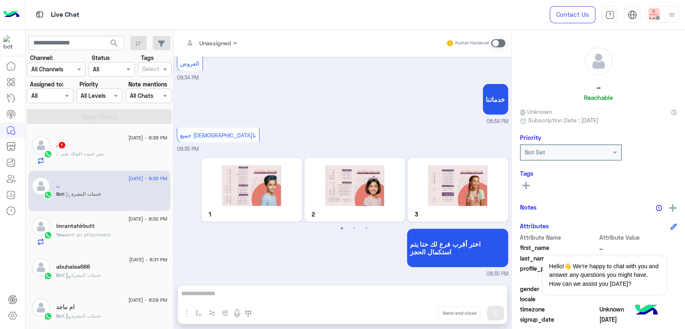
click at [125, 150] on div ". : بس حبيت اقولك شي" at bounding box center [111, 157] width 111 height 14
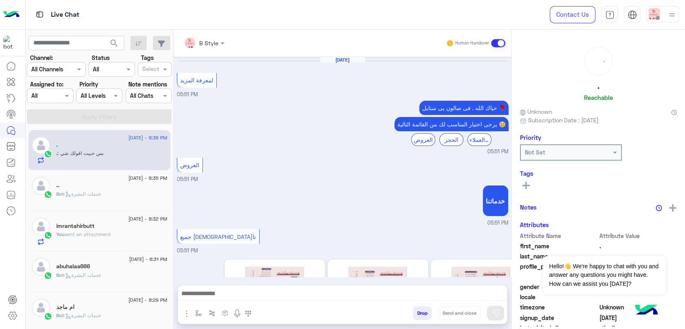
scroll to position [461, 0]
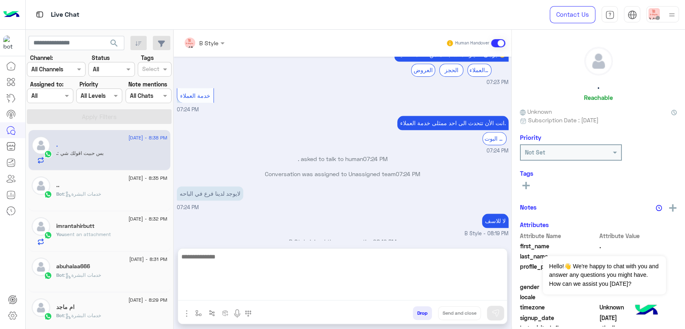
click at [290, 290] on textarea at bounding box center [342, 275] width 329 height 49
type textarea "*****"
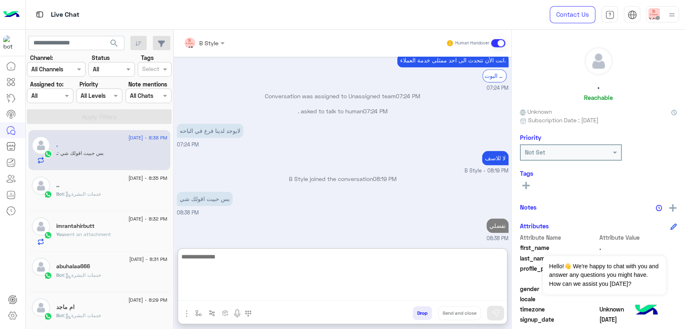
scroll to position [551, 0]
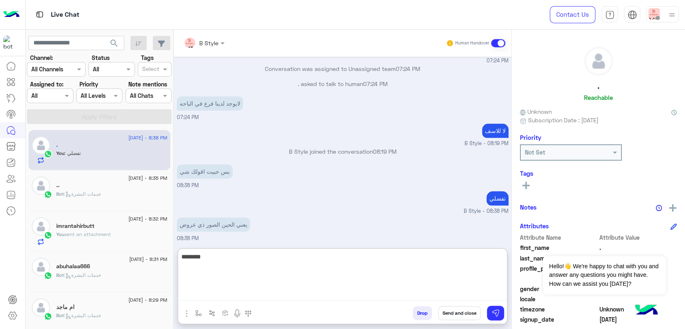
type textarea "*********"
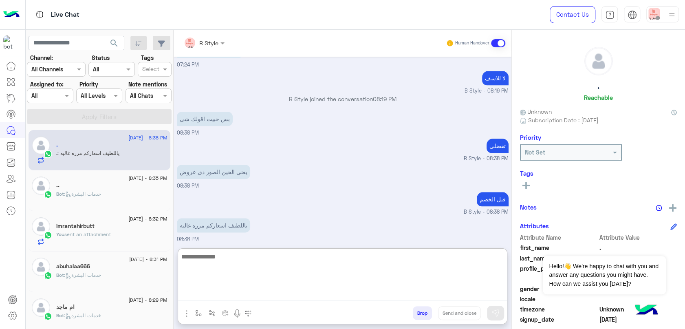
scroll to position [646, 0]
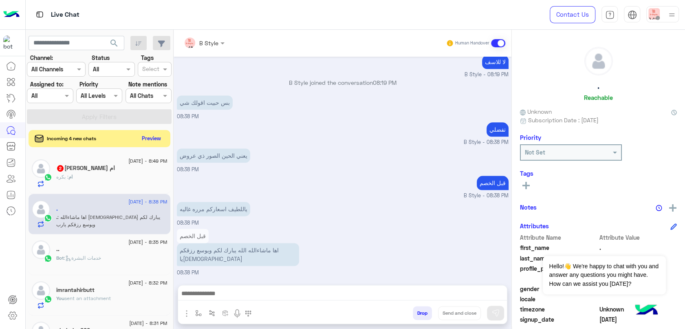
click at [152, 142] on button "Preview" at bounding box center [151, 138] width 25 height 11
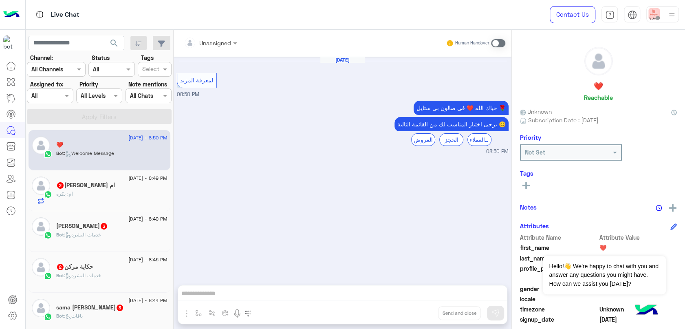
click at [94, 197] on div "ام : بكره" at bounding box center [111, 197] width 111 height 14
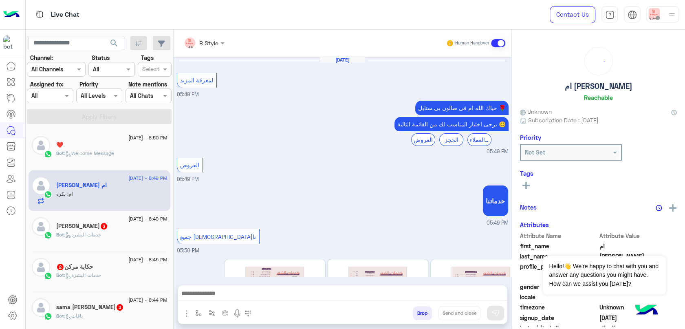
scroll to position [430, 0]
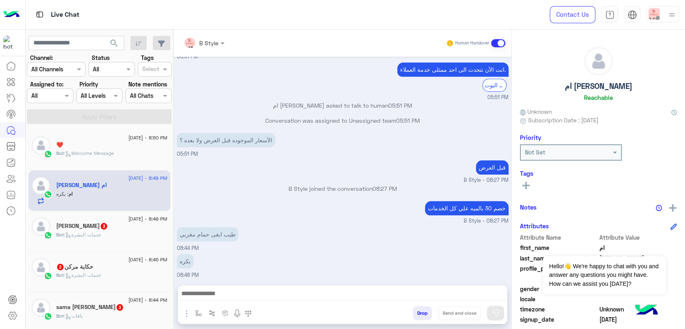
click at [232, 287] on div at bounding box center [342, 295] width 329 height 20
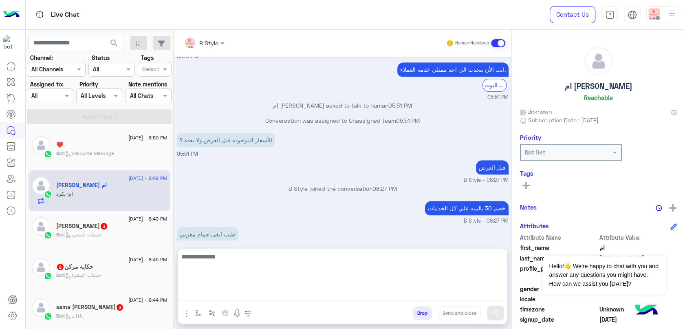
click at [233, 295] on textarea at bounding box center [342, 275] width 329 height 49
type textarea "********"
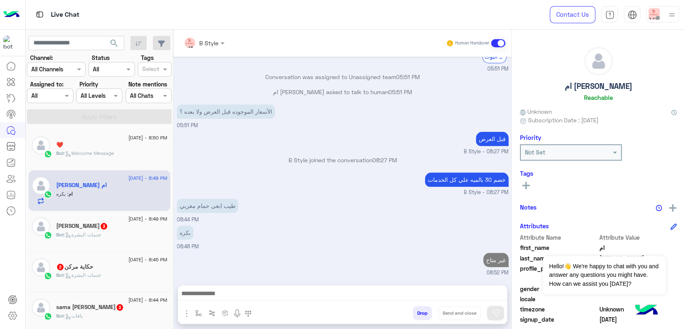
click at [100, 236] on span ": خدمات البشرة" at bounding box center [82, 234] width 37 height 6
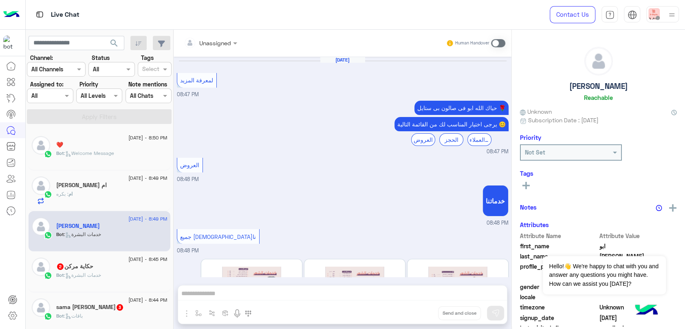
scroll to position [101, 0]
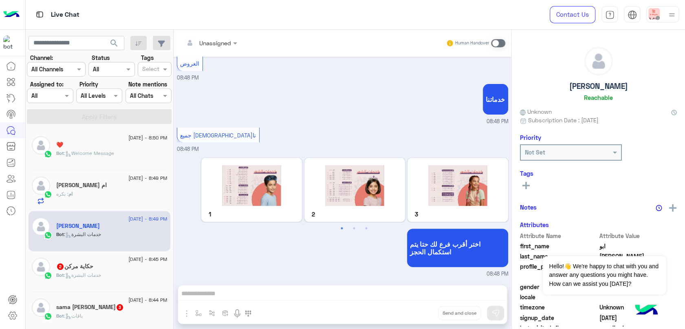
click at [115, 272] on div "Bot : خدمات البشرة" at bounding box center [111, 278] width 111 height 14
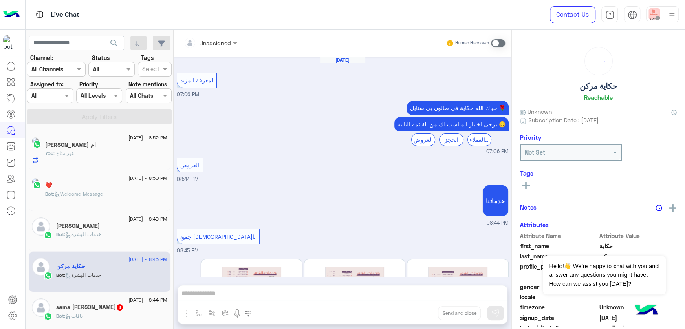
scroll to position [101, 0]
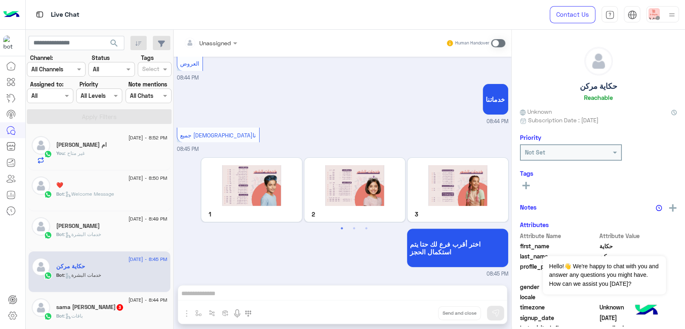
click at [116, 312] on div "Bot : باقات" at bounding box center [111, 319] width 111 height 14
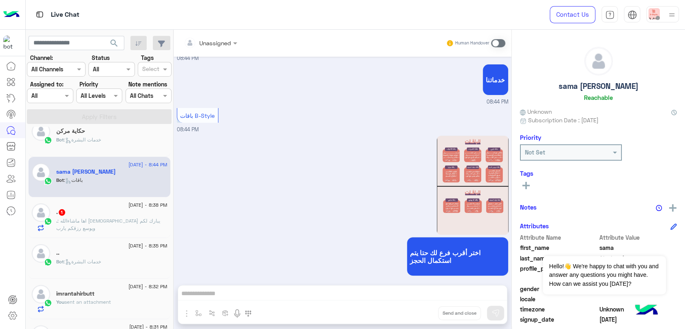
scroll to position [136, 0]
click at [145, 217] on span ": اها ماشاءالله [DEMOGRAPHIC_DATA] يبارك لكم ويوسع رزقكم يارب" at bounding box center [108, 223] width 104 height 13
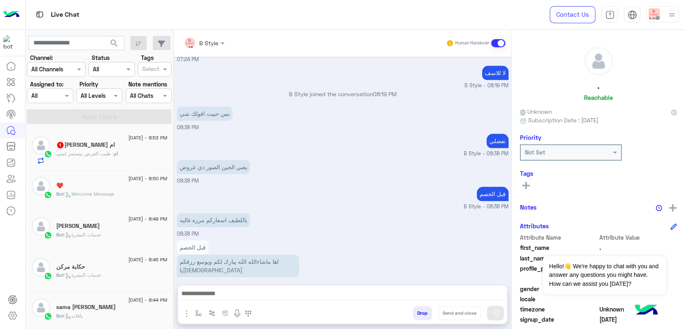
click at [136, 153] on div "ام : طيب العرض بيستمر لمتى" at bounding box center [111, 157] width 111 height 14
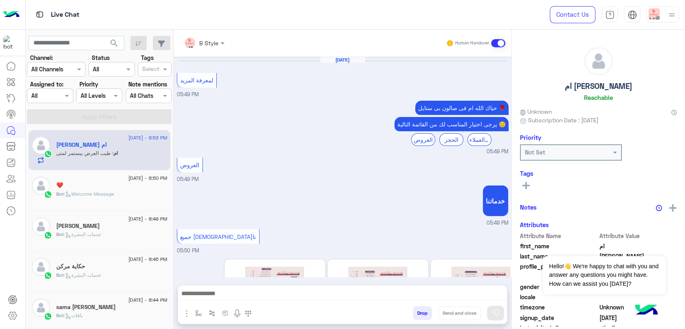
scroll to position [484, 0]
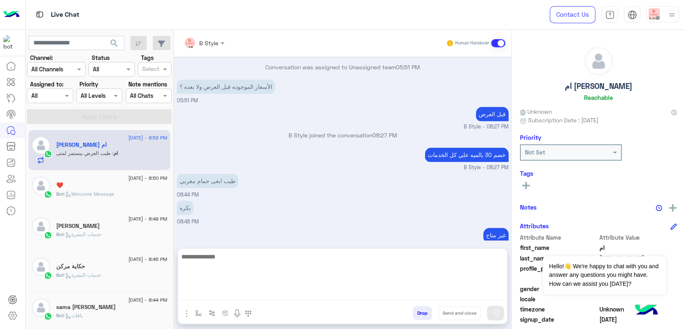
click at [327, 290] on textarea at bounding box center [342, 275] width 329 height 49
type textarea "**********"
